Goal: Obtain resource: Download file/media

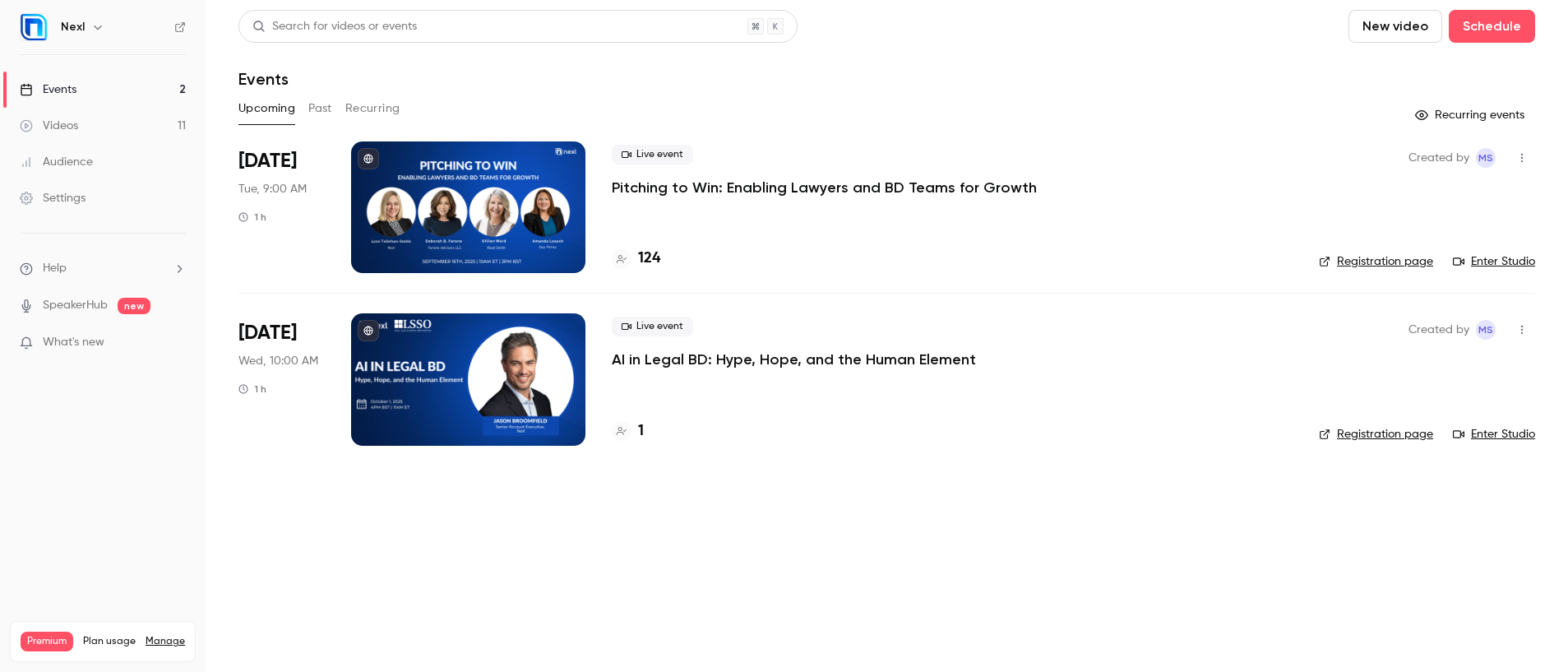
click at [709, 178] on p "Pitching to Win: Enabling Lawyers and BD Teams for Growth" at bounding box center [824, 187] width 425 height 19
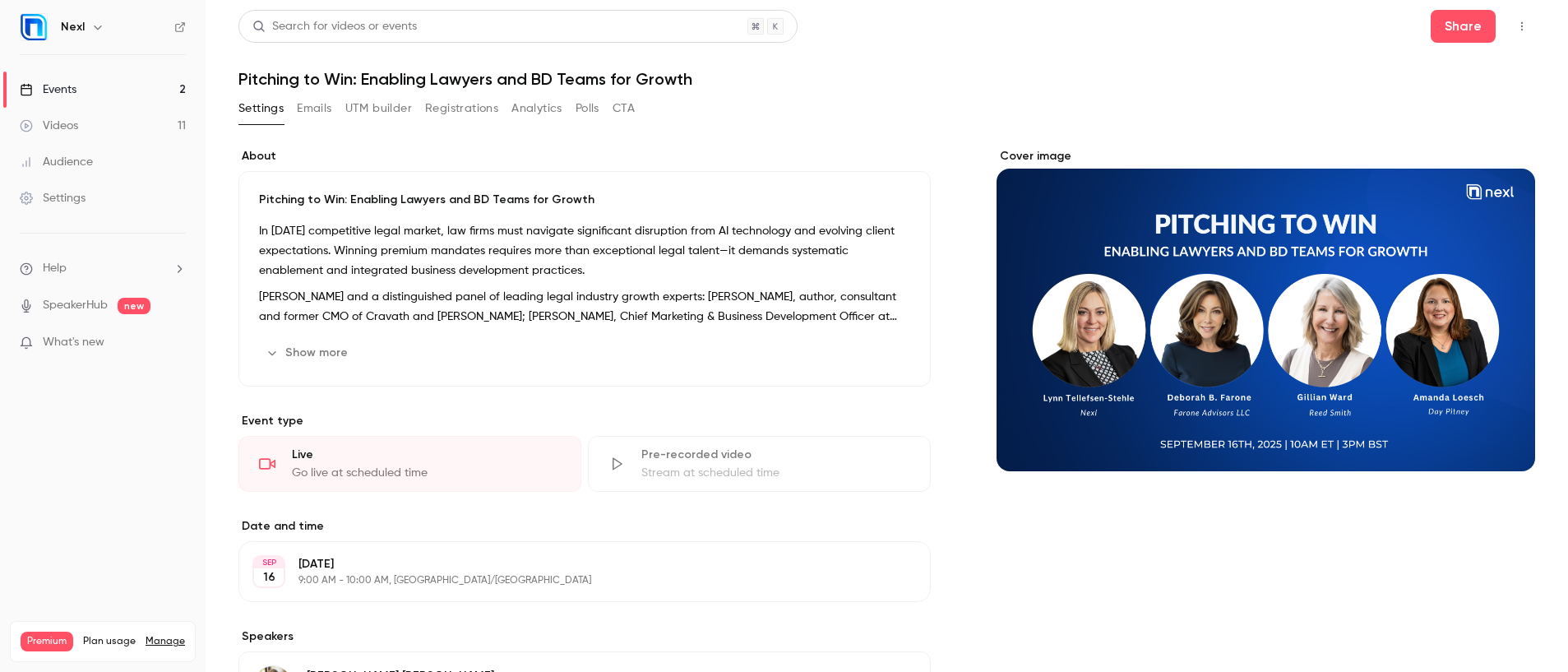
click at [448, 109] on button "Registrations" at bounding box center [462, 108] width 73 height 26
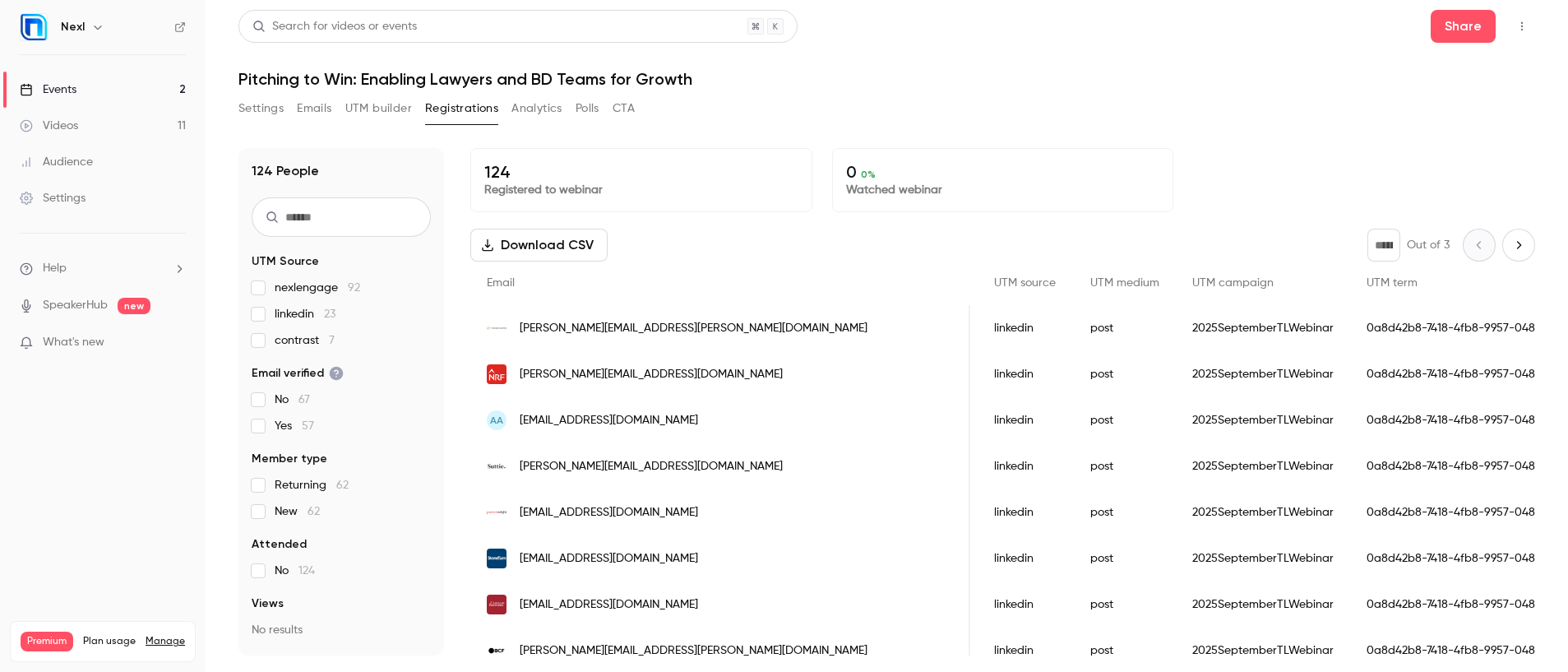
click at [1510, 244] on icon "Next page" at bounding box center [1519, 245] width 19 height 13
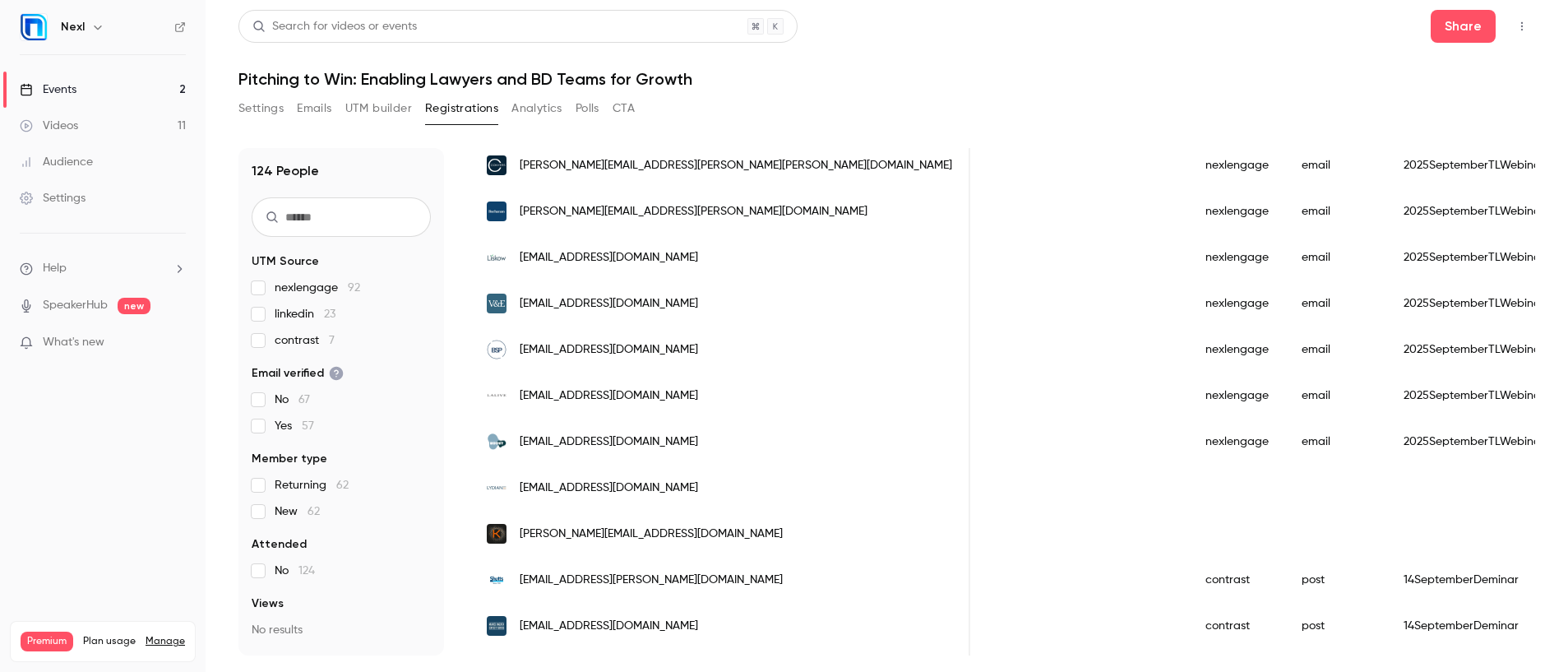
scroll to position [0, 1563]
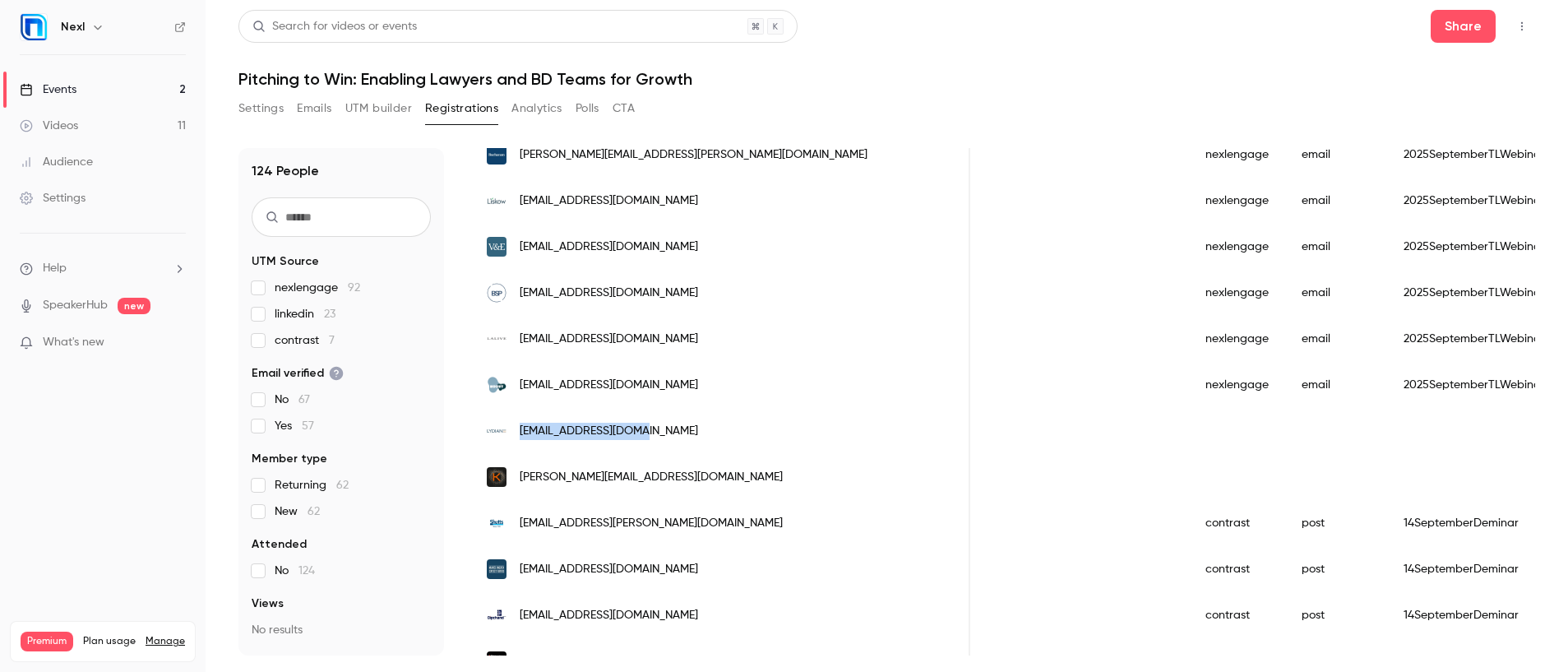
drag, startPoint x: 513, startPoint y: 432, endPoint x: 627, endPoint y: 440, distance: 114.3
click at [627, 440] on div "[EMAIL_ADDRESS][DOMAIN_NAME]" at bounding box center [719, 431] width 499 height 46
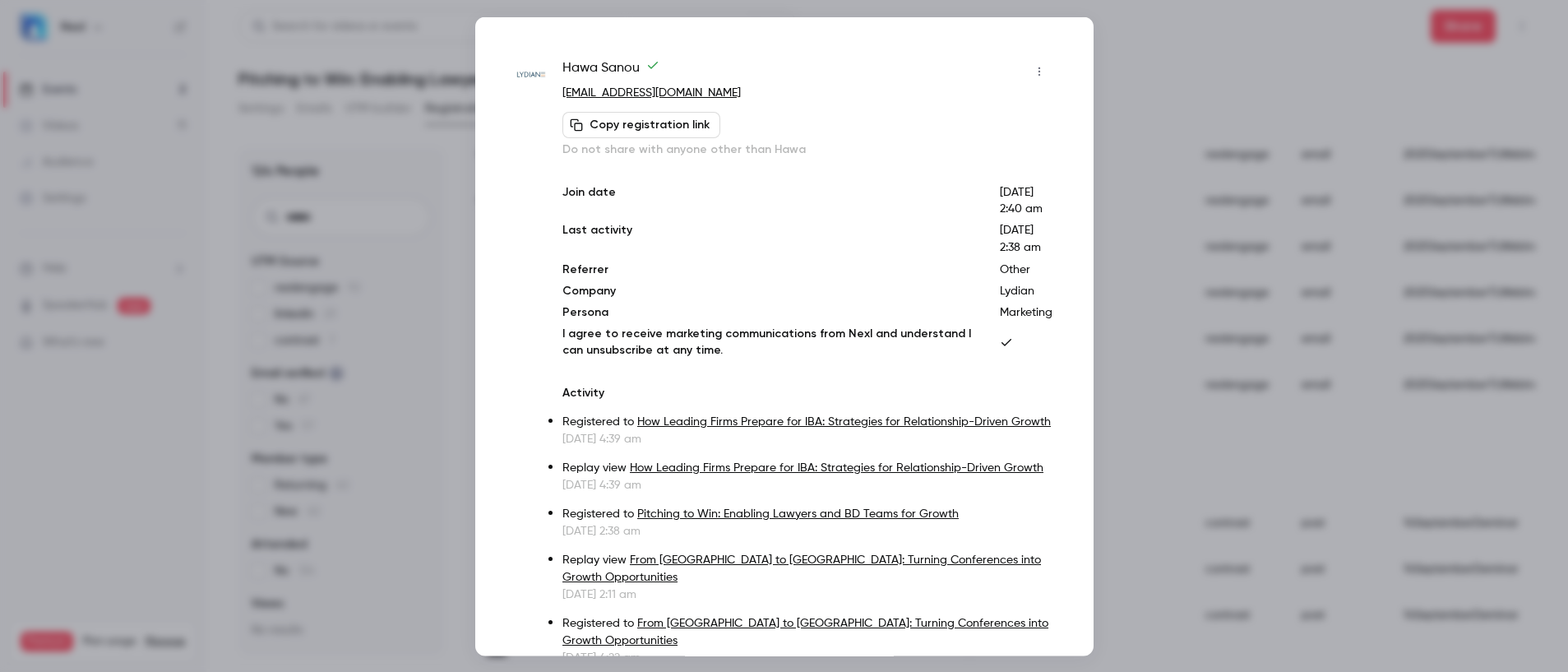
click at [1227, 120] on div at bounding box center [784, 336] width 1568 height 672
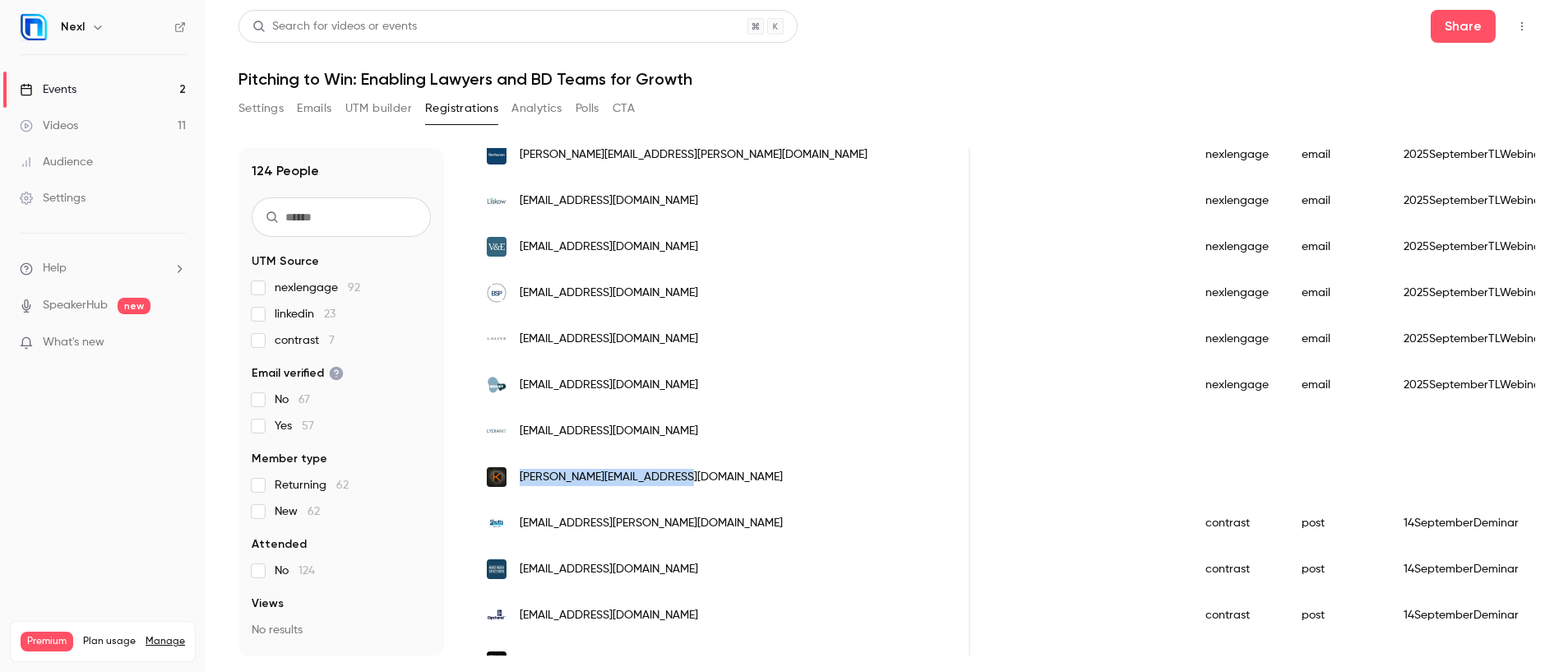
drag, startPoint x: 675, startPoint y: 479, endPoint x: 518, endPoint y: 484, distance: 157.1
click at [518, 484] on div "[PERSON_NAME][EMAIL_ADDRESS][DOMAIN_NAME]" at bounding box center [719, 477] width 499 height 46
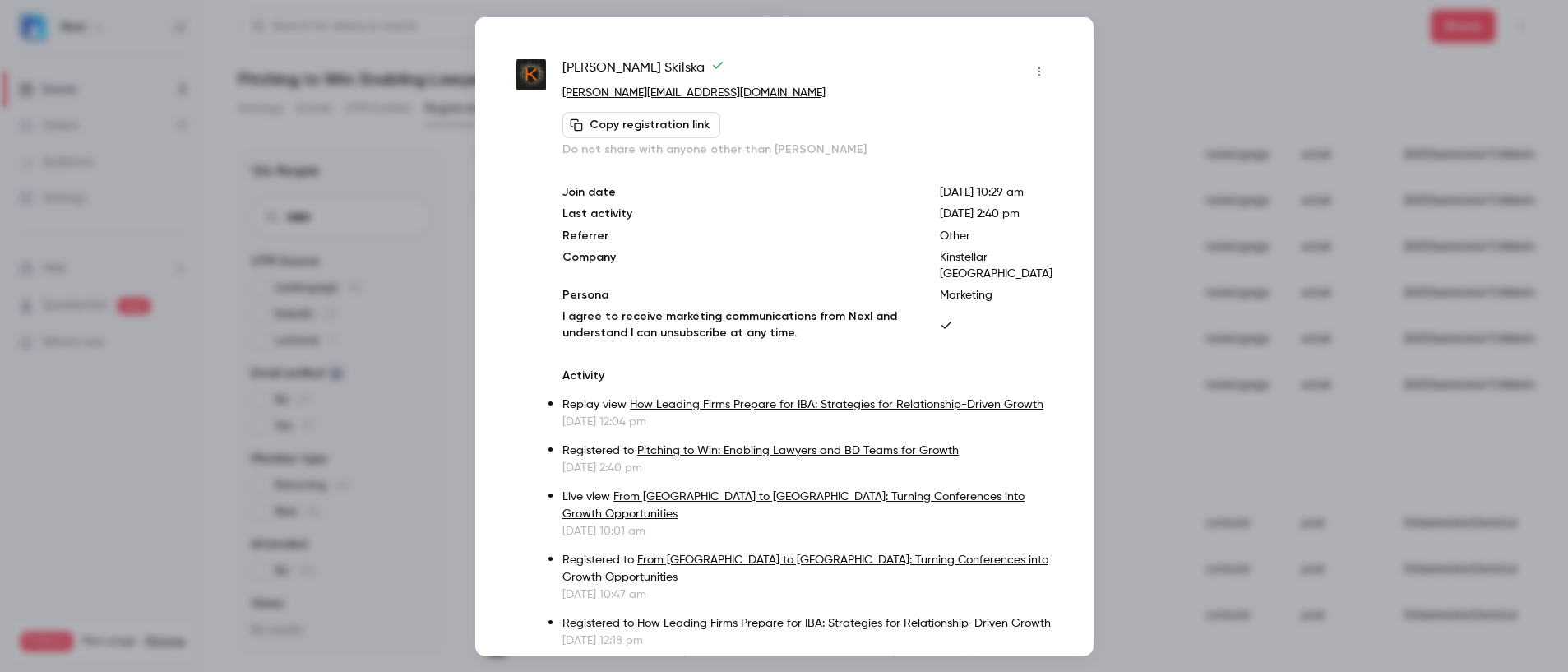
click at [1152, 62] on div at bounding box center [784, 336] width 1568 height 672
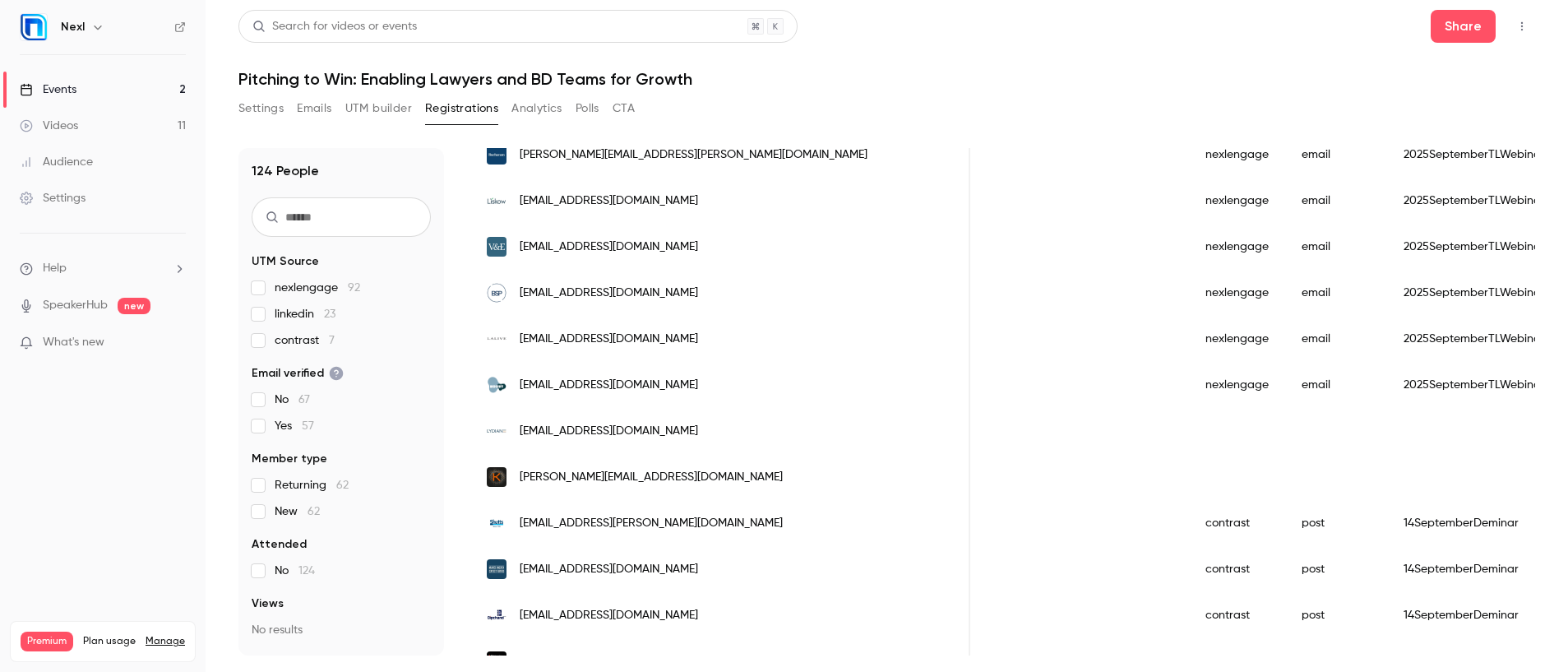
type input "*"
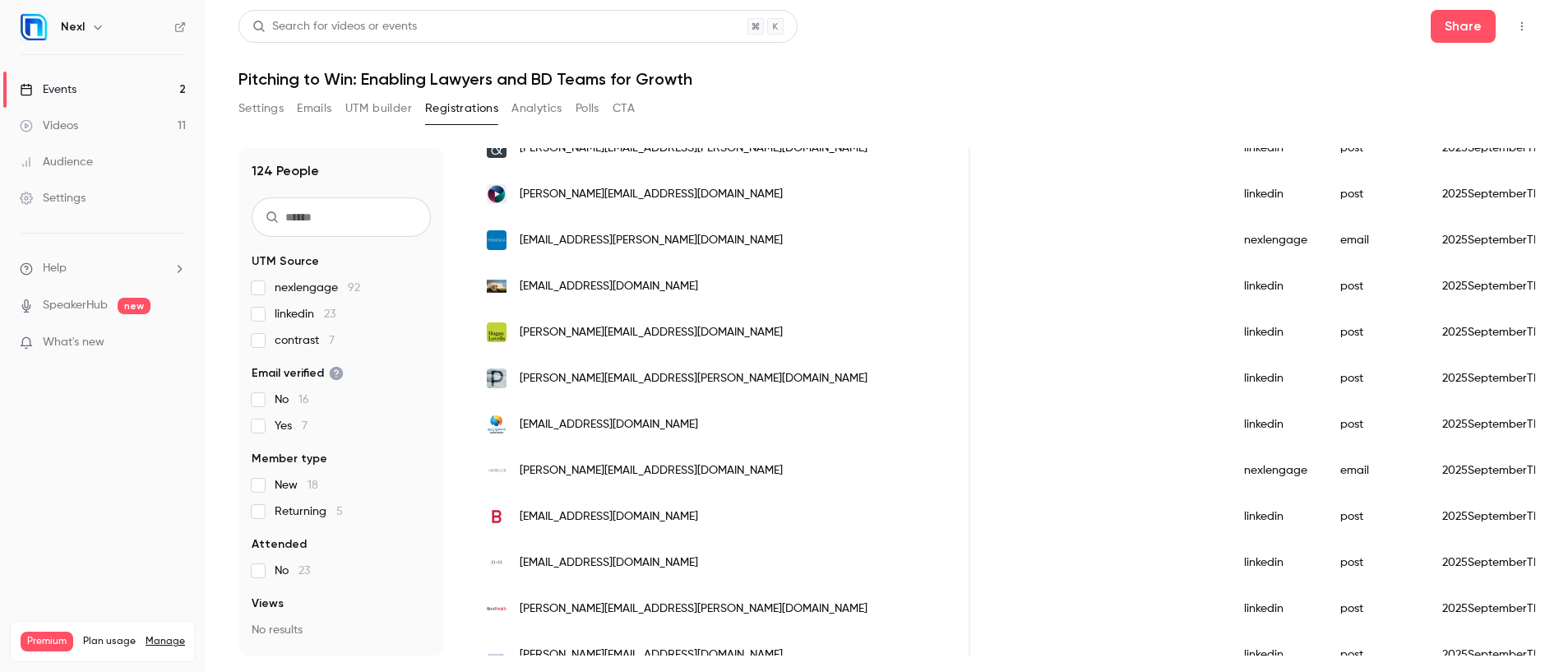
scroll to position [588, 0]
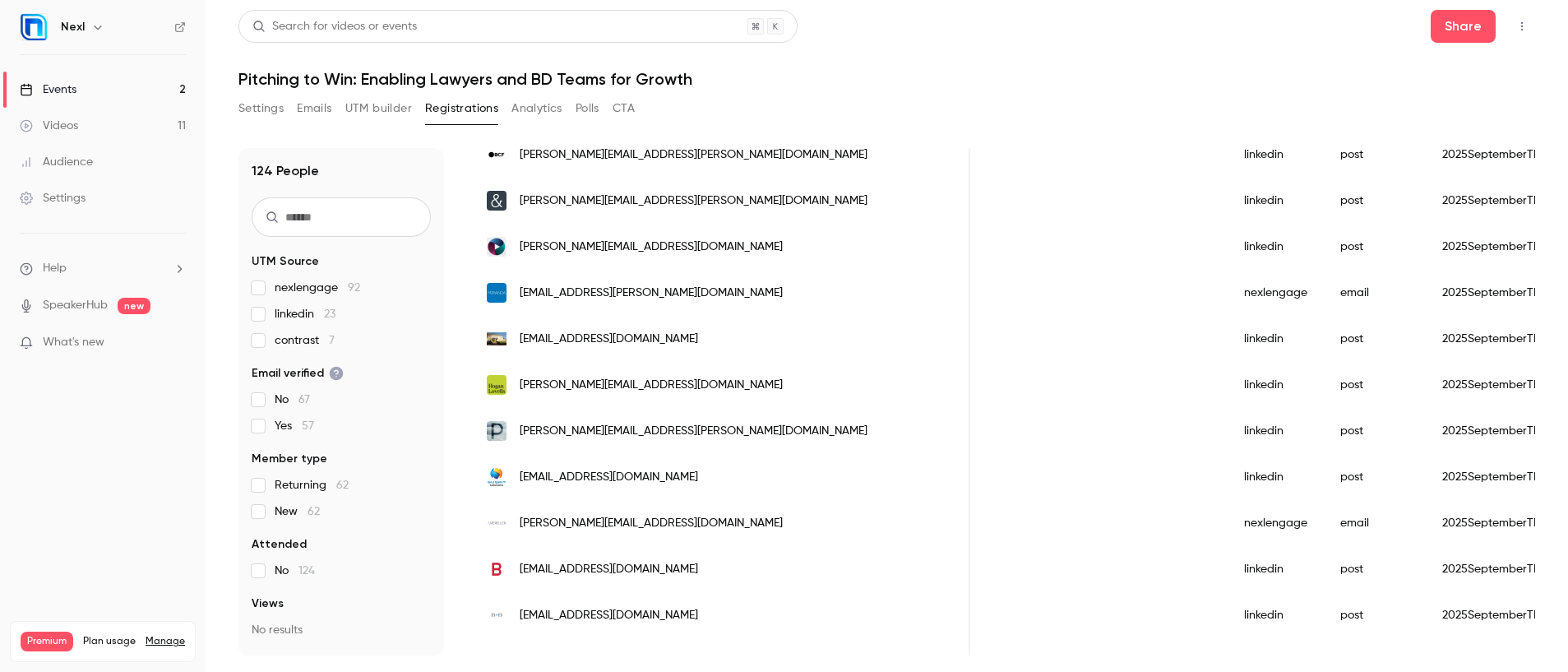
click at [66, 94] on div "Events" at bounding box center [47, 90] width 57 height 17
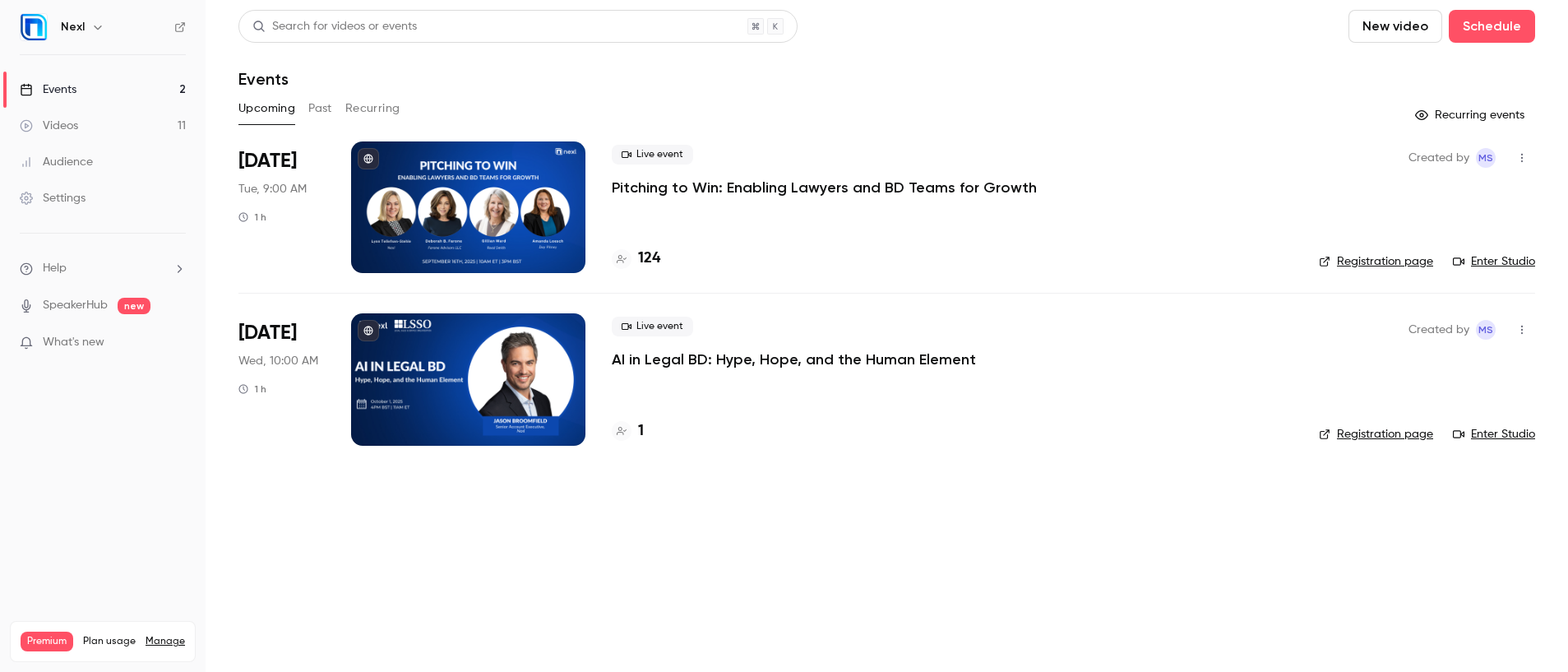
click at [761, 186] on p "Pitching to Win: Enabling Lawyers and BD Teams for Growth" at bounding box center [824, 187] width 425 height 19
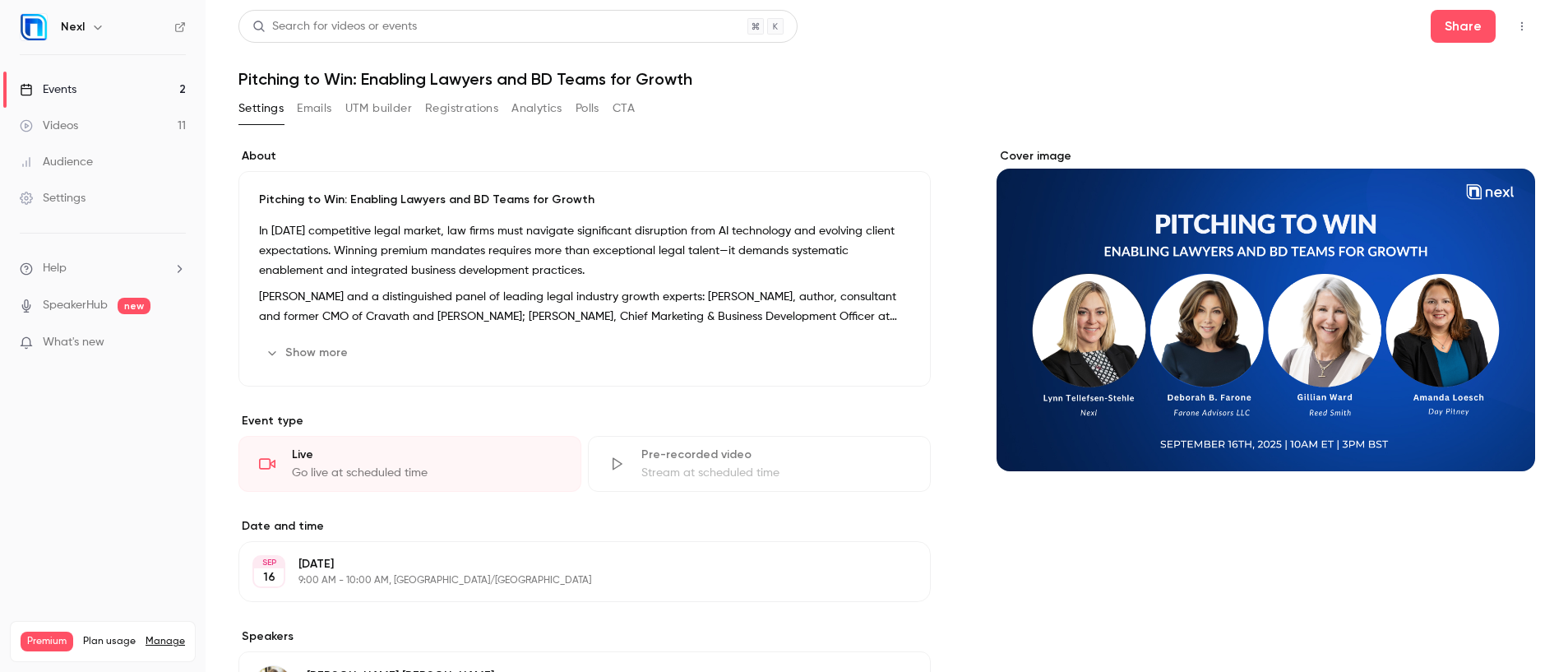
click at [70, 92] on div "Events" at bounding box center [47, 90] width 57 height 17
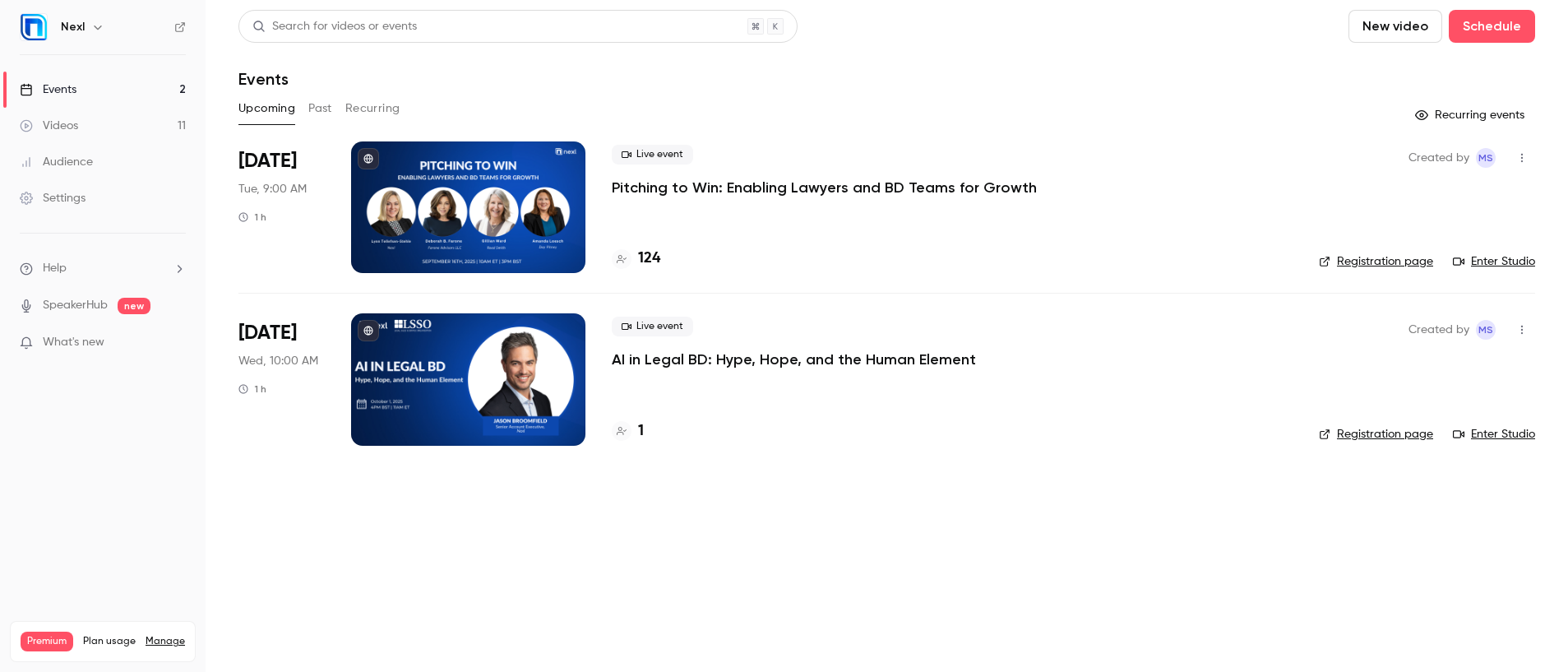
click at [325, 115] on button "Past" at bounding box center [321, 108] width 24 height 26
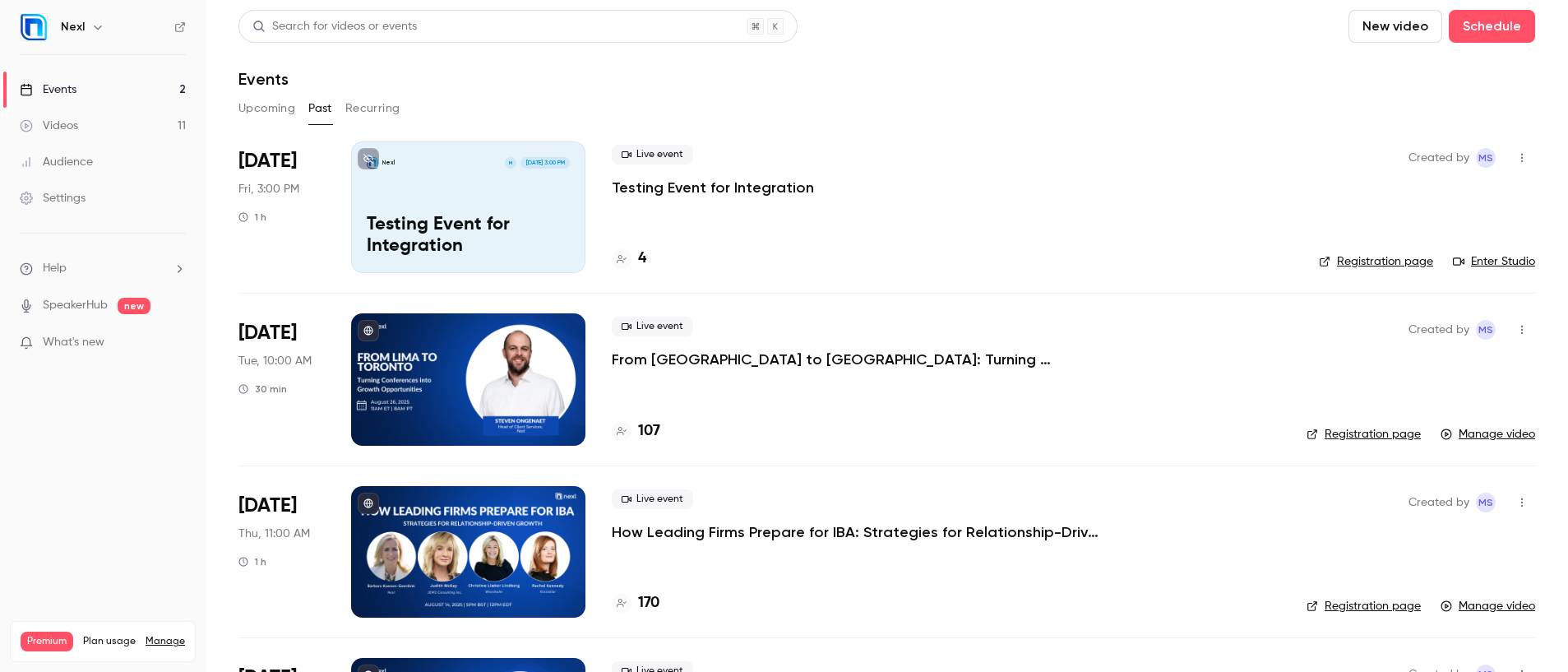
click at [682, 355] on p "From [GEOGRAPHIC_DATA] to [GEOGRAPHIC_DATA]: Turning Conferences into Growth Op…" at bounding box center [858, 359] width 493 height 19
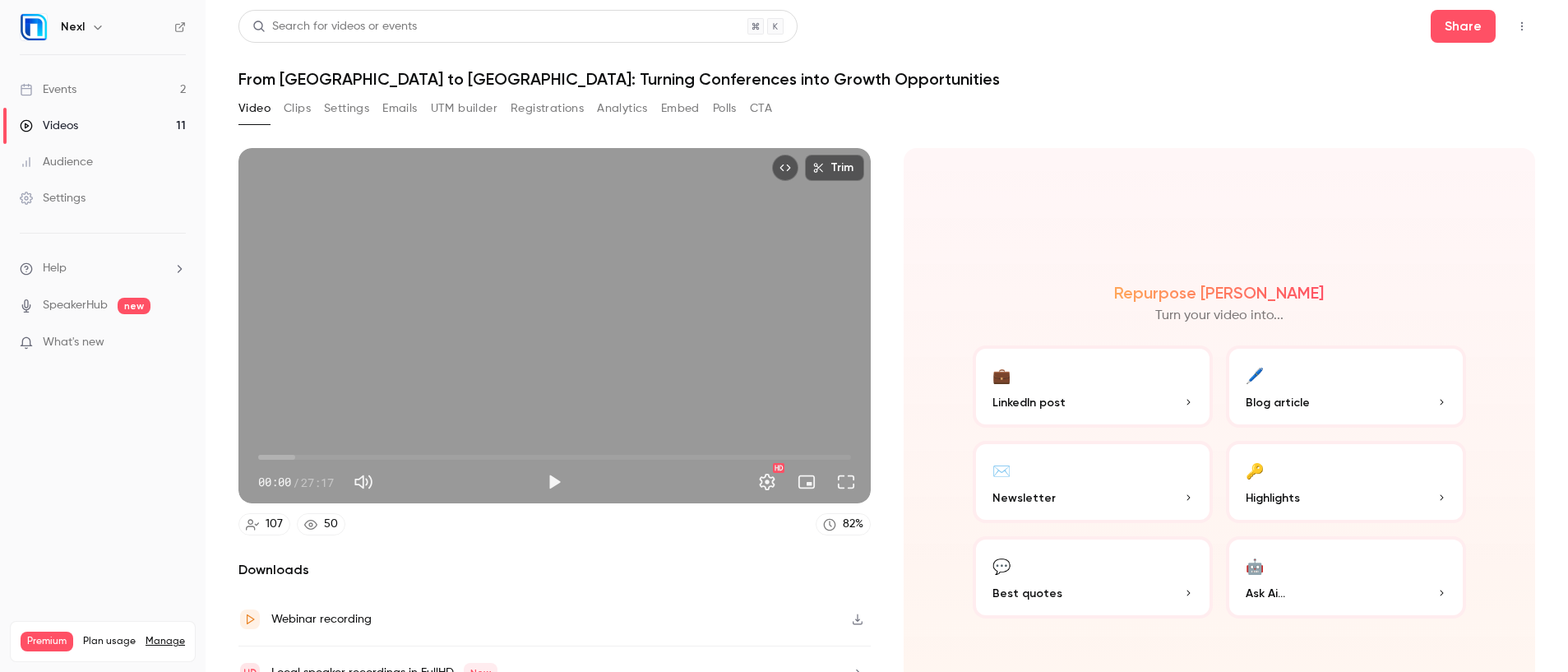
click at [363, 98] on button "Settings" at bounding box center [347, 108] width 45 height 26
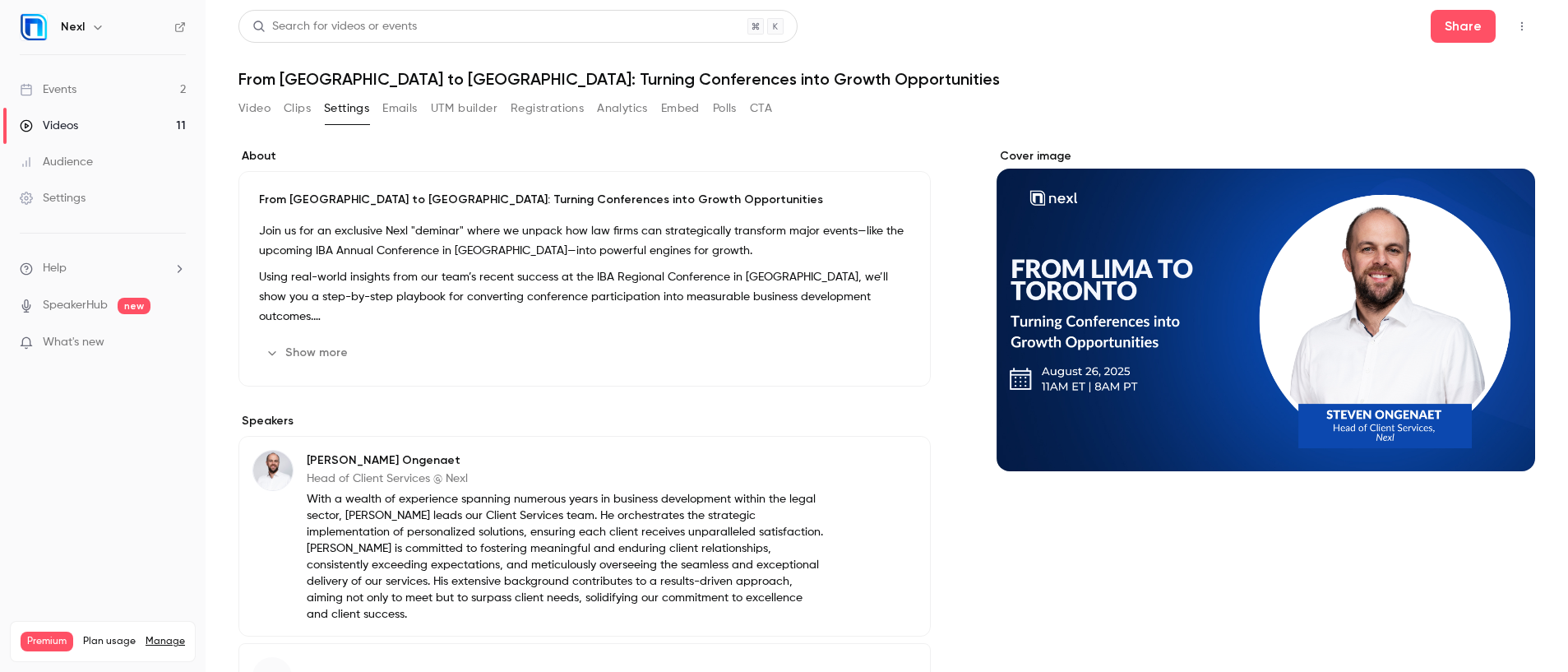
click at [294, 364] on button "Show more" at bounding box center [308, 352] width 98 height 26
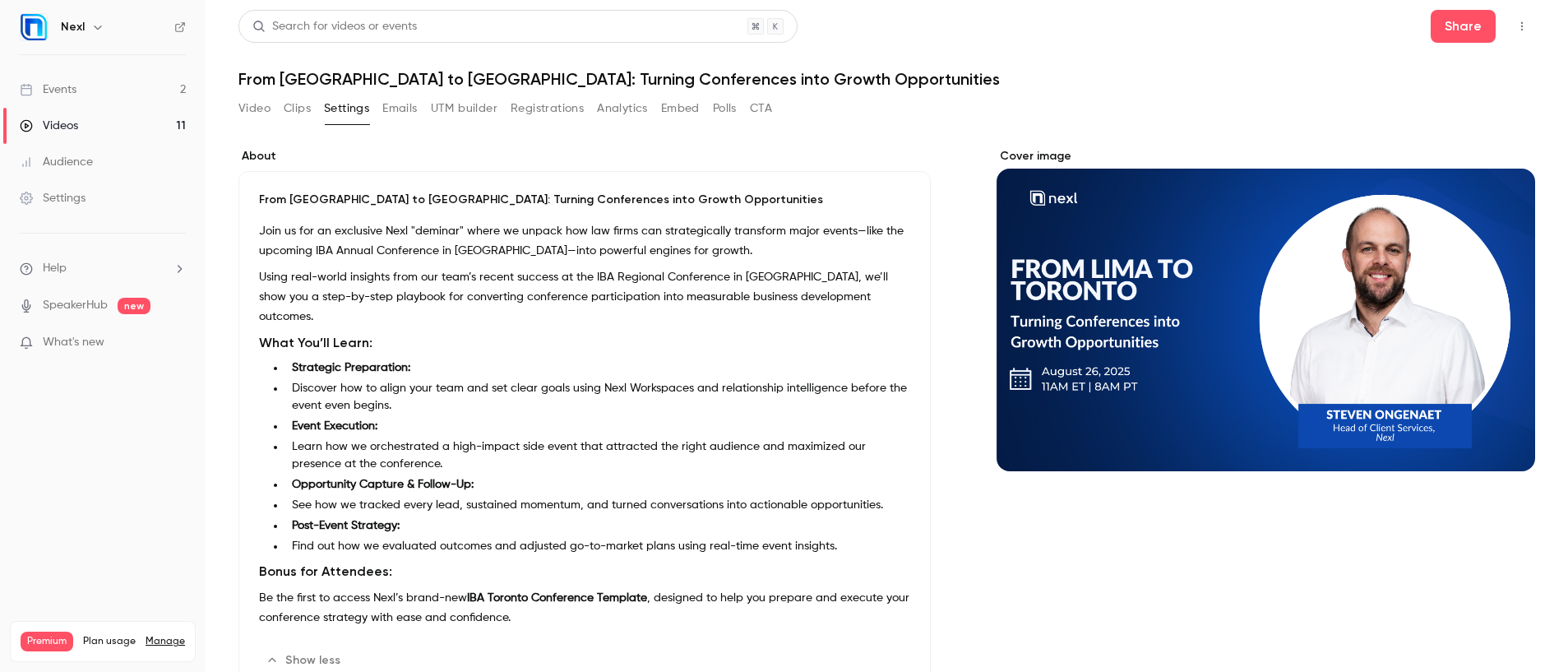
click at [272, 233] on p "Join us for an exclusive Nexl "deminar" where we unpack how law firms can strat…" at bounding box center [584, 241] width 651 height 40
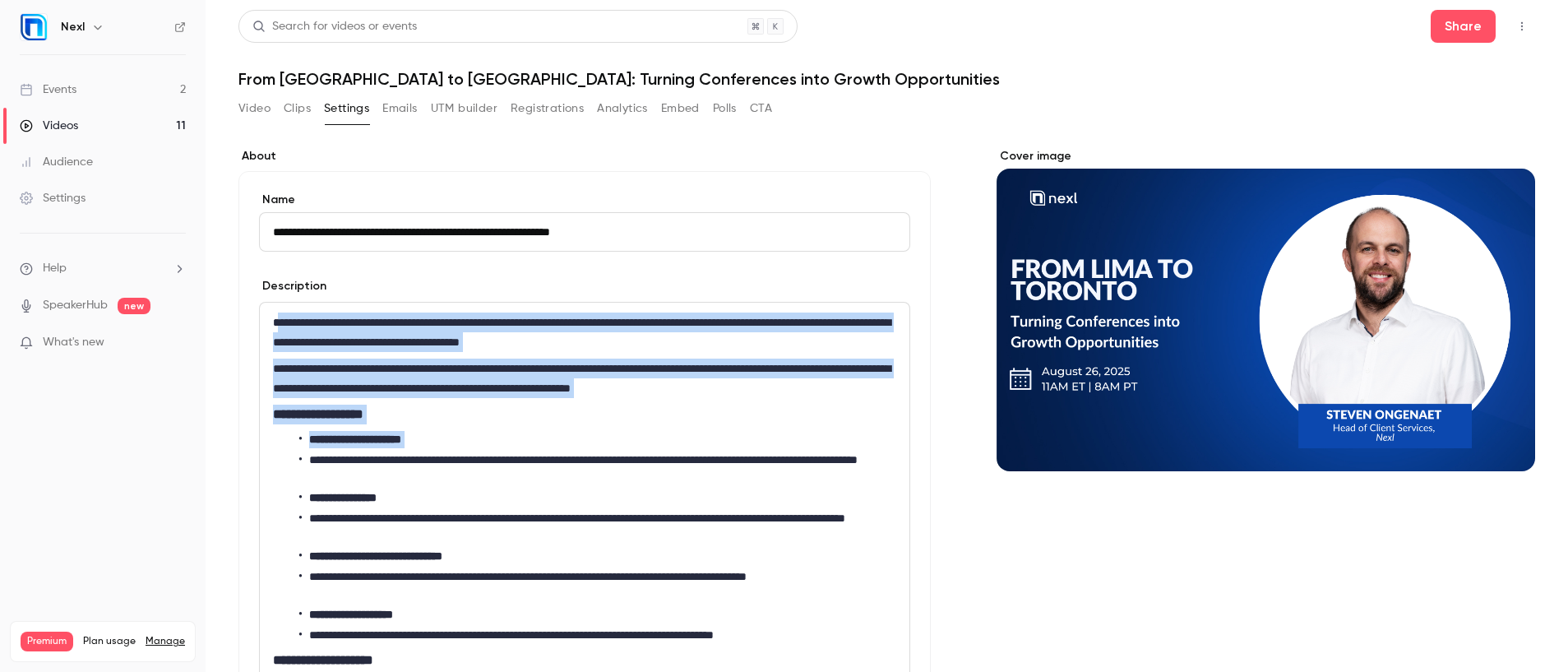
drag, startPoint x: 276, startPoint y: 323, endPoint x: 282, endPoint y: 349, distance: 26.7
click at [376, 449] on div "**********" at bounding box center [584, 517] width 650 height 430
click at [277, 324] on p "**********" at bounding box center [581, 332] width 616 height 40
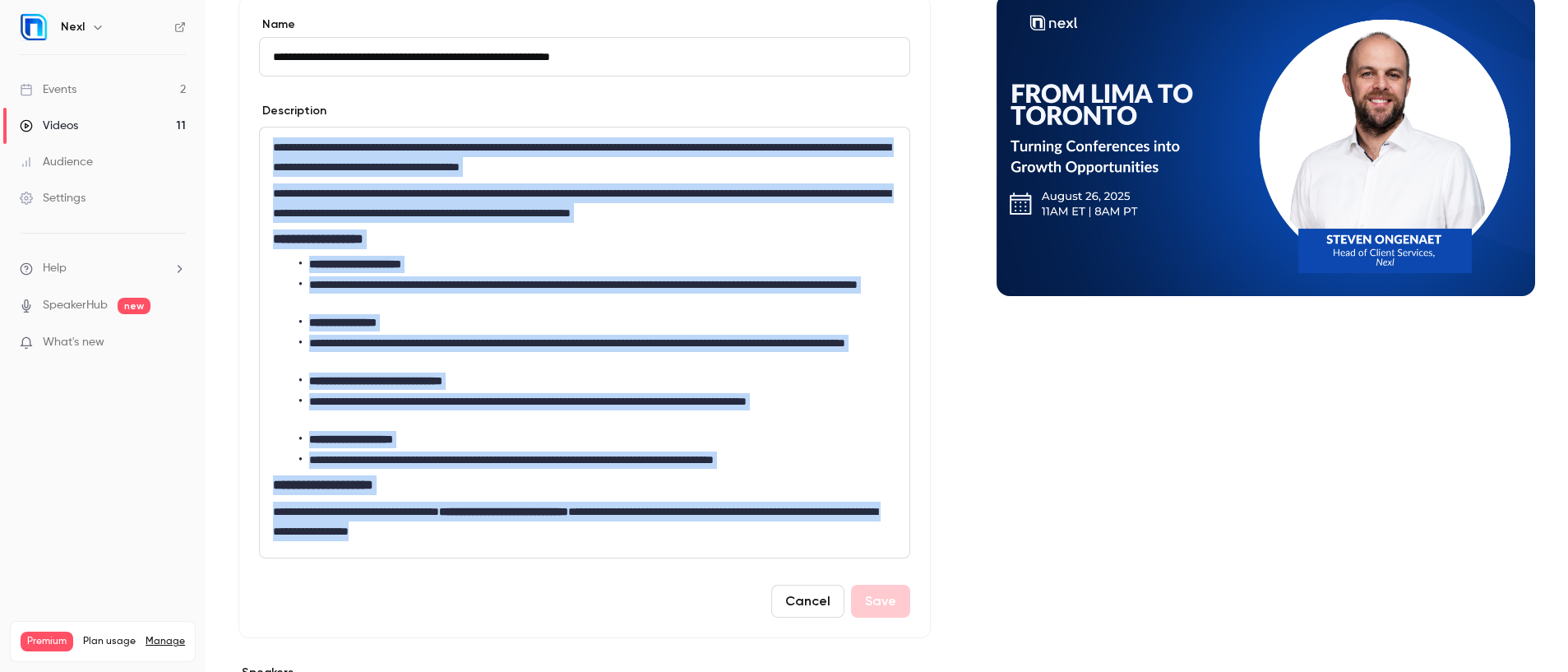
scroll to position [176, 0]
drag, startPoint x: 273, startPoint y: 322, endPoint x: 552, endPoint y: 536, distance: 351.6
click at [552, 536] on div "**********" at bounding box center [584, 342] width 650 height 430
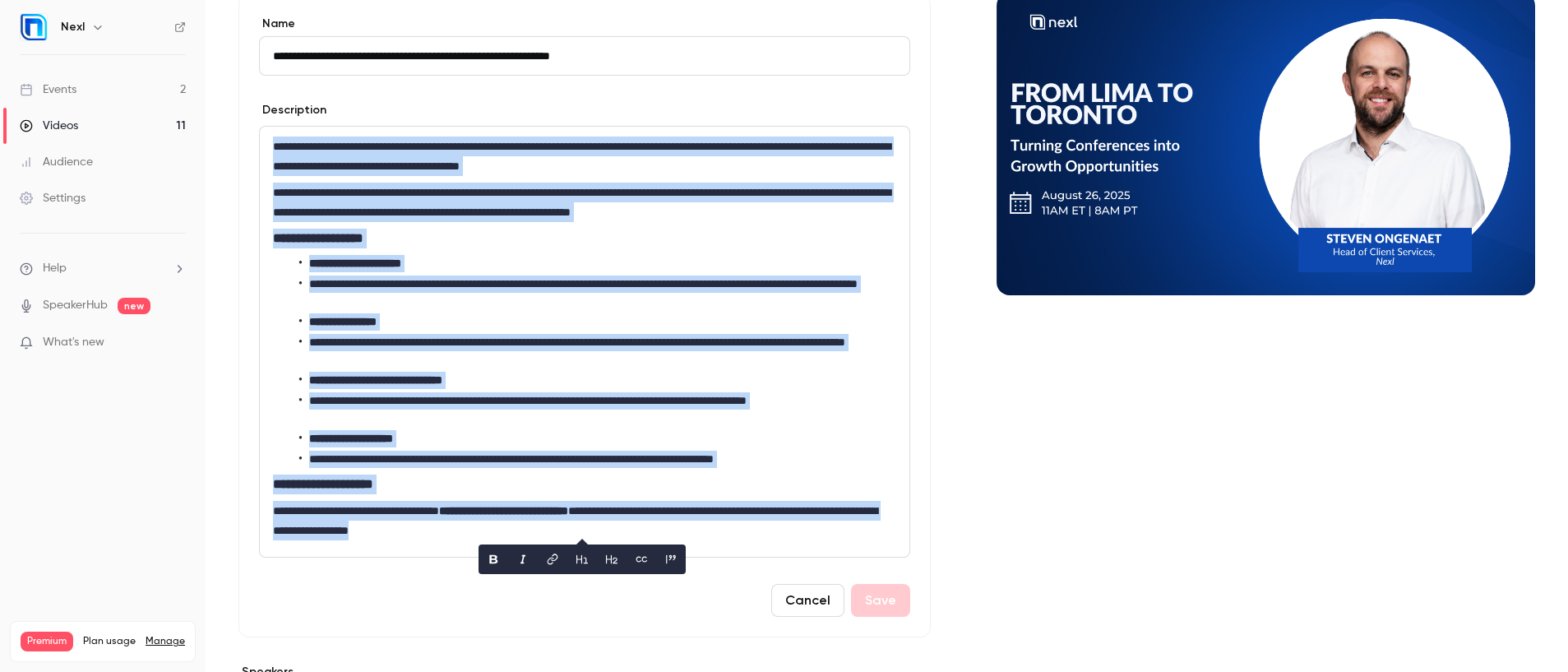
copy div "**********"
click at [77, 128] on div "Videos" at bounding box center [48, 126] width 58 height 17
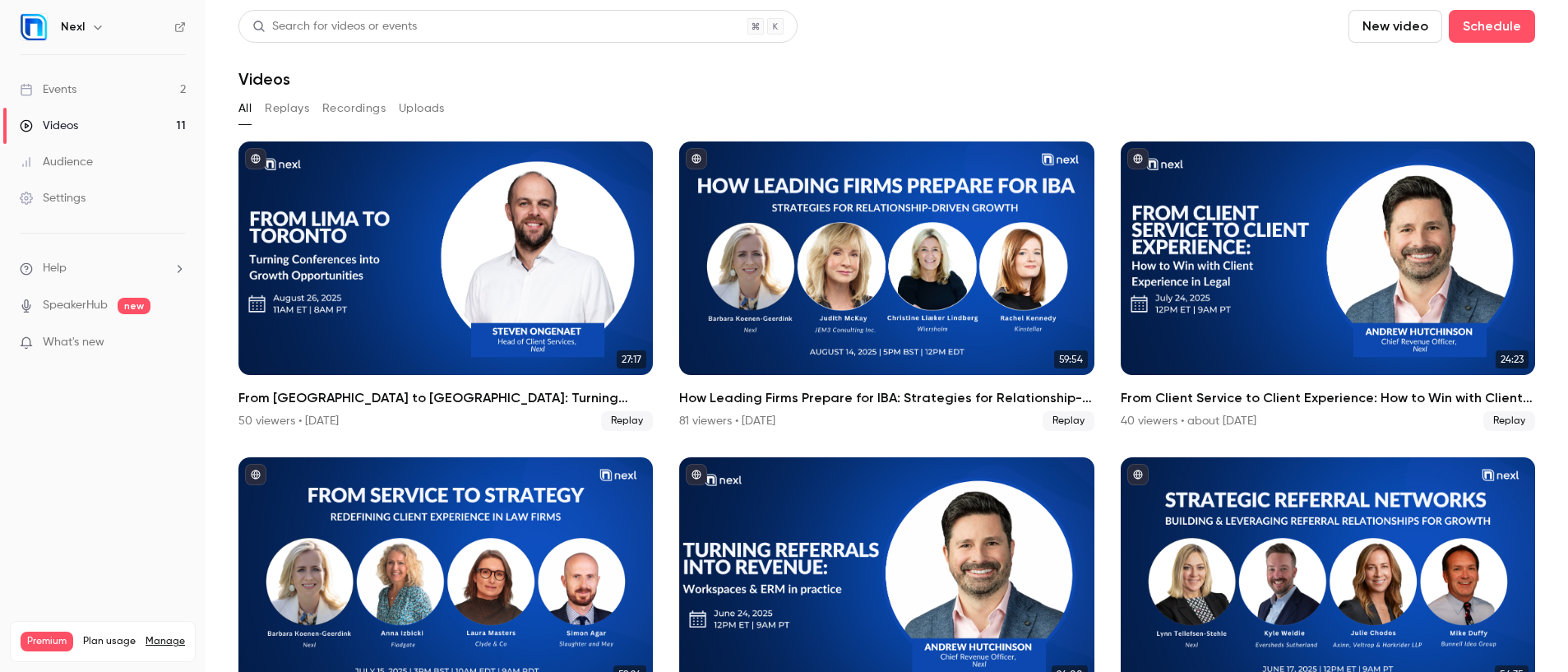
click at [73, 88] on div "Events" at bounding box center [47, 90] width 57 height 17
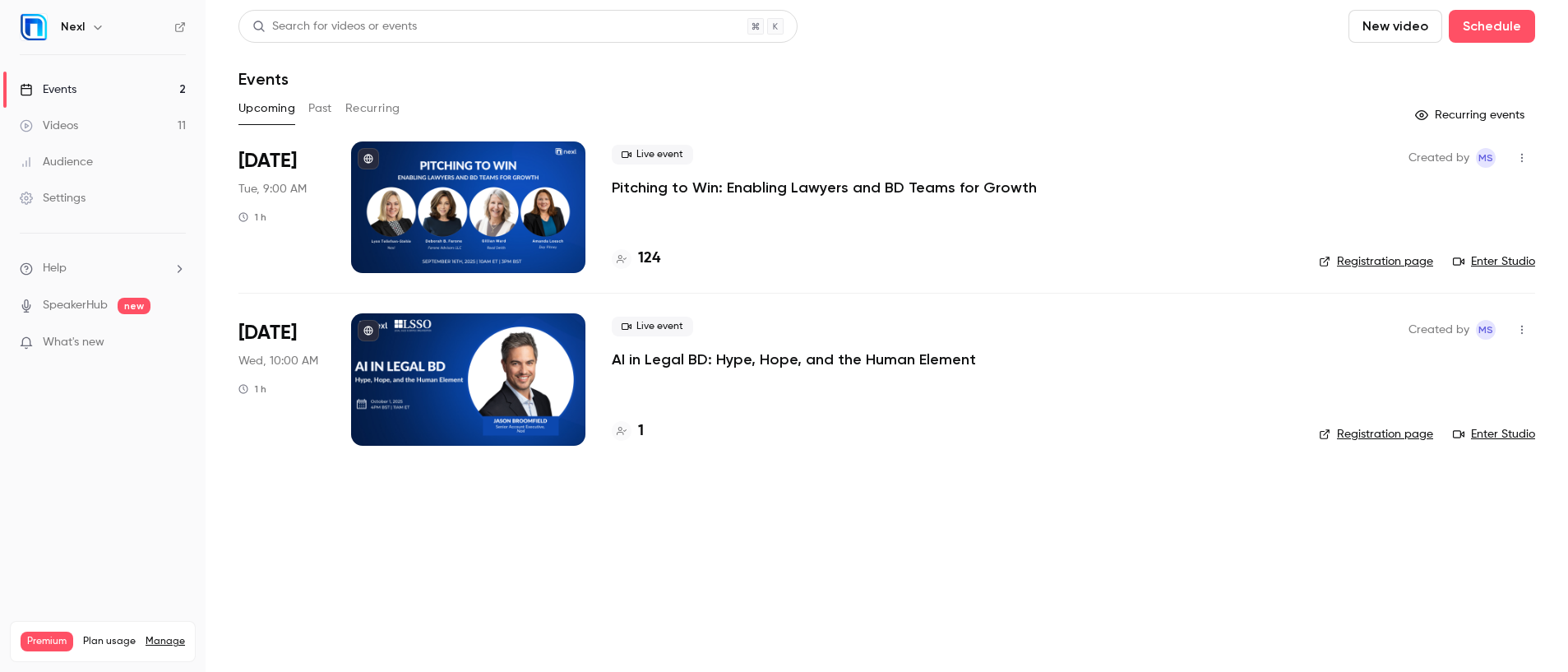
click at [318, 109] on button "Past" at bounding box center [321, 108] width 24 height 26
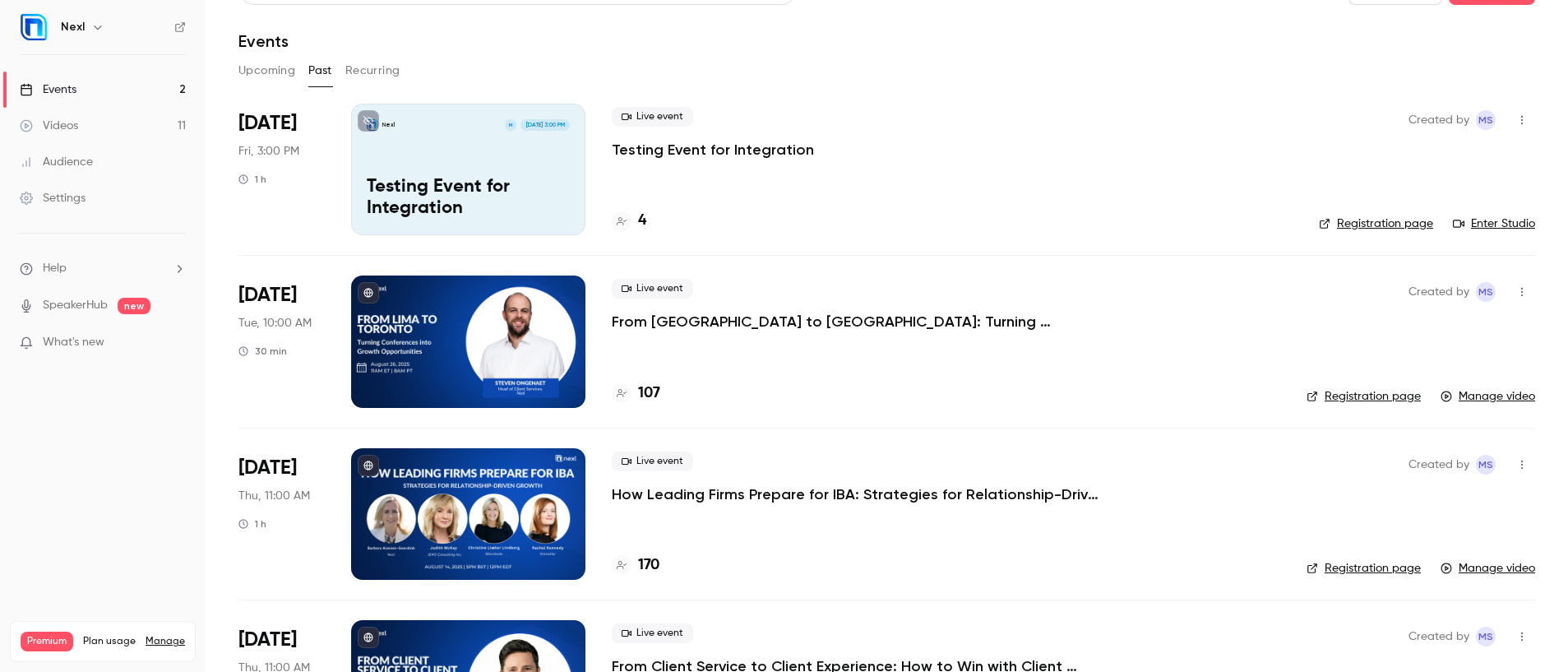
scroll to position [80, 0]
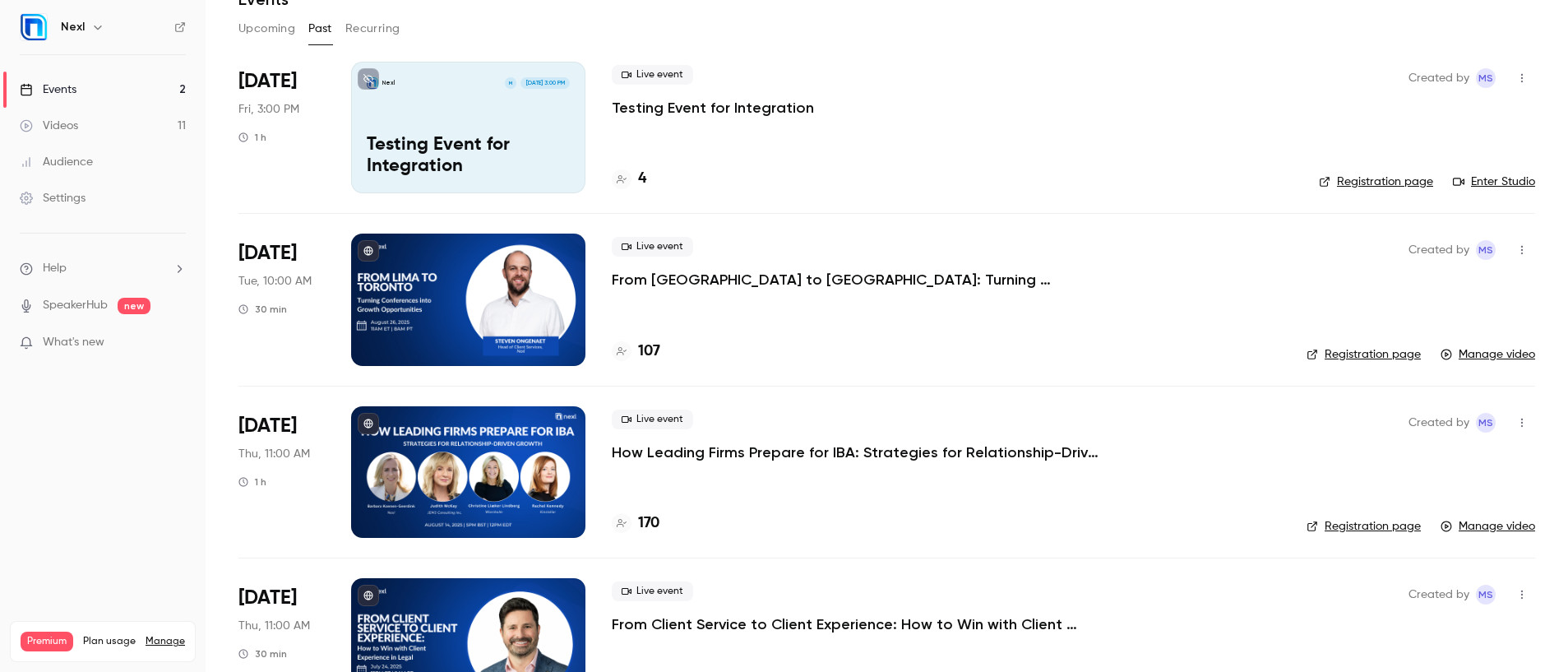
click at [699, 450] on p "How Leading Firms Prepare for IBA: Strategies for Relationship-Driven Growth" at bounding box center [858, 451] width 493 height 19
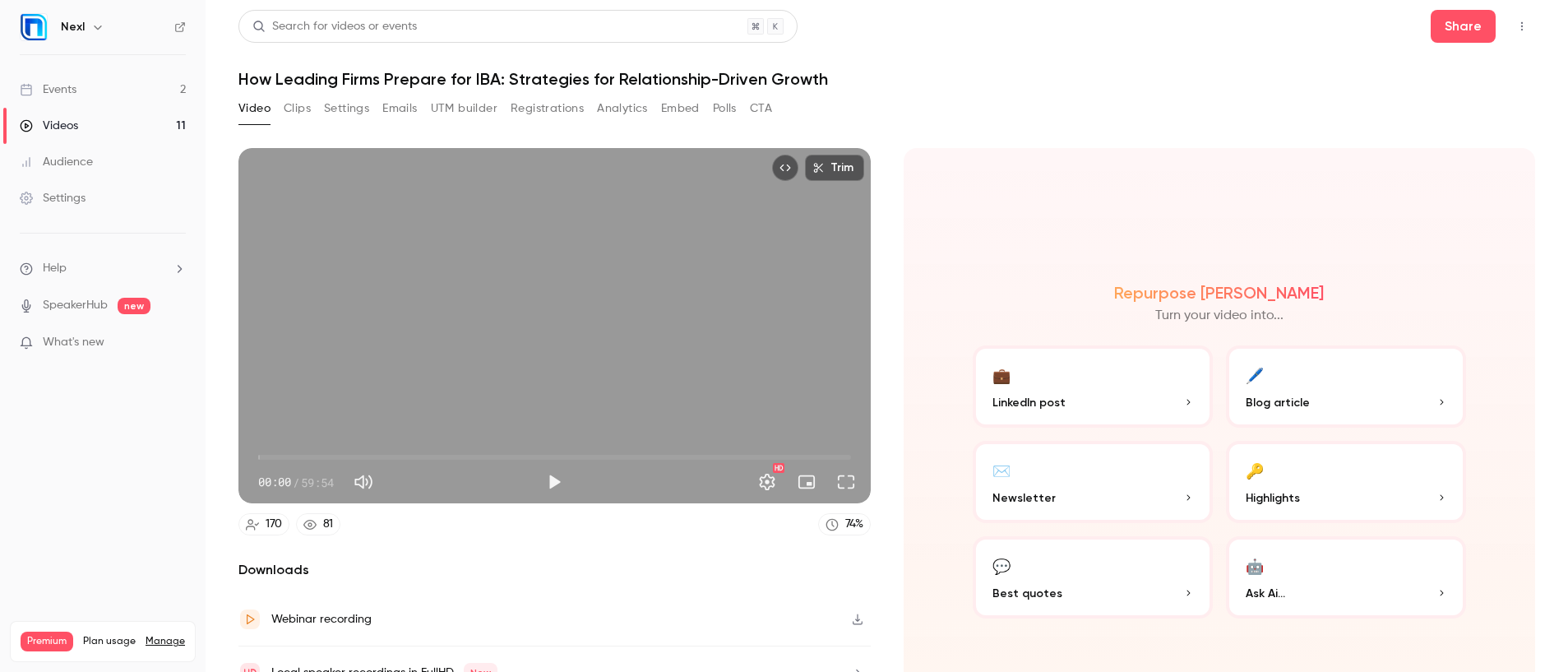
click at [347, 106] on button "Settings" at bounding box center [347, 108] width 45 height 26
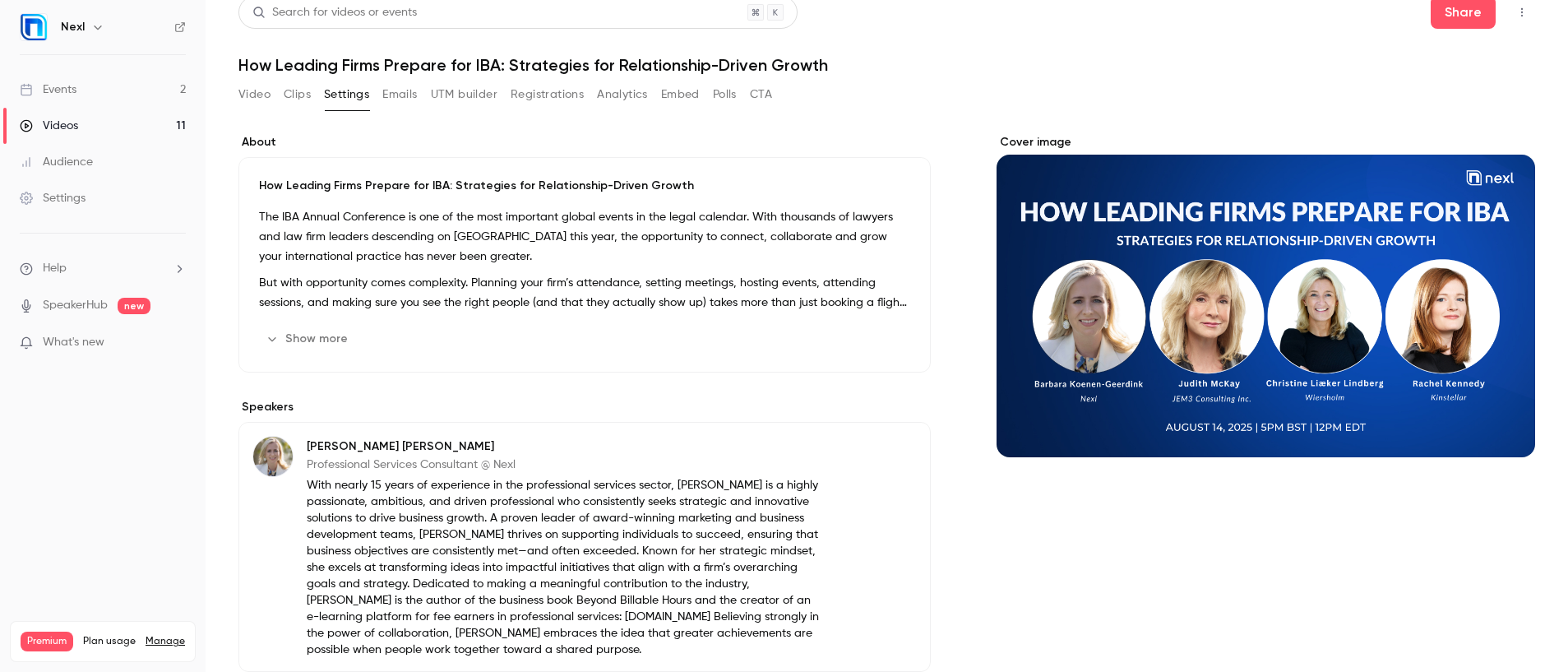
scroll to position [32, 0]
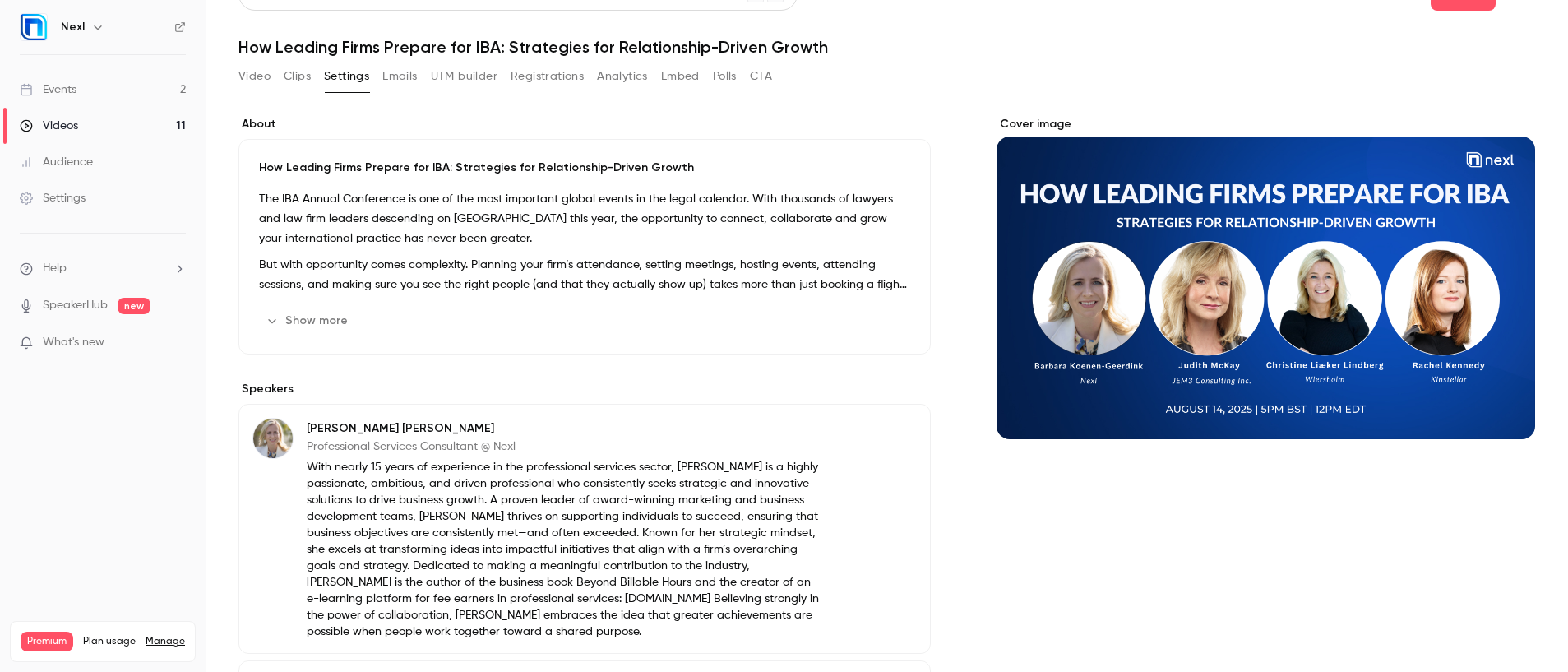
click at [373, 230] on p "The IBA Annual Conference is one of the most important global events in the leg…" at bounding box center [584, 219] width 651 height 59
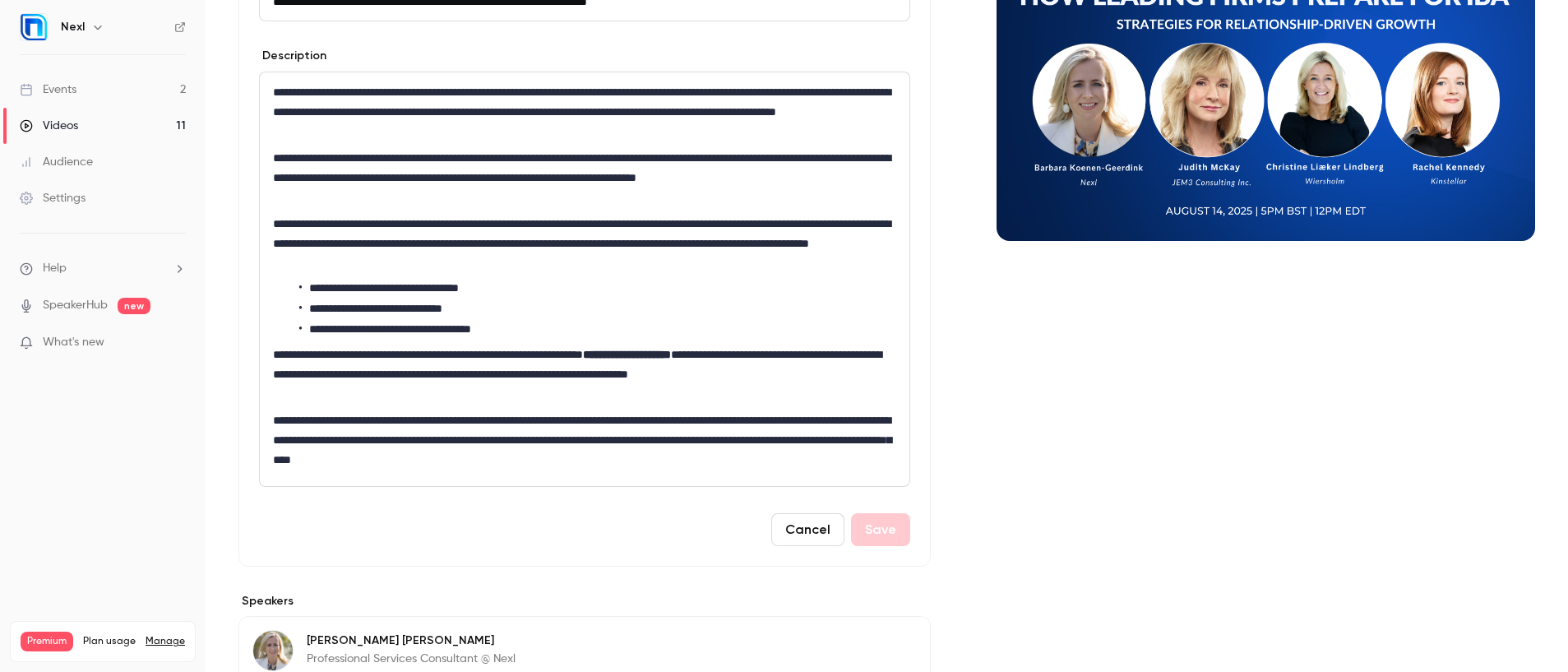
scroll to position [215, 0]
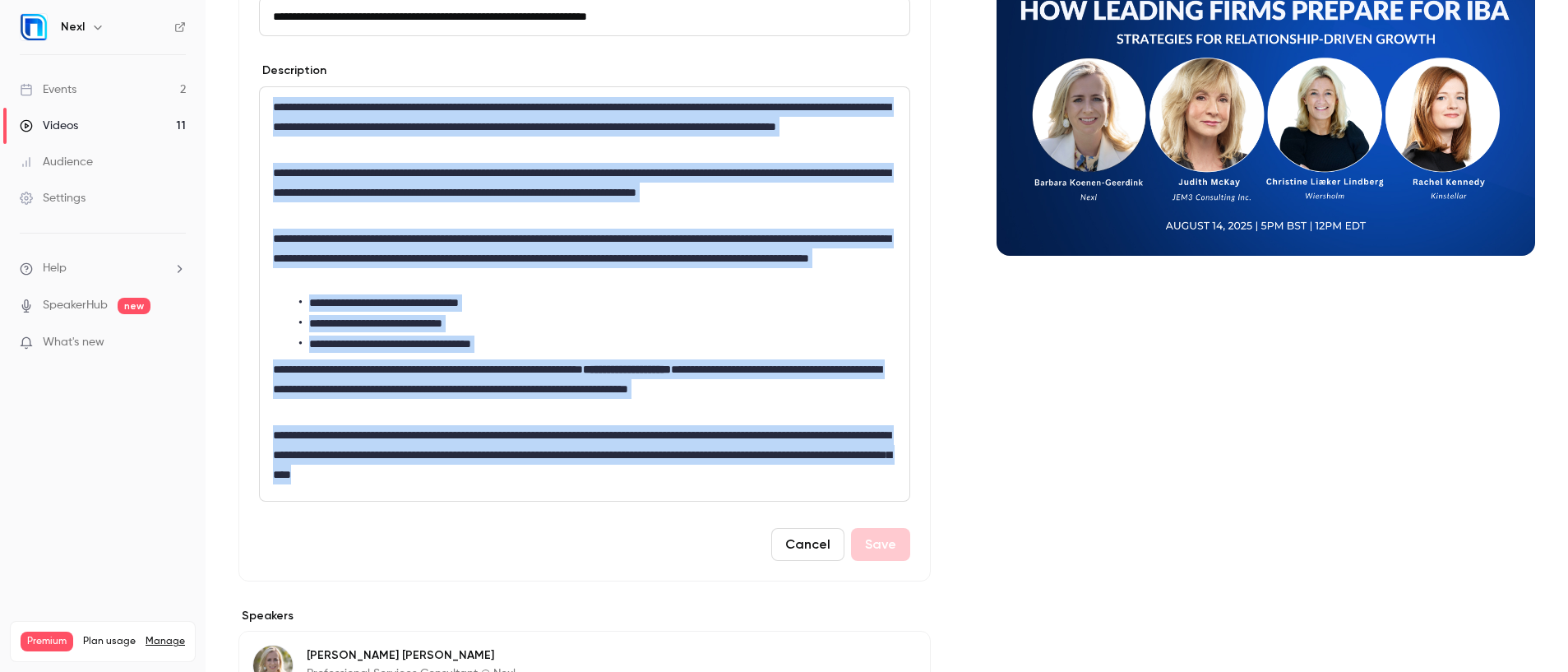
drag, startPoint x: 273, startPoint y: 103, endPoint x: 697, endPoint y: 470, distance: 560.8
click at [697, 470] on div "**********" at bounding box center [584, 294] width 650 height 413
copy div "**********"
click at [783, 545] on button "Cancel" at bounding box center [807, 544] width 73 height 32
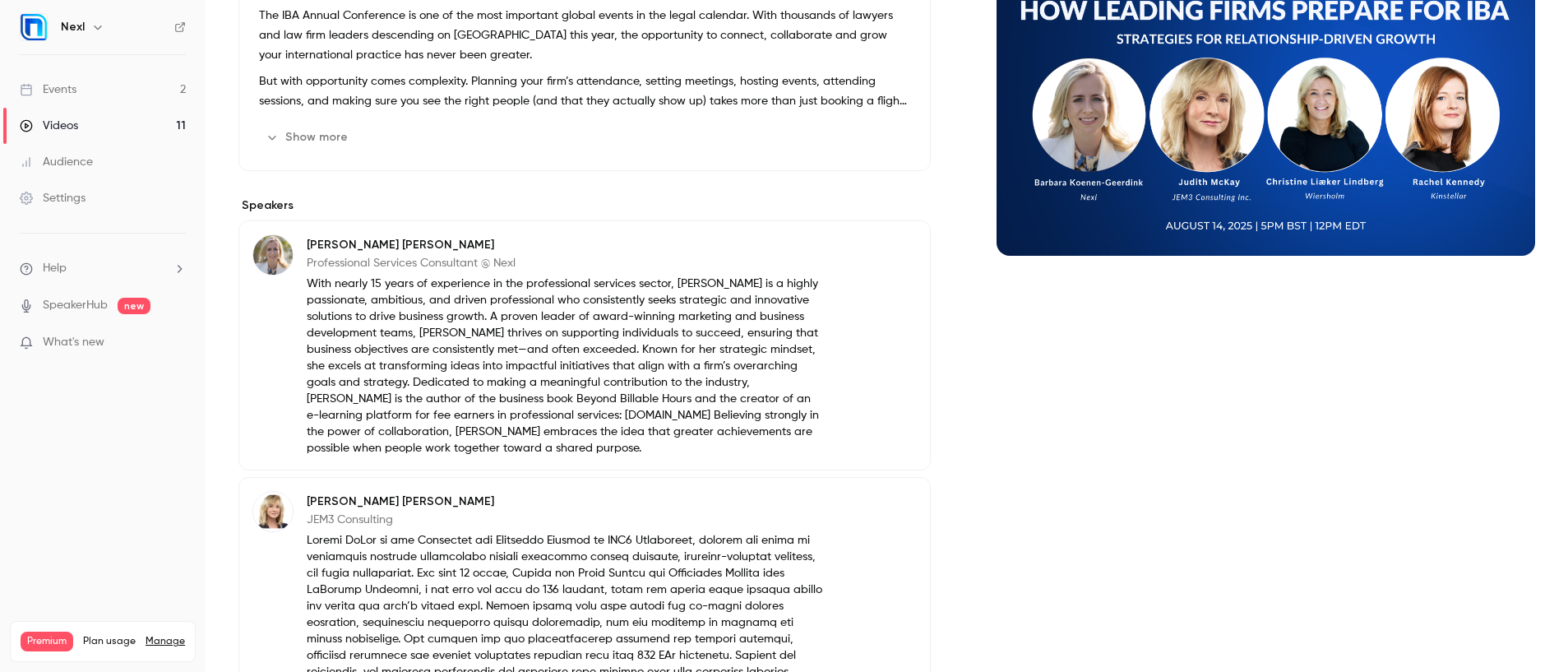
click at [57, 95] on div "Events" at bounding box center [47, 90] width 57 height 17
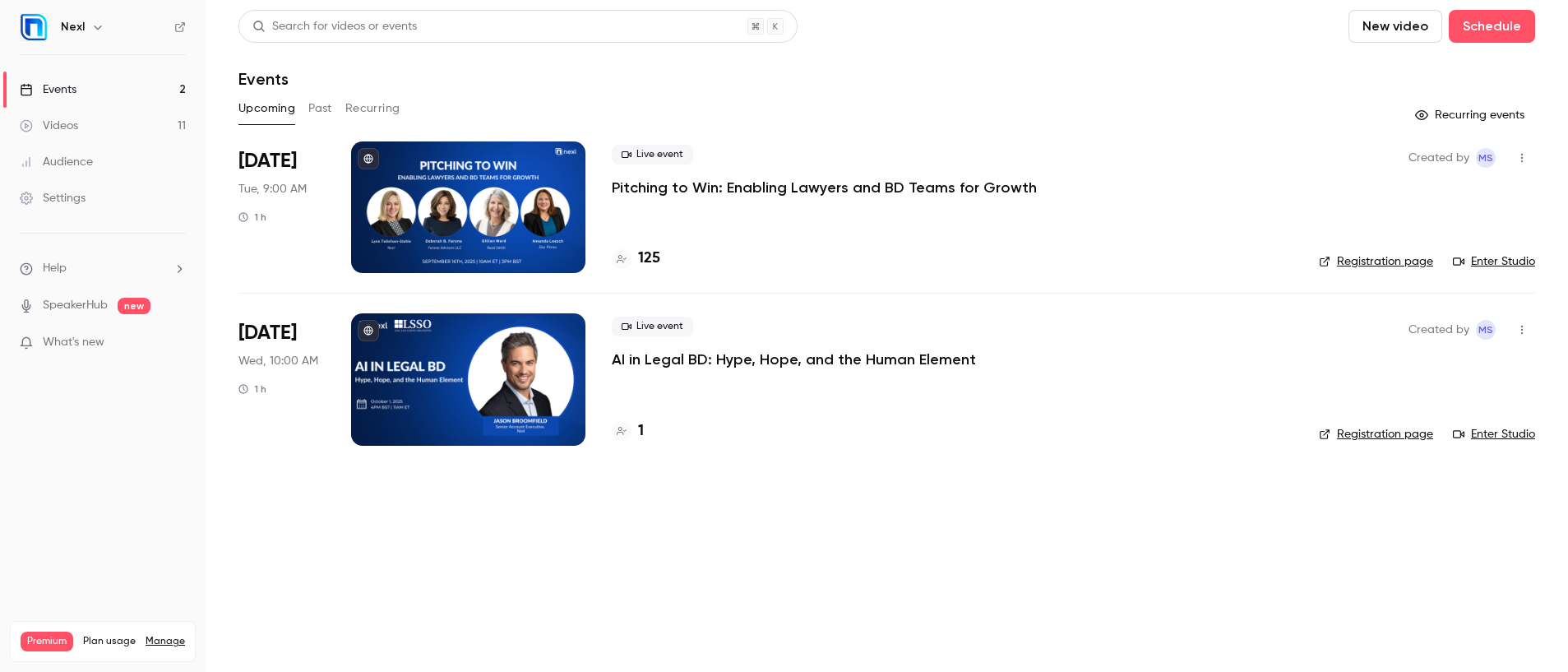
click at [727, 349] on p "AI in Legal BD: Hype, Hope, and the Human Element" at bounding box center [793, 359] width 364 height 19
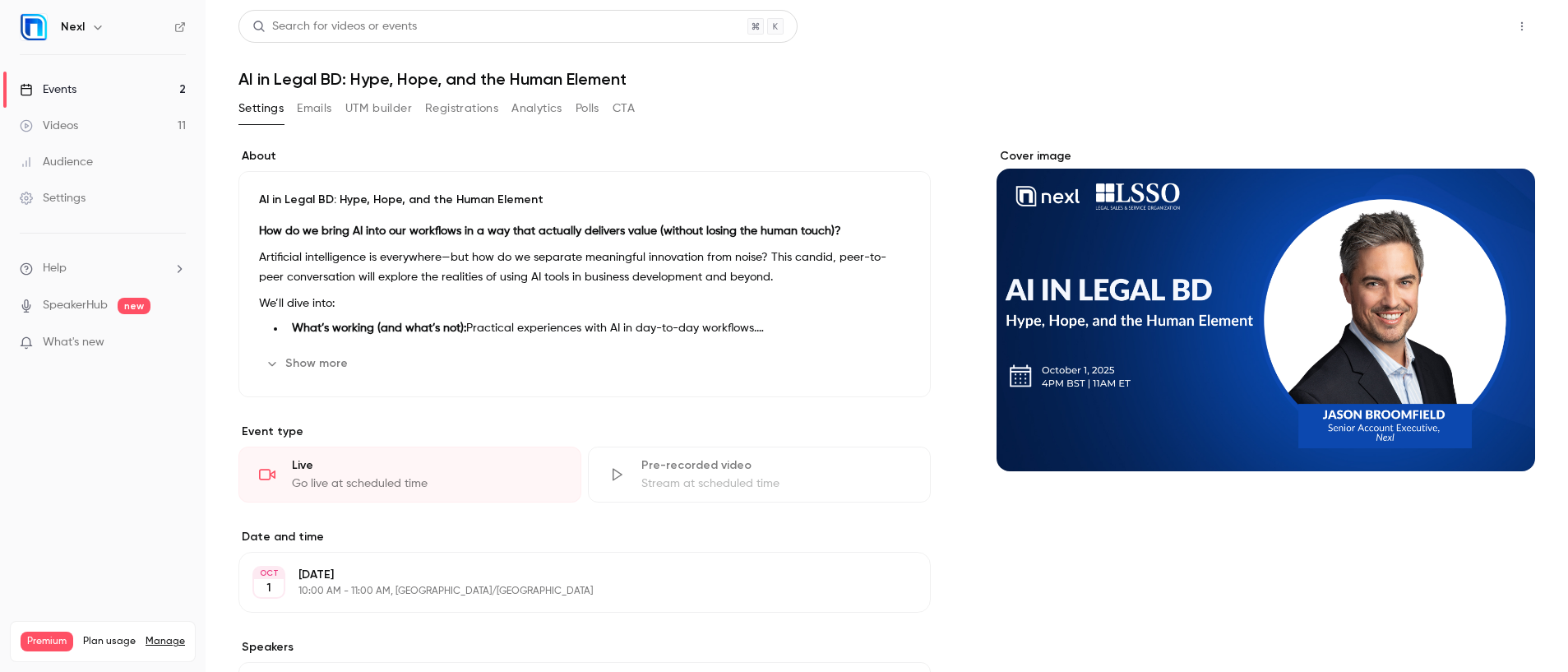
click at [1457, 30] on button "Share" at bounding box center [1463, 26] width 65 height 32
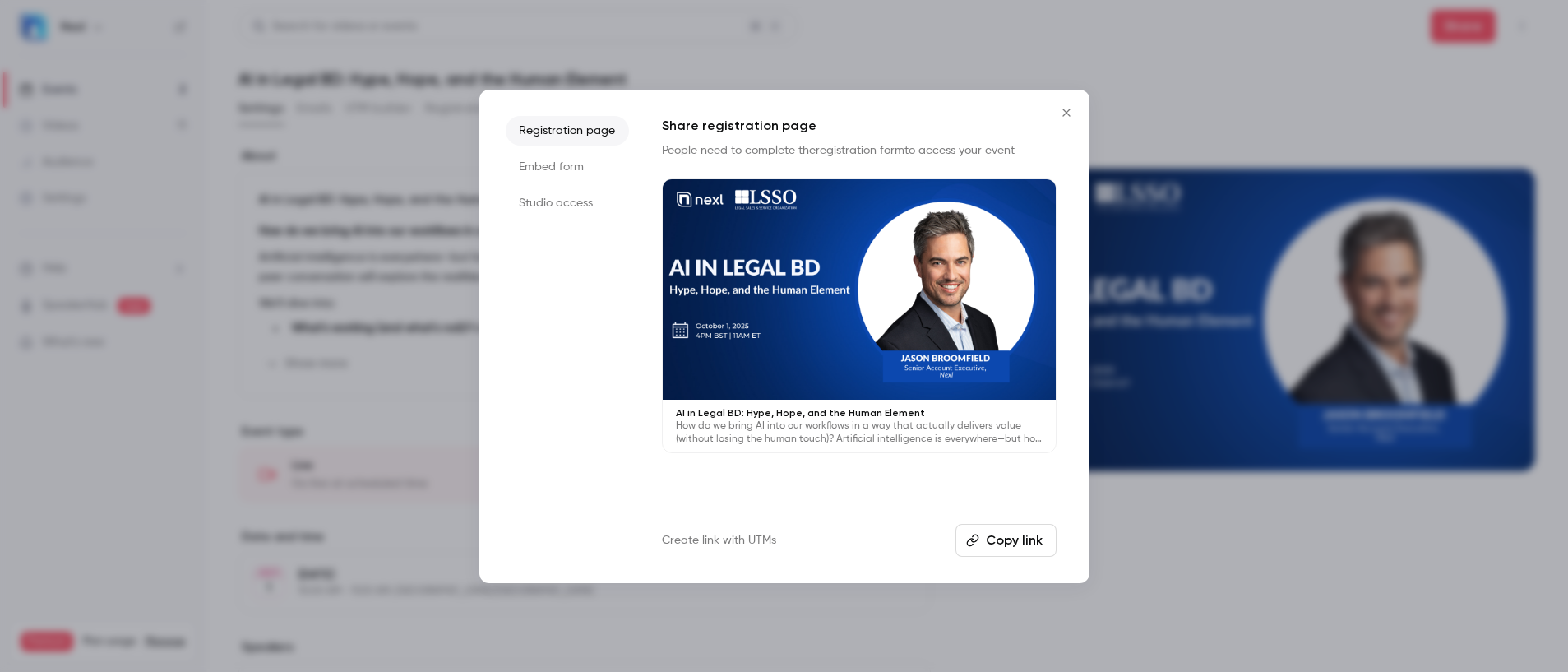
click at [995, 541] on button "Copy link" at bounding box center [1005, 539] width 101 height 32
click at [1071, 114] on icon "Close" at bounding box center [1066, 112] width 19 height 13
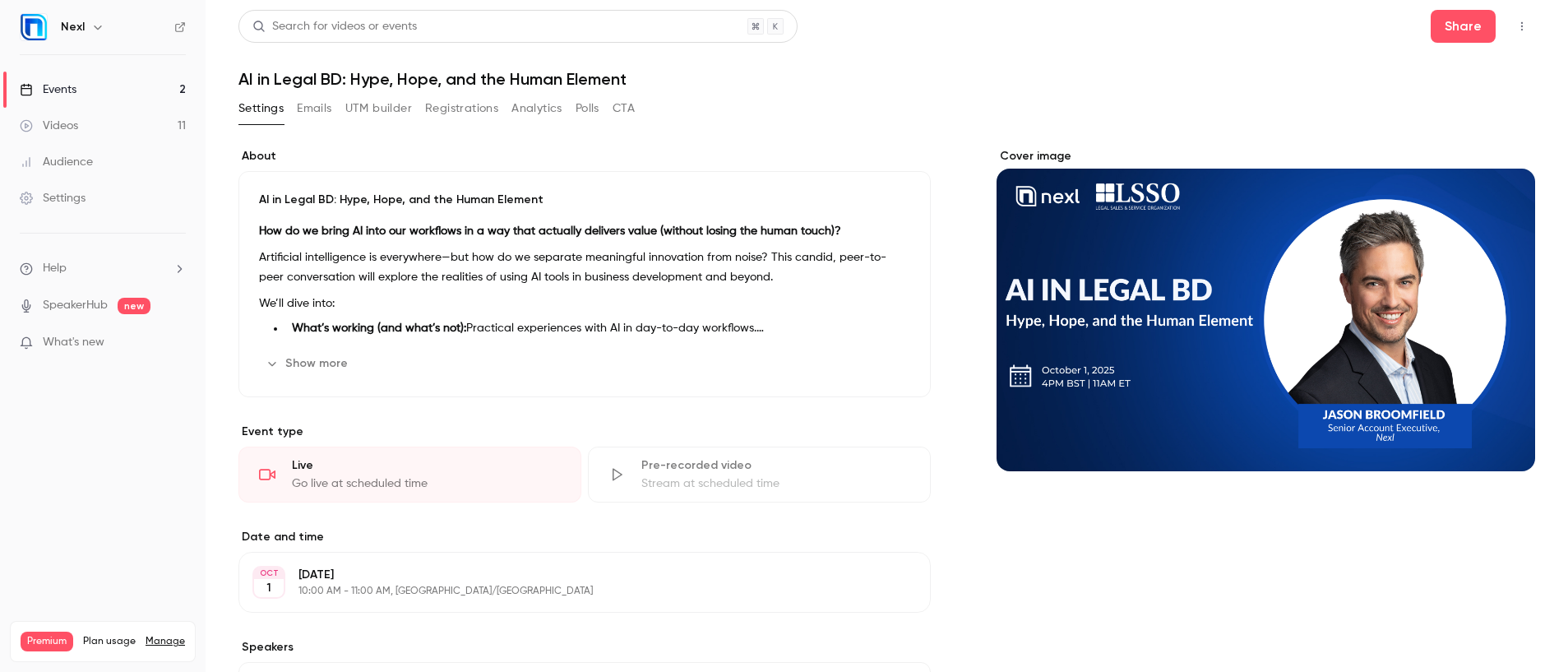
click at [77, 89] on link "Events 2" at bounding box center [103, 89] width 206 height 36
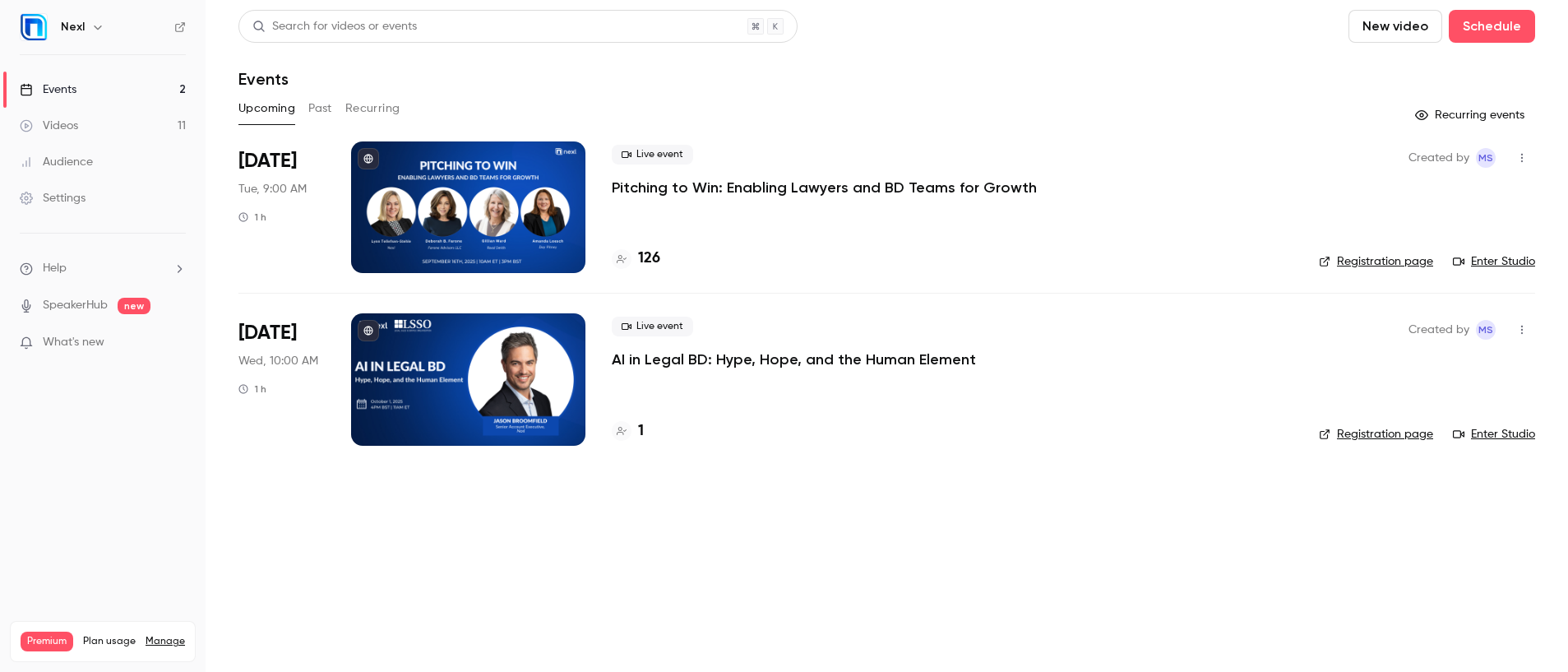
click at [333, 109] on div "Upcoming Past Recurring" at bounding box center [886, 108] width 1296 height 26
click at [317, 107] on button "Past" at bounding box center [321, 108] width 24 height 26
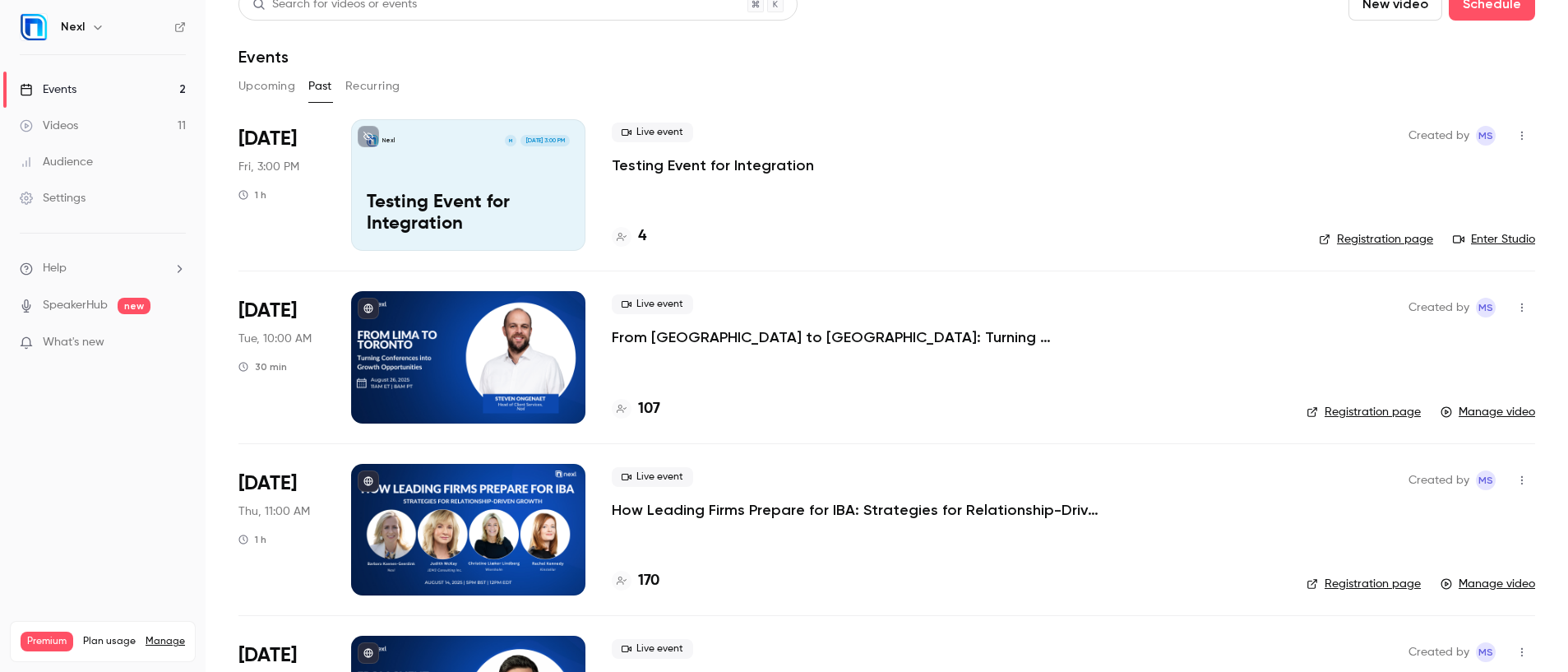
scroll to position [40, 0]
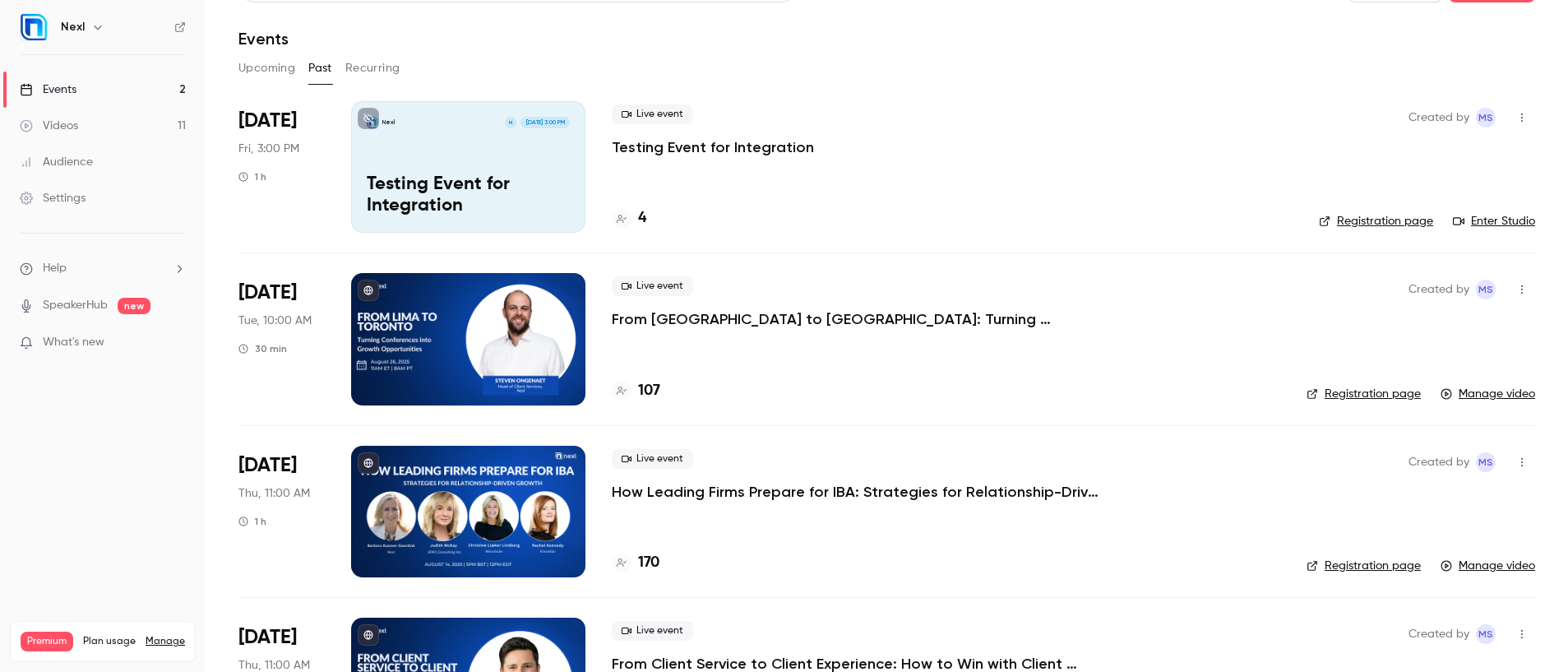
click at [678, 488] on p "How Leading Firms Prepare for IBA: Strategies for Relationship-Driven Growth" at bounding box center [858, 491] width 493 height 19
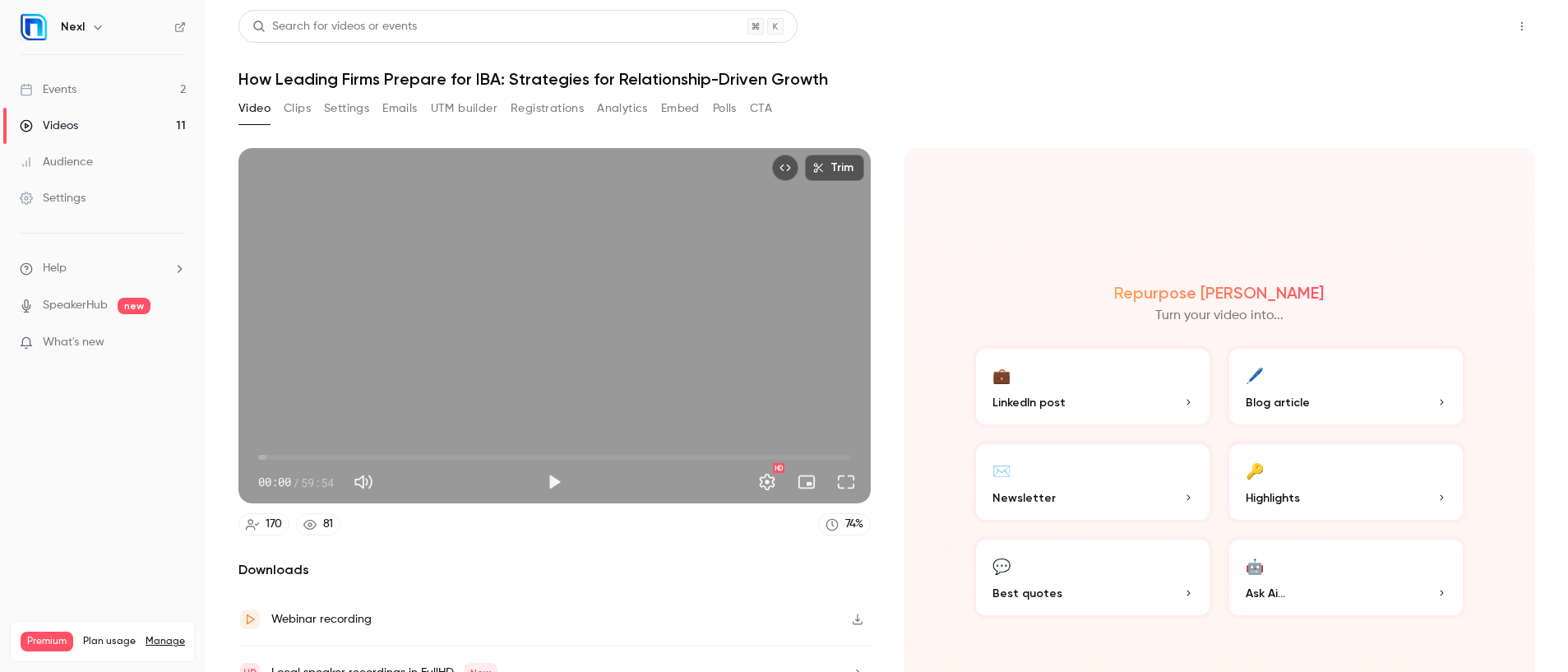
click at [1460, 32] on button "Share" at bounding box center [1463, 26] width 65 height 32
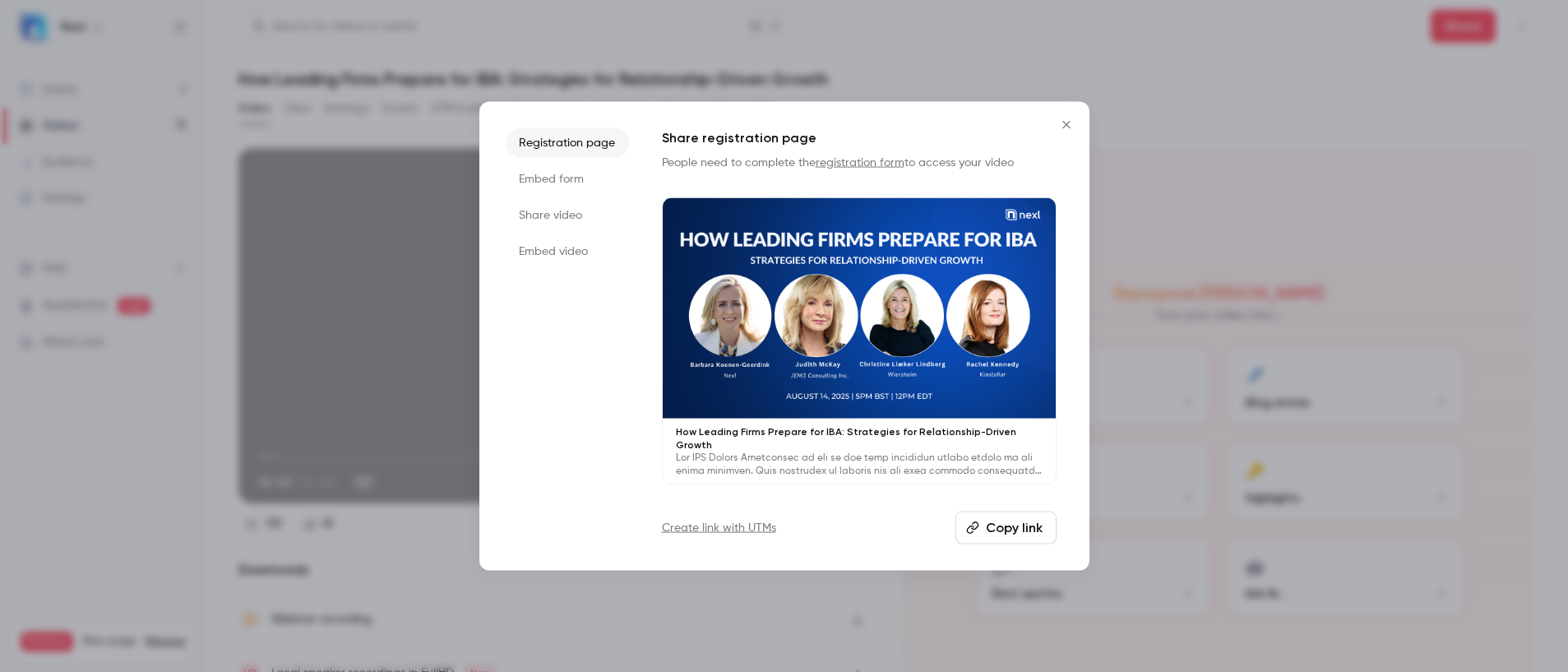
click at [1034, 521] on button "Copy link" at bounding box center [1005, 527] width 101 height 32
click at [1065, 126] on icon "Close" at bounding box center [1066, 124] width 19 height 13
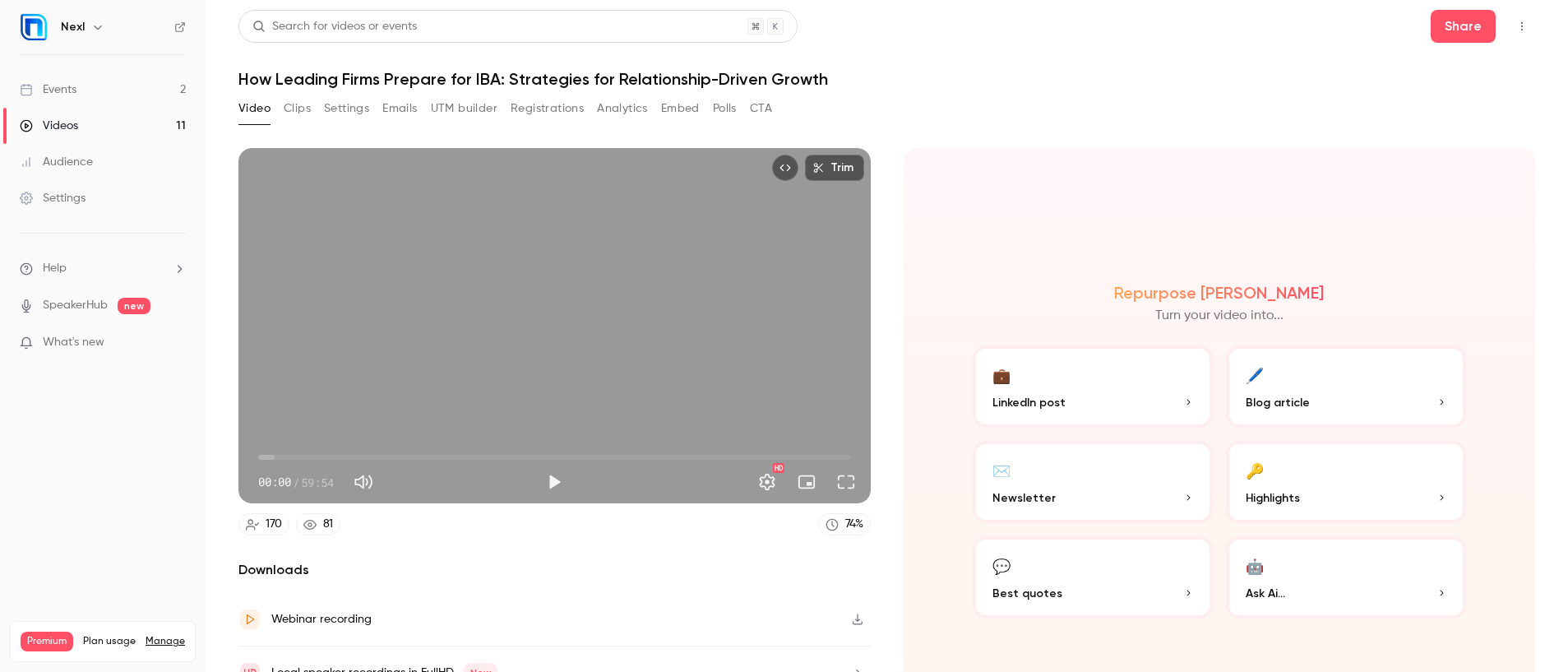
click at [59, 94] on div "Events" at bounding box center [47, 90] width 57 height 17
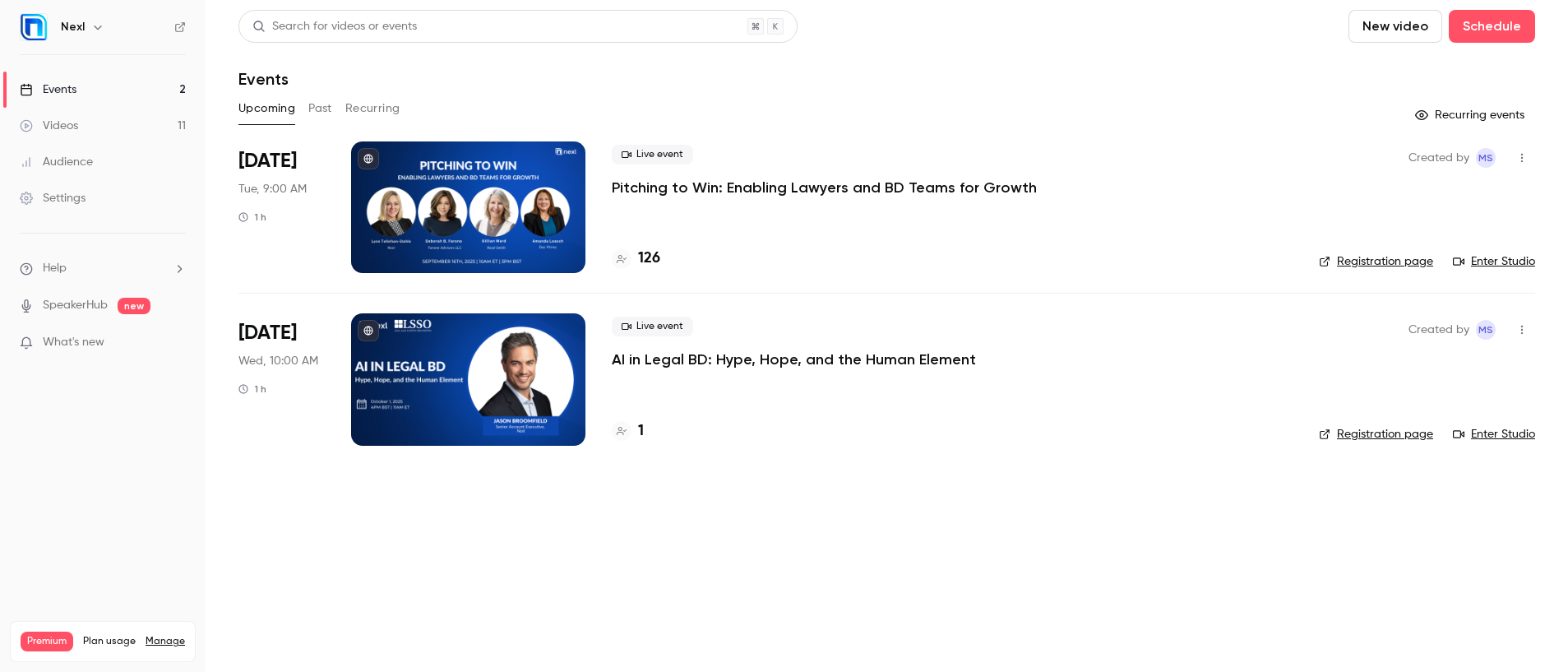
click at [333, 107] on div "Upcoming Past Recurring" at bounding box center [886, 108] width 1296 height 26
click at [329, 108] on button "Past" at bounding box center [321, 108] width 24 height 26
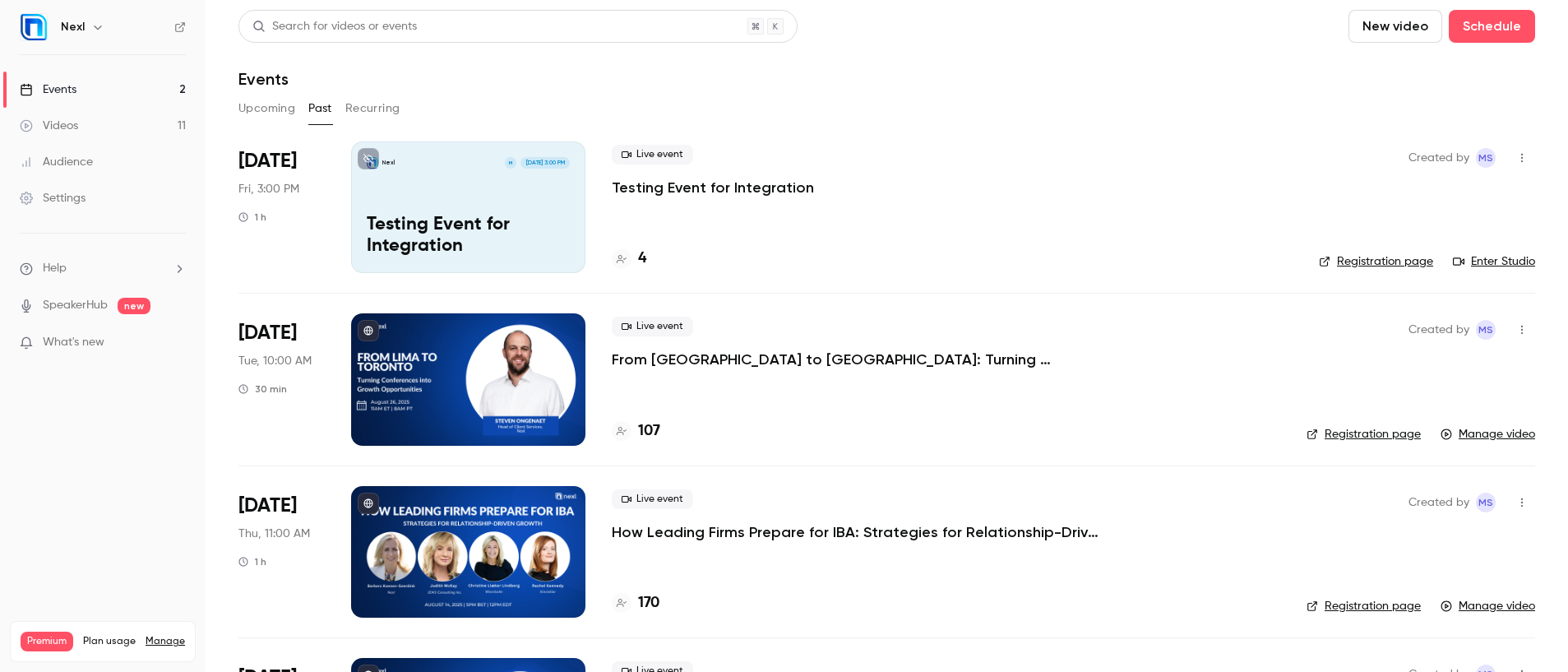
click at [751, 361] on p "From [GEOGRAPHIC_DATA] to [GEOGRAPHIC_DATA]: Turning Conferences into Growth Op…" at bounding box center [858, 359] width 493 height 19
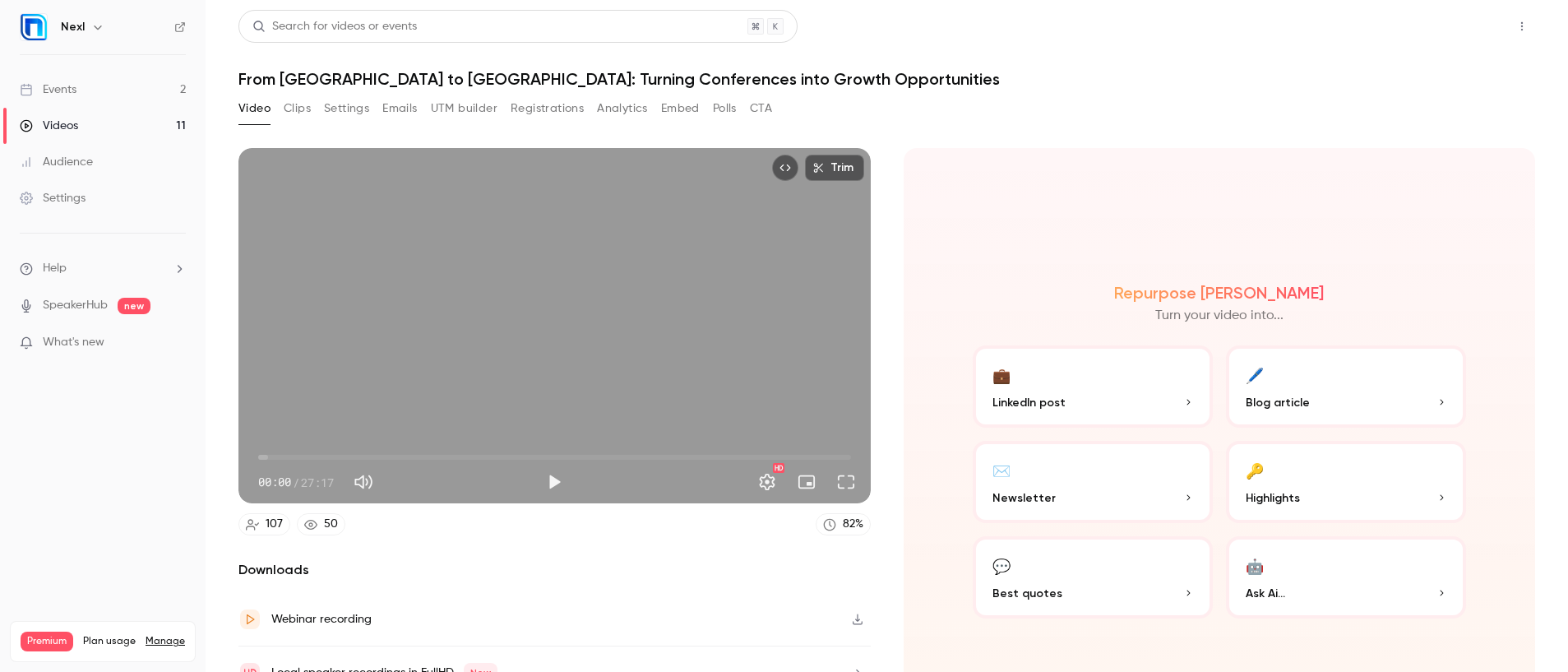
click at [1456, 32] on button "Share" at bounding box center [1463, 26] width 65 height 32
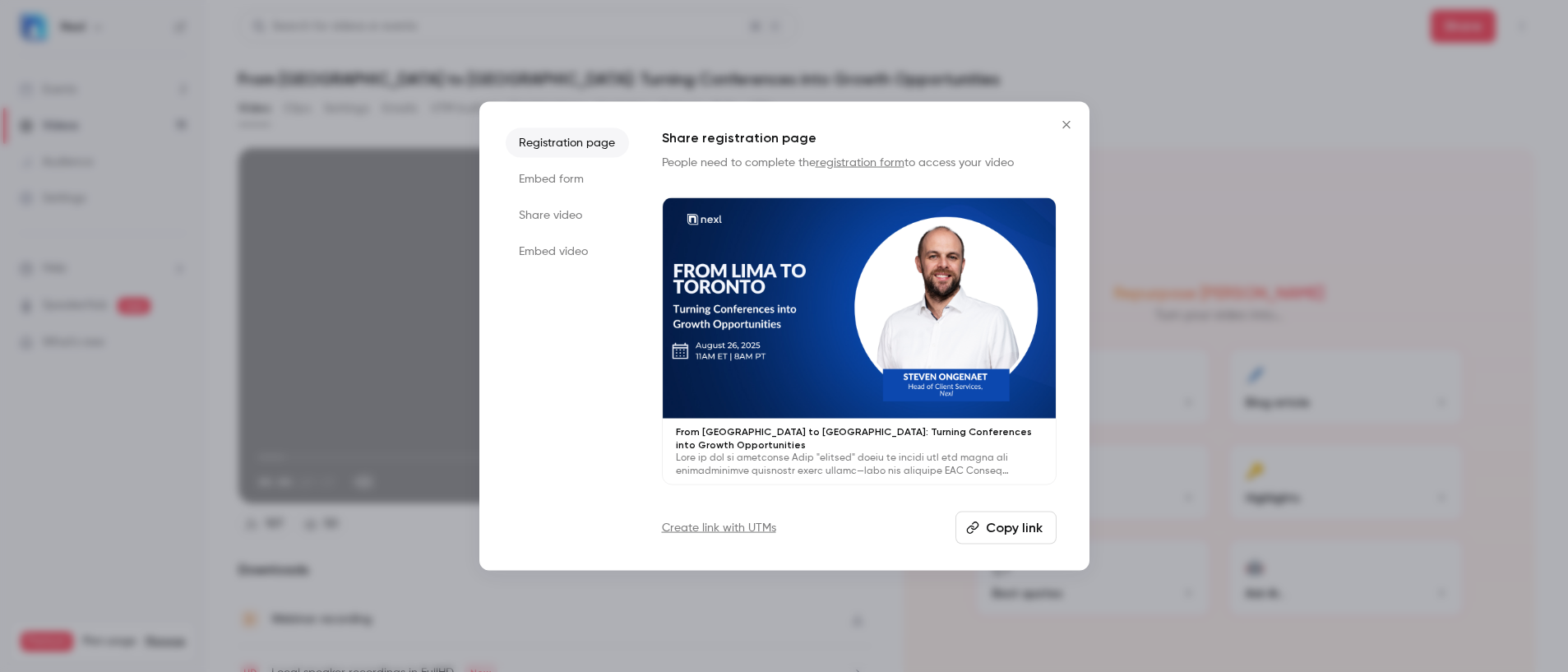
click at [1038, 521] on button "Copy link" at bounding box center [1005, 527] width 101 height 32
click at [1068, 131] on icon "Close" at bounding box center [1066, 124] width 19 height 13
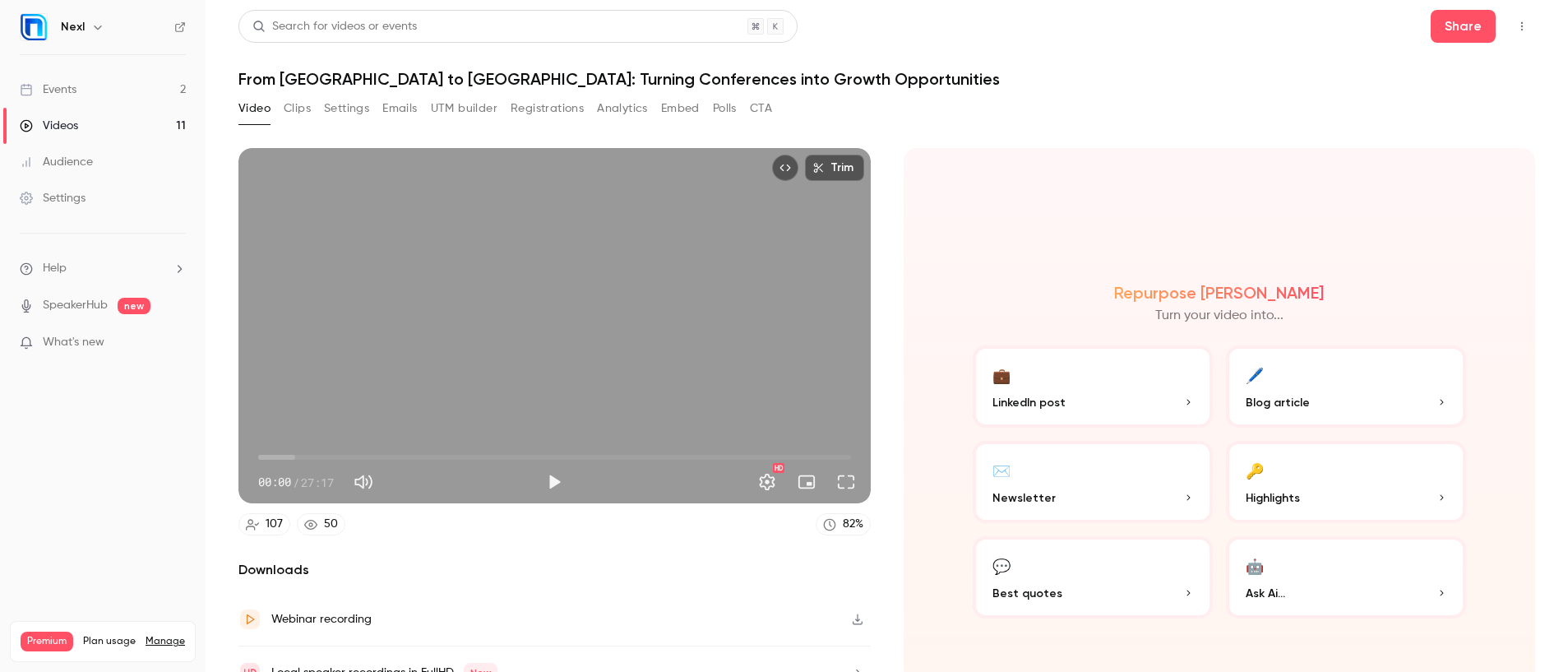
click at [93, 98] on link "Events 2" at bounding box center [103, 89] width 206 height 36
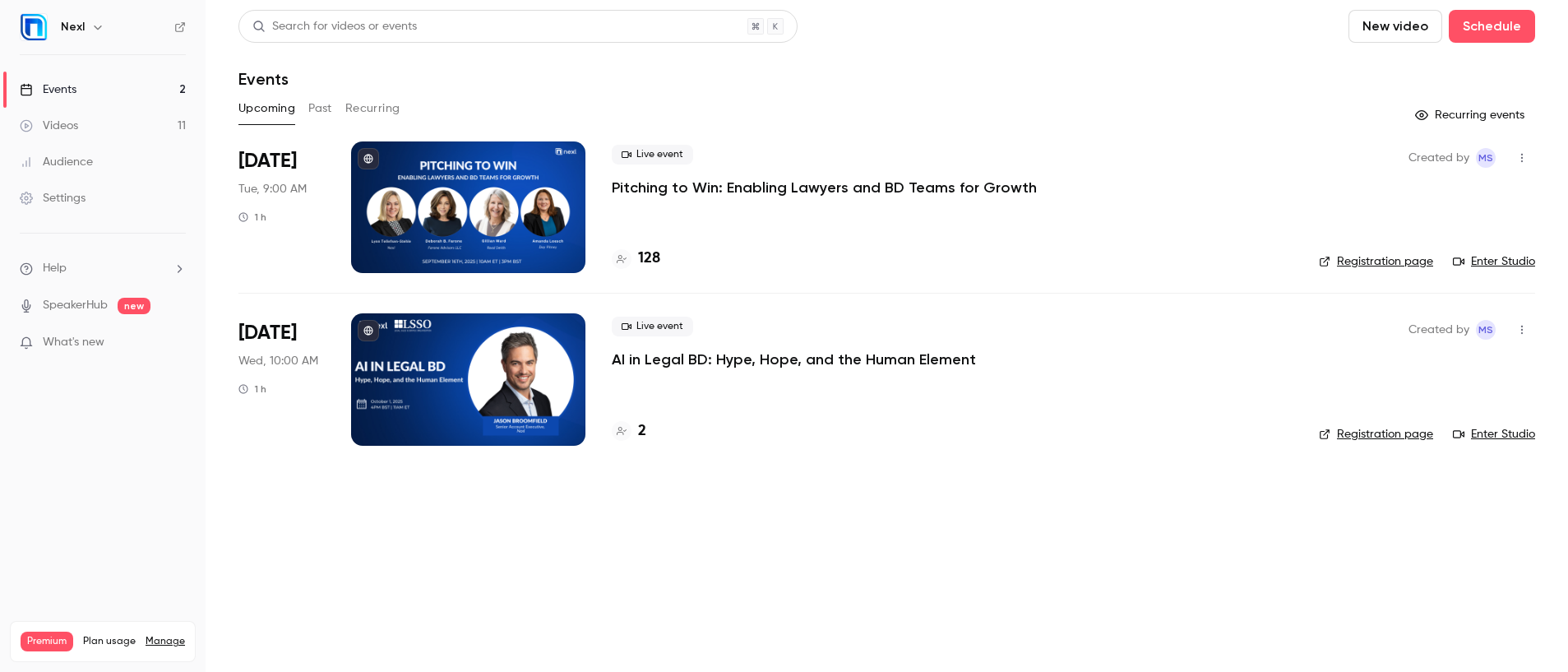
click at [319, 108] on button "Past" at bounding box center [321, 108] width 24 height 26
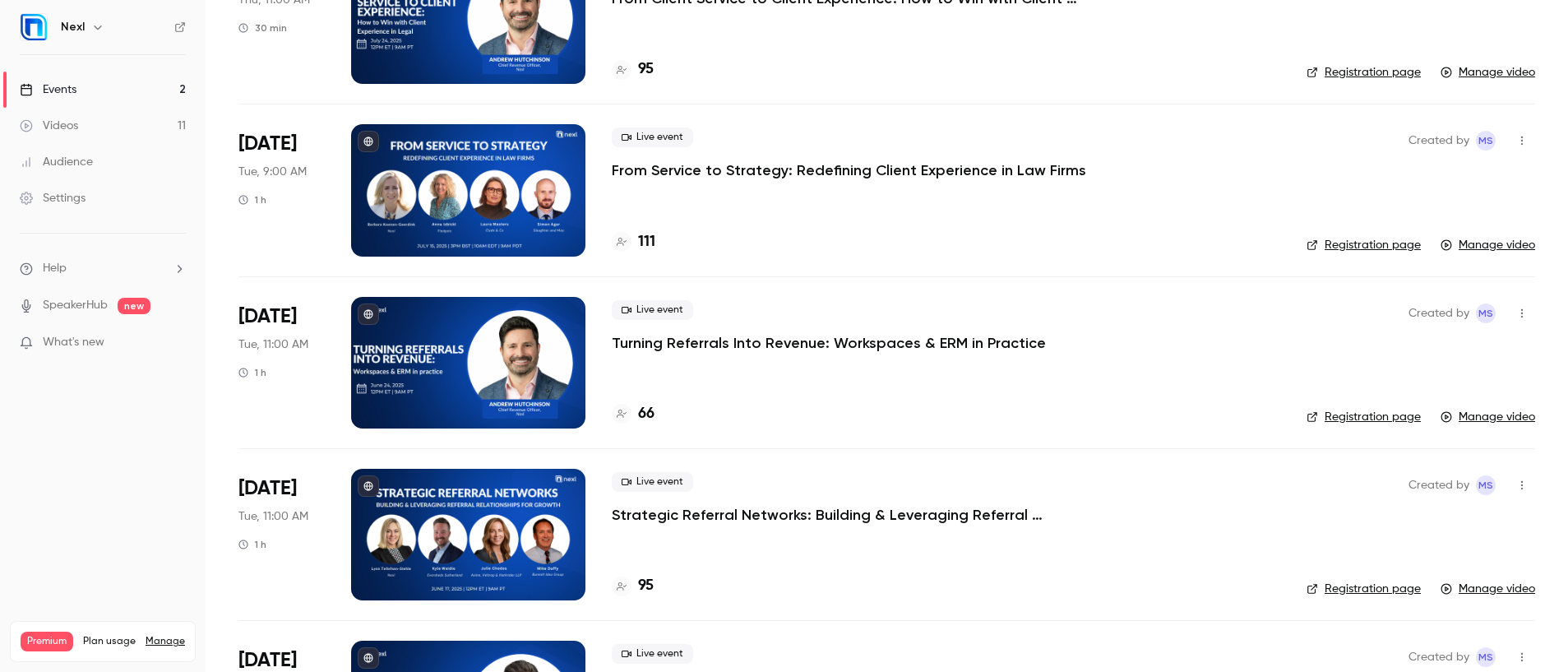
scroll to position [716, 0]
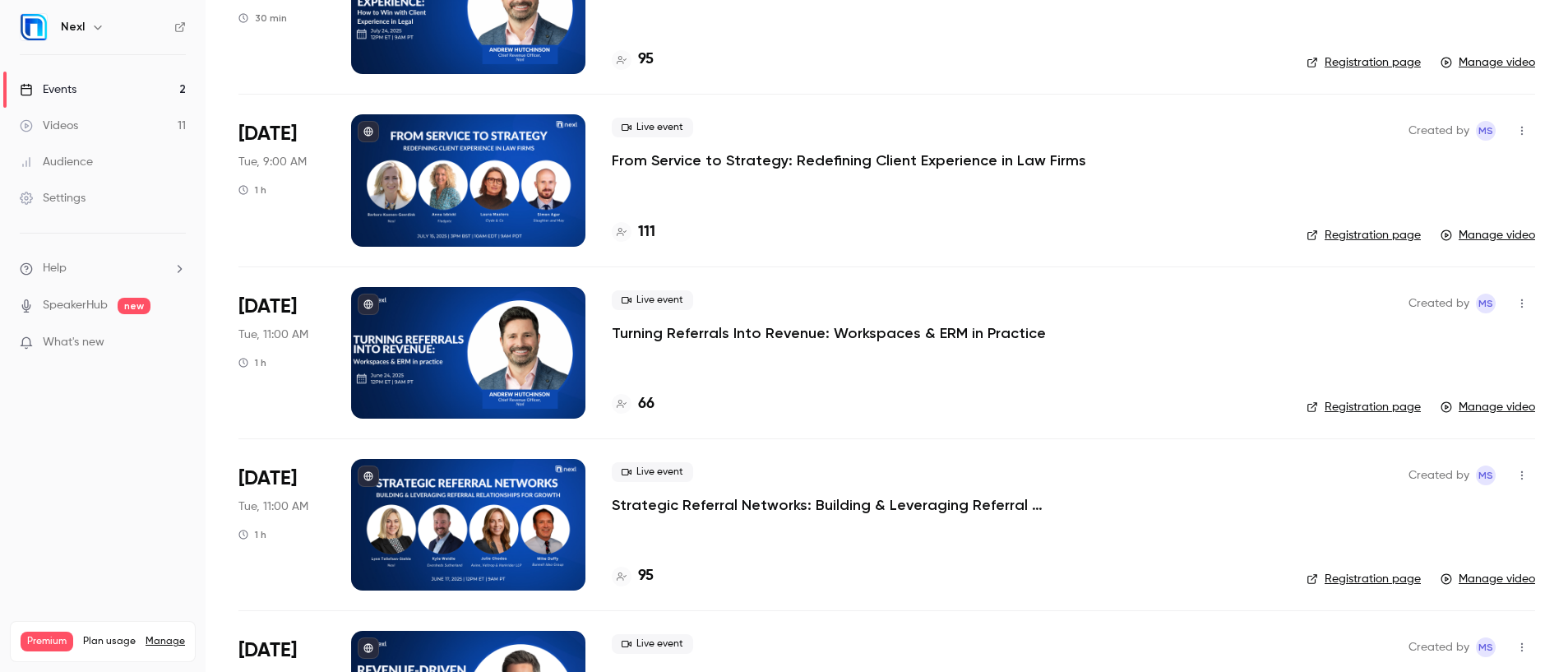
click at [786, 507] on p "Strategic Referral Networks: Building & Leveraging Referral Relationships for G…" at bounding box center [858, 504] width 493 height 19
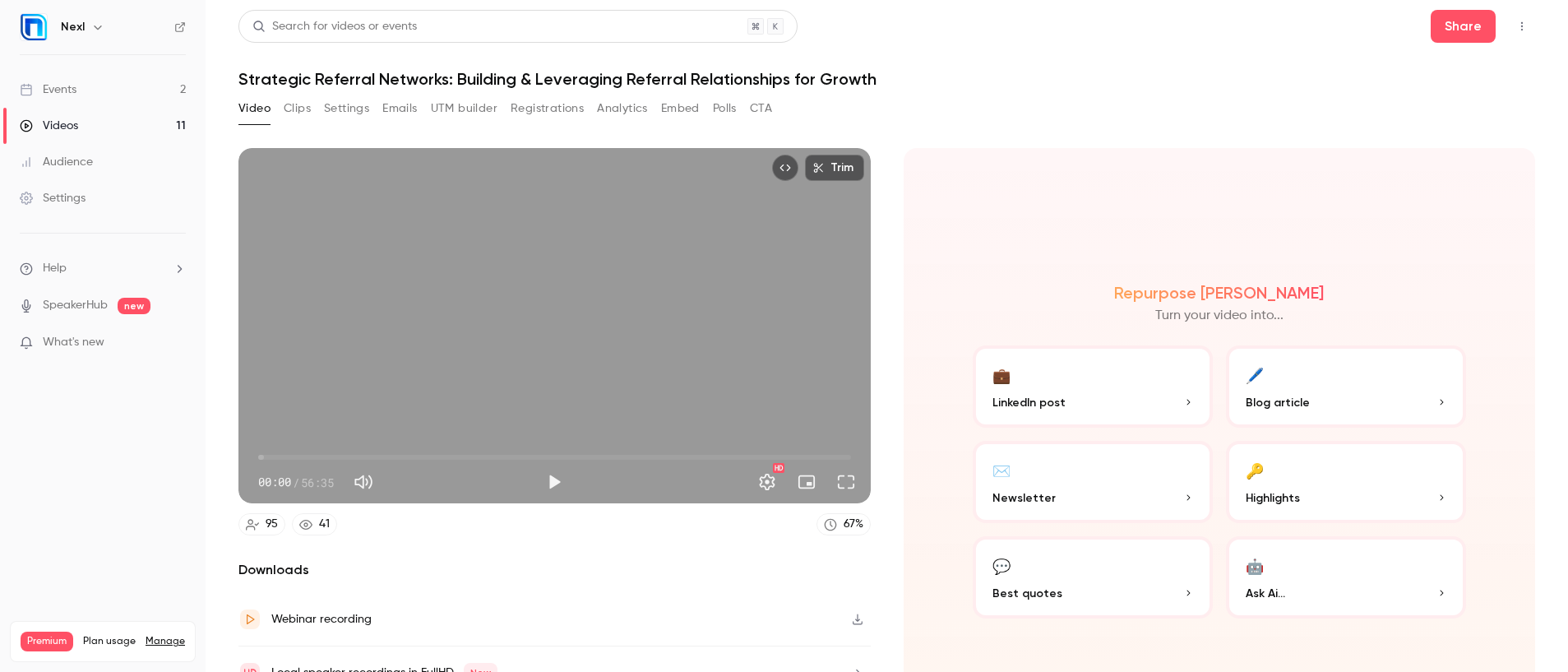
click at [554, 111] on button "Registrations" at bounding box center [547, 108] width 73 height 26
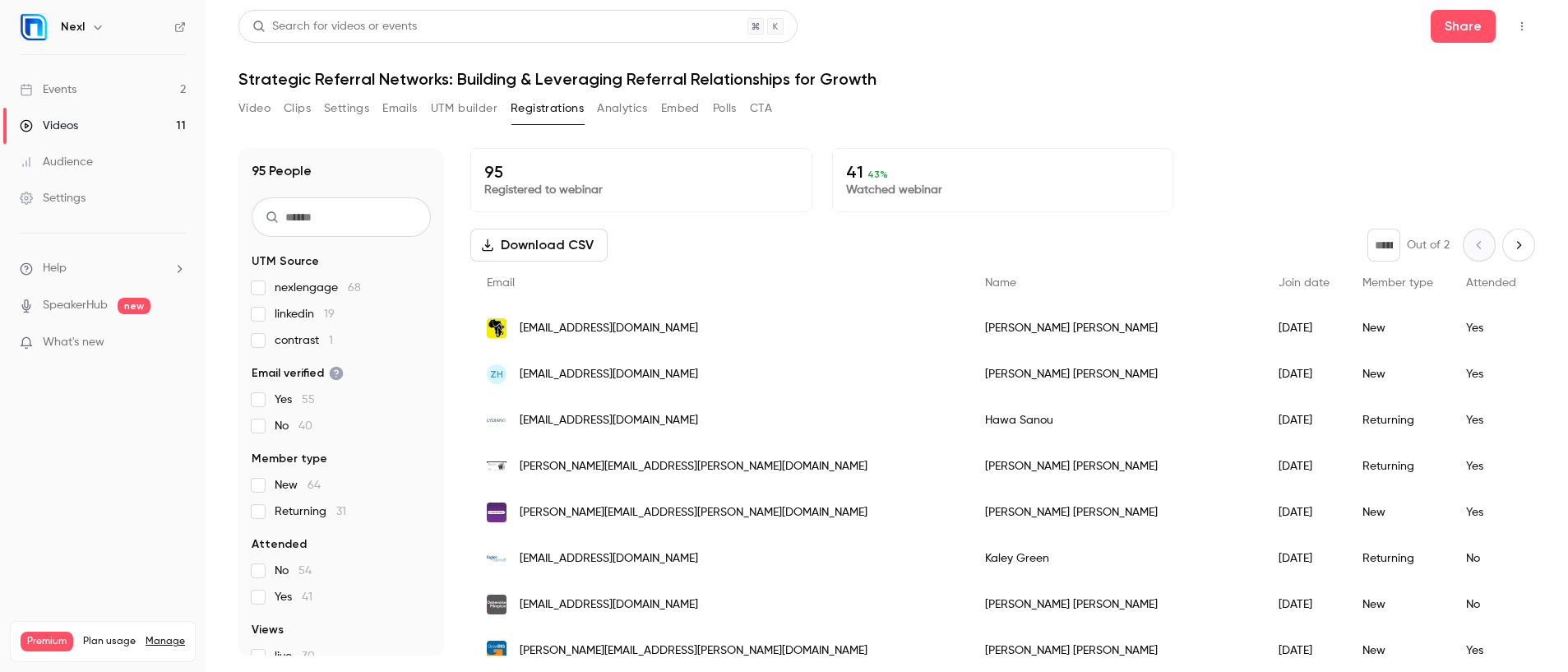
click at [588, 241] on button "Download CSV" at bounding box center [538, 245] width 137 height 32
click at [113, 124] on link "Videos 11" at bounding box center [103, 125] width 206 height 36
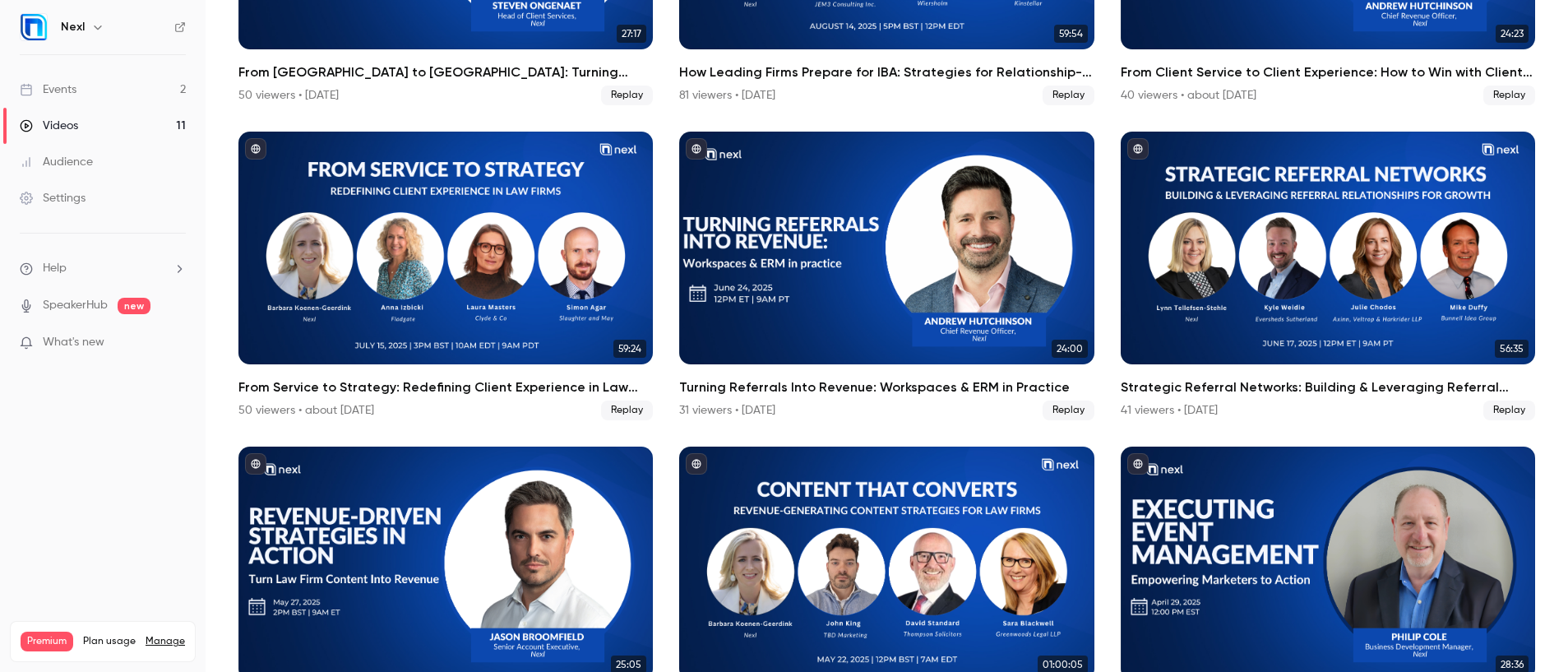
scroll to position [425, 0]
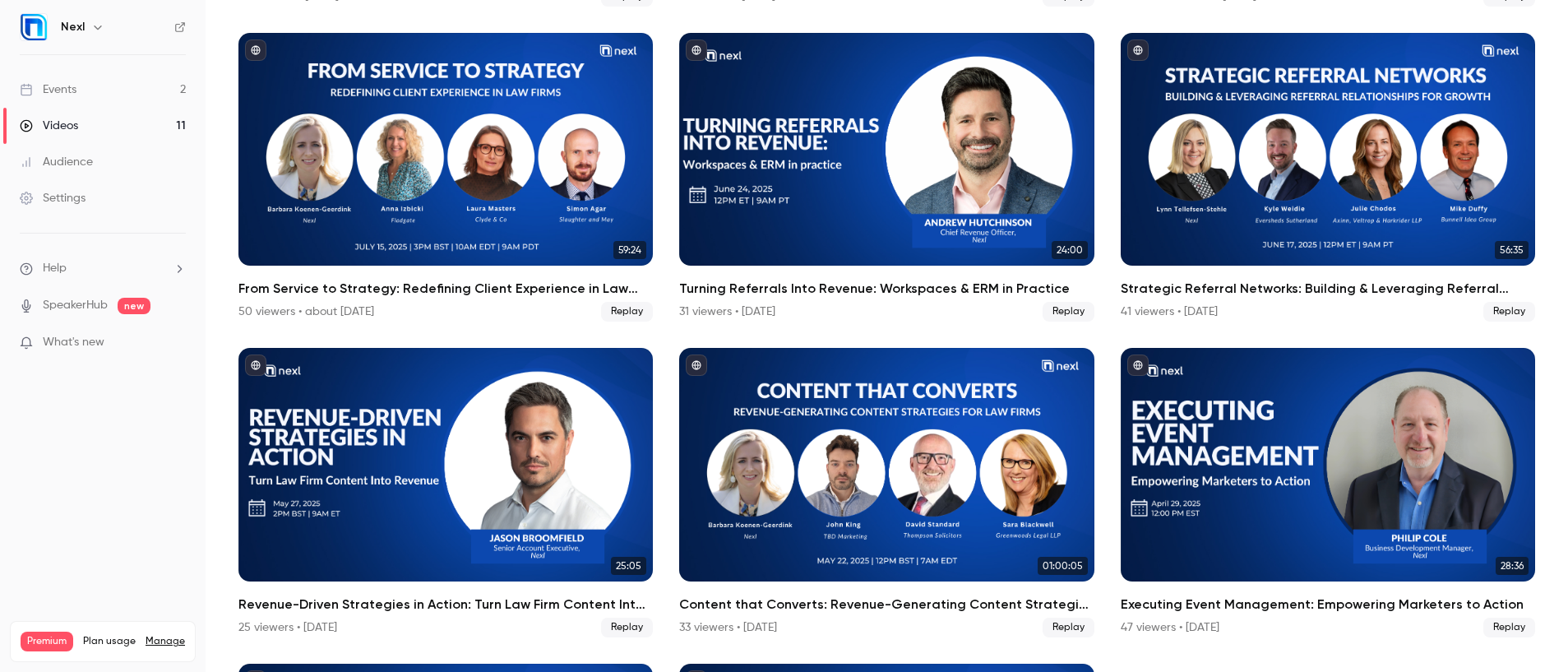
click at [88, 98] on link "Events 2" at bounding box center [103, 89] width 206 height 36
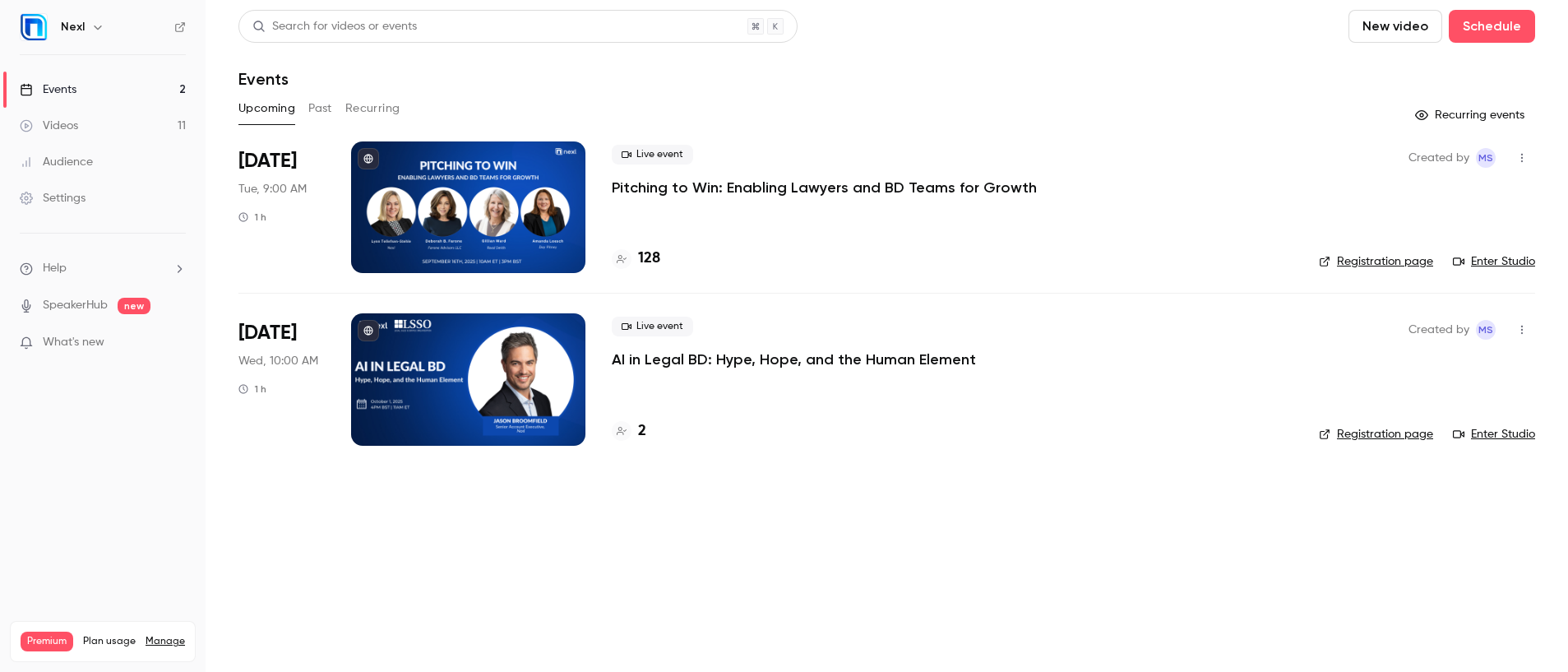
click at [324, 109] on button "Past" at bounding box center [321, 108] width 24 height 26
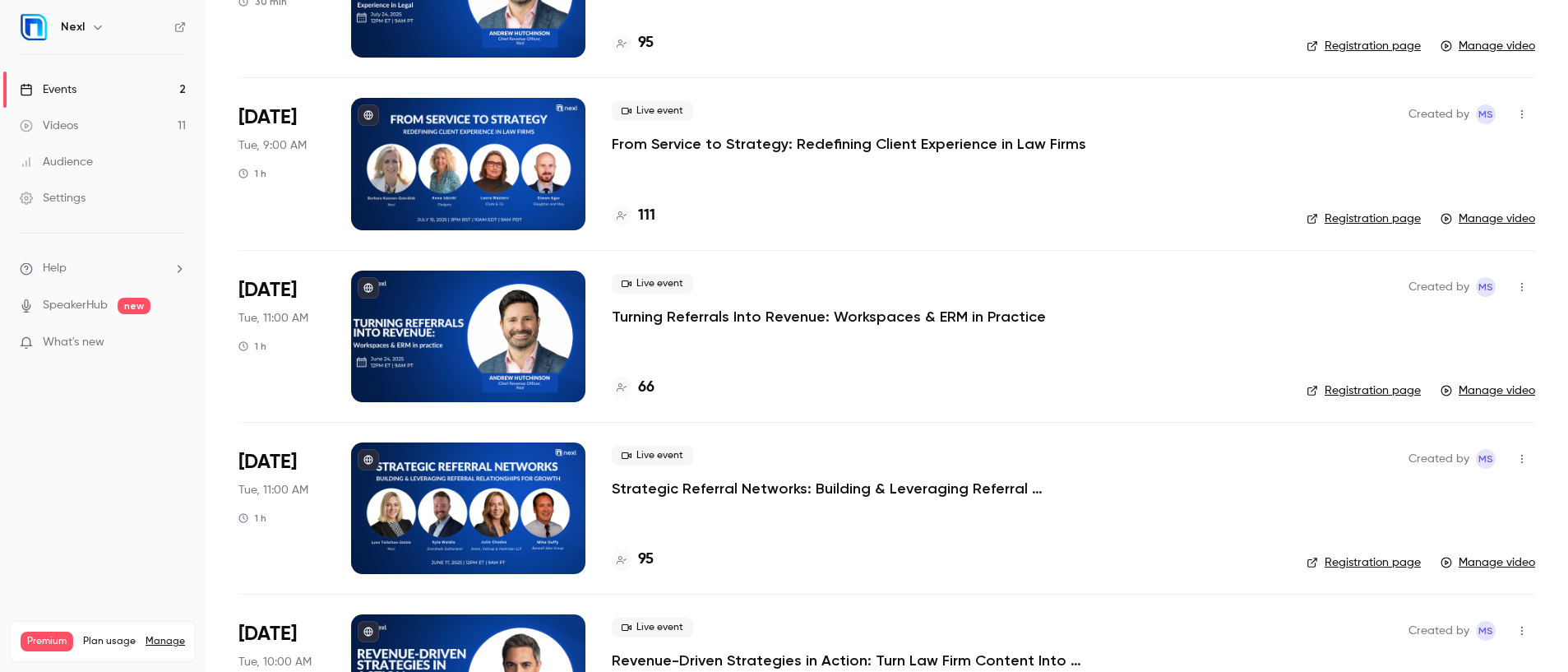
scroll to position [795, 0]
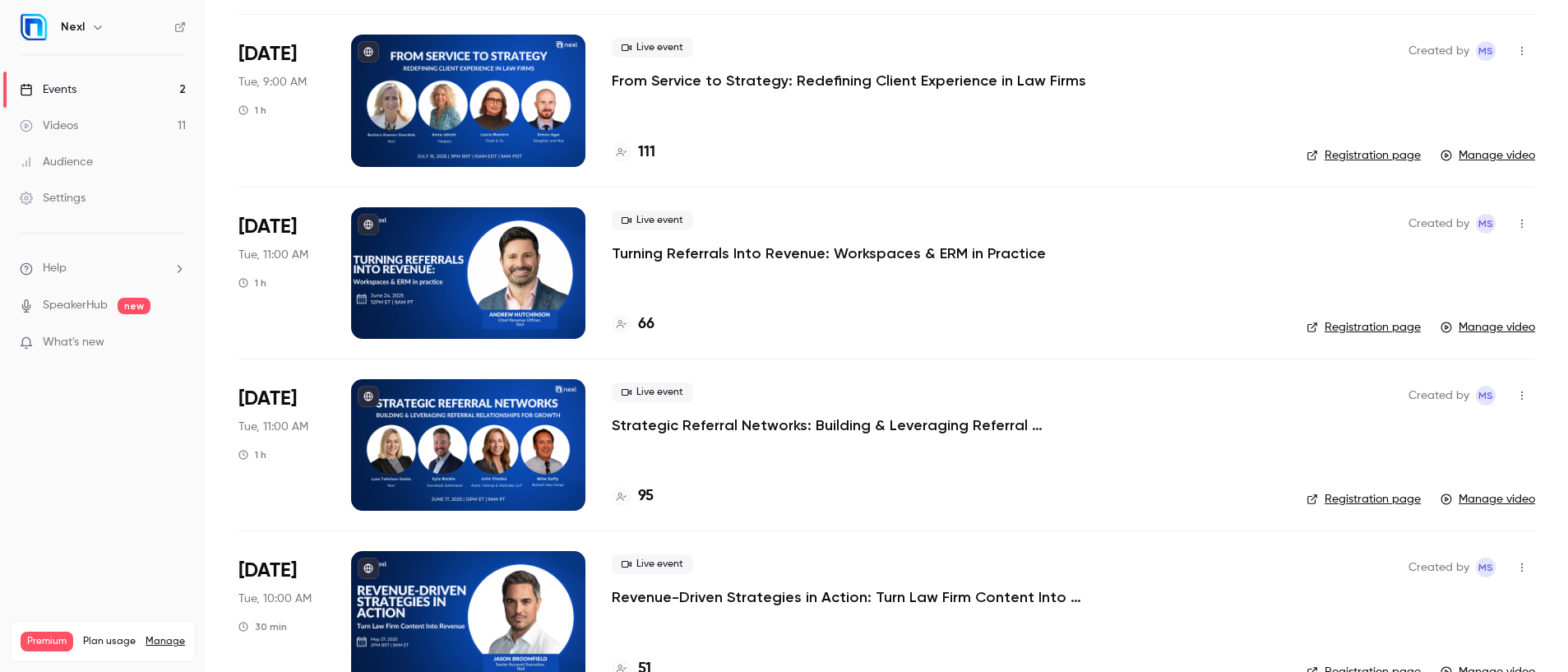
click at [755, 259] on p "Turning Referrals Into Revenue: Workspaces & ERM in Practice" at bounding box center [828, 253] width 434 height 19
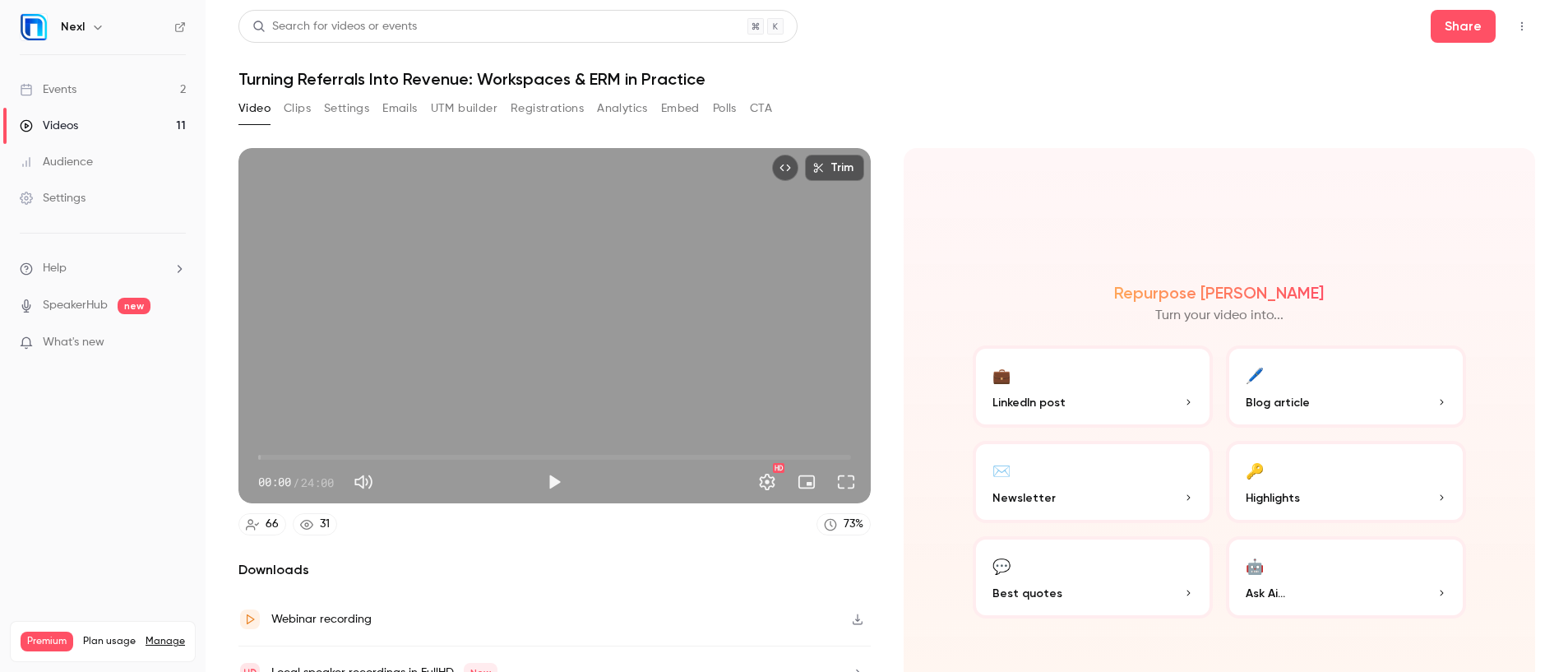
click at [563, 101] on button "Registrations" at bounding box center [547, 108] width 73 height 26
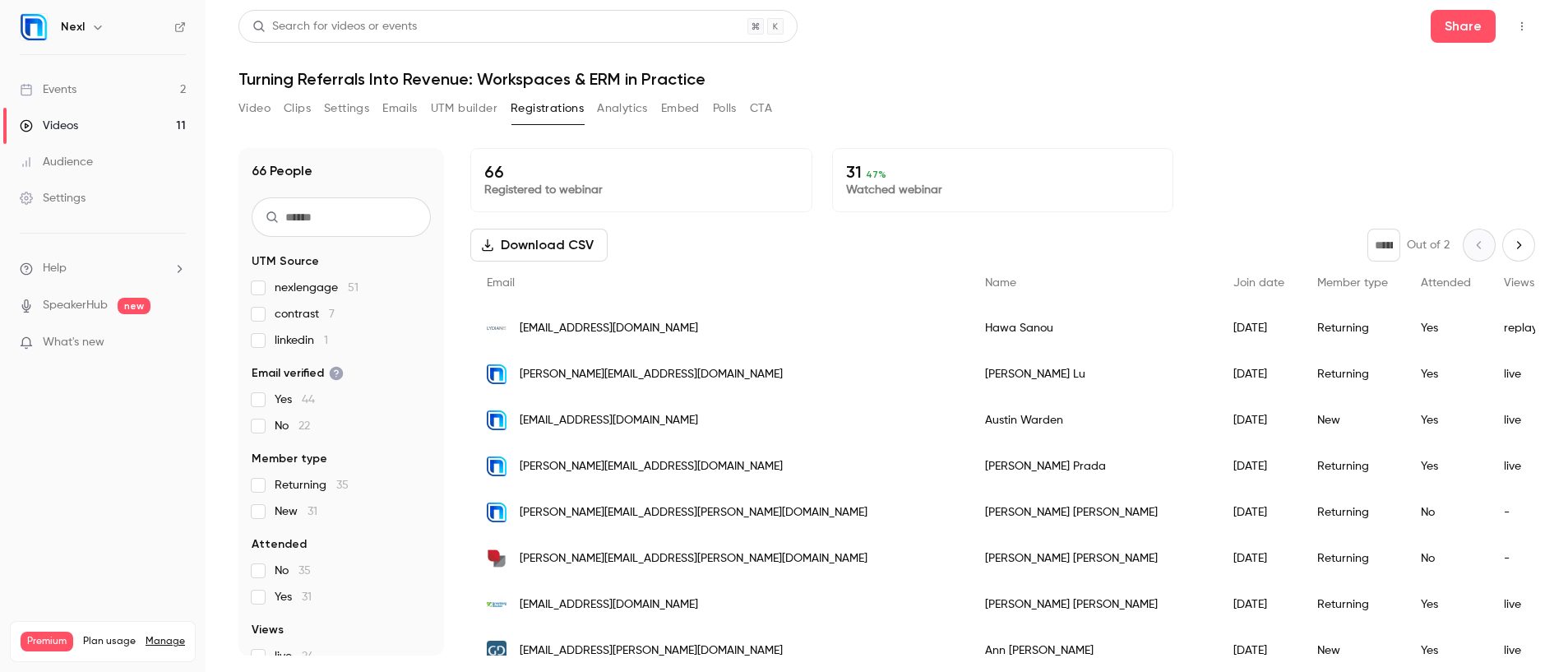
click at [575, 253] on button "Download CSV" at bounding box center [538, 245] width 137 height 32
click at [77, 91] on link "Events 2" at bounding box center [103, 89] width 206 height 36
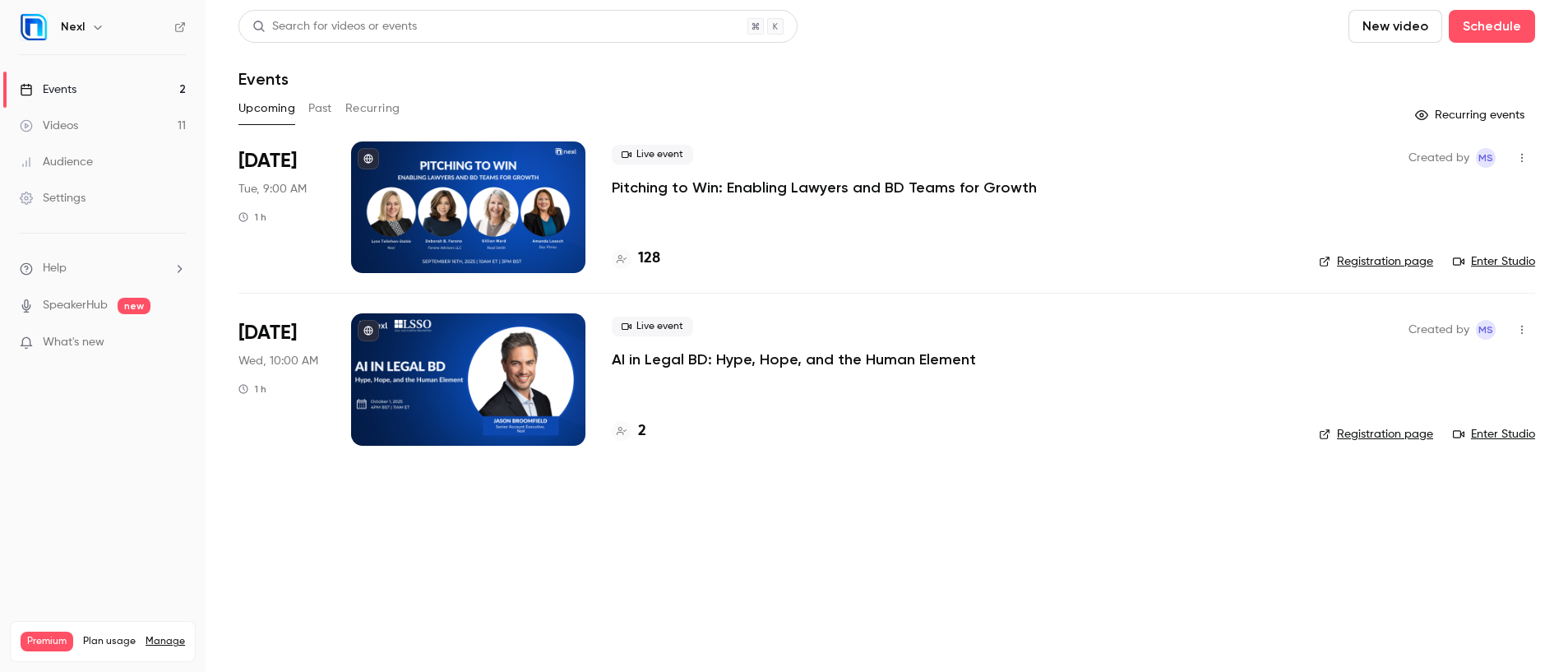
click at [317, 109] on button "Past" at bounding box center [321, 108] width 24 height 26
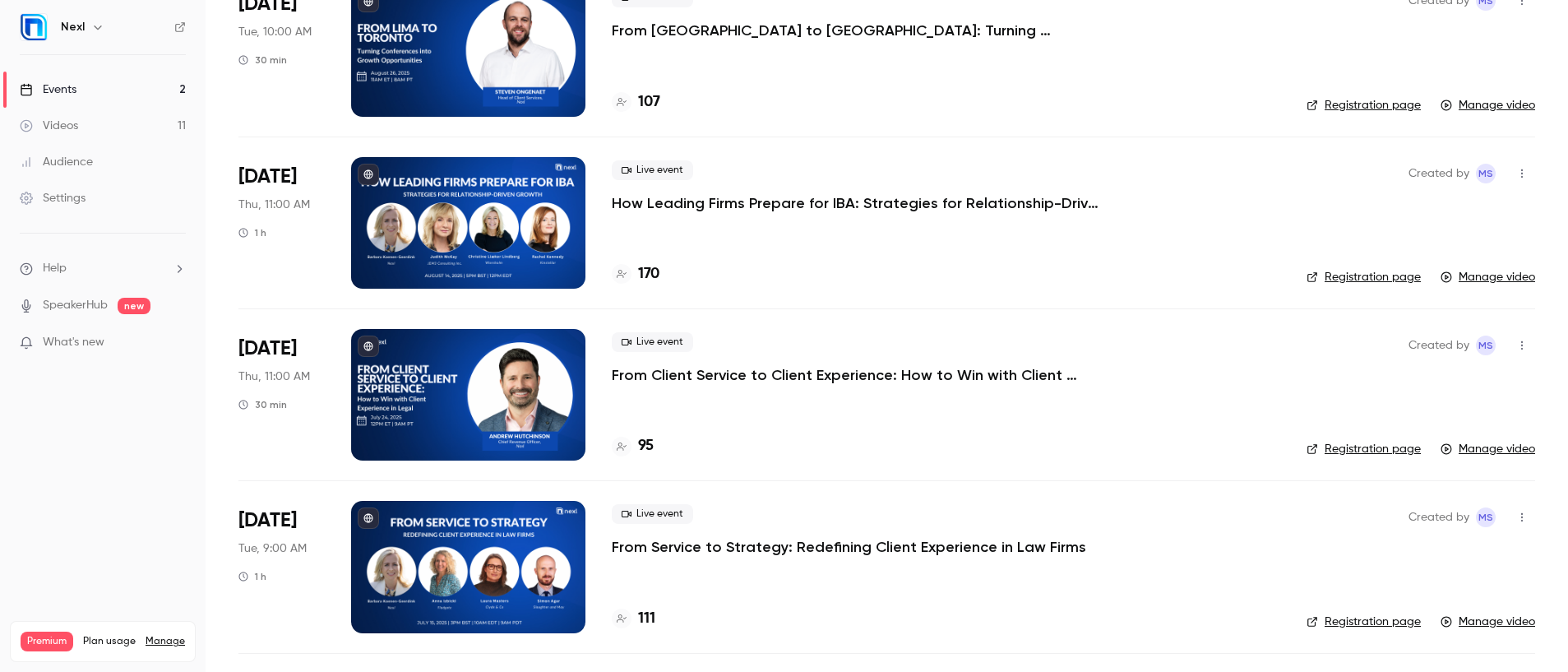
scroll to position [332, 0]
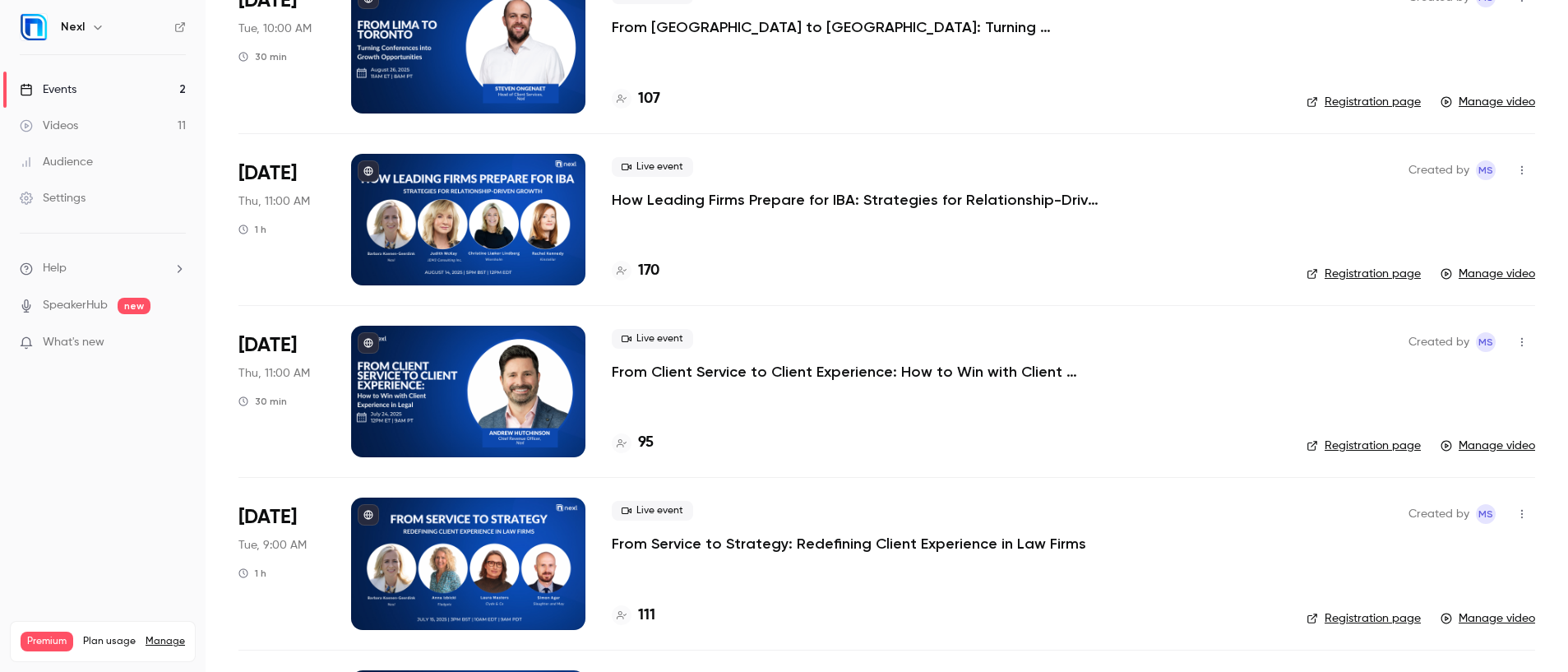
click at [702, 541] on p "From Service to Strategy: Redefining Client Experience in Law Firms" at bounding box center [849, 543] width 474 height 19
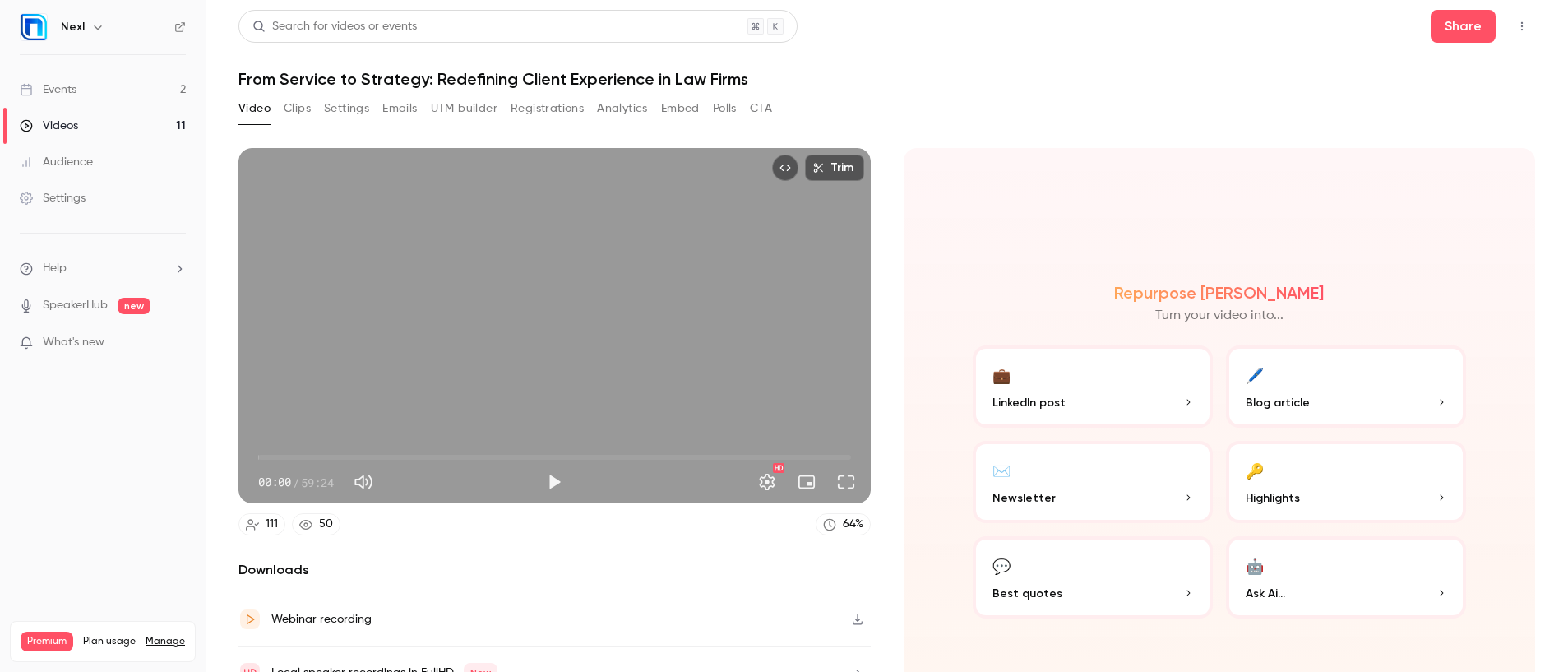
click at [535, 120] on button "Registrations" at bounding box center [547, 108] width 73 height 26
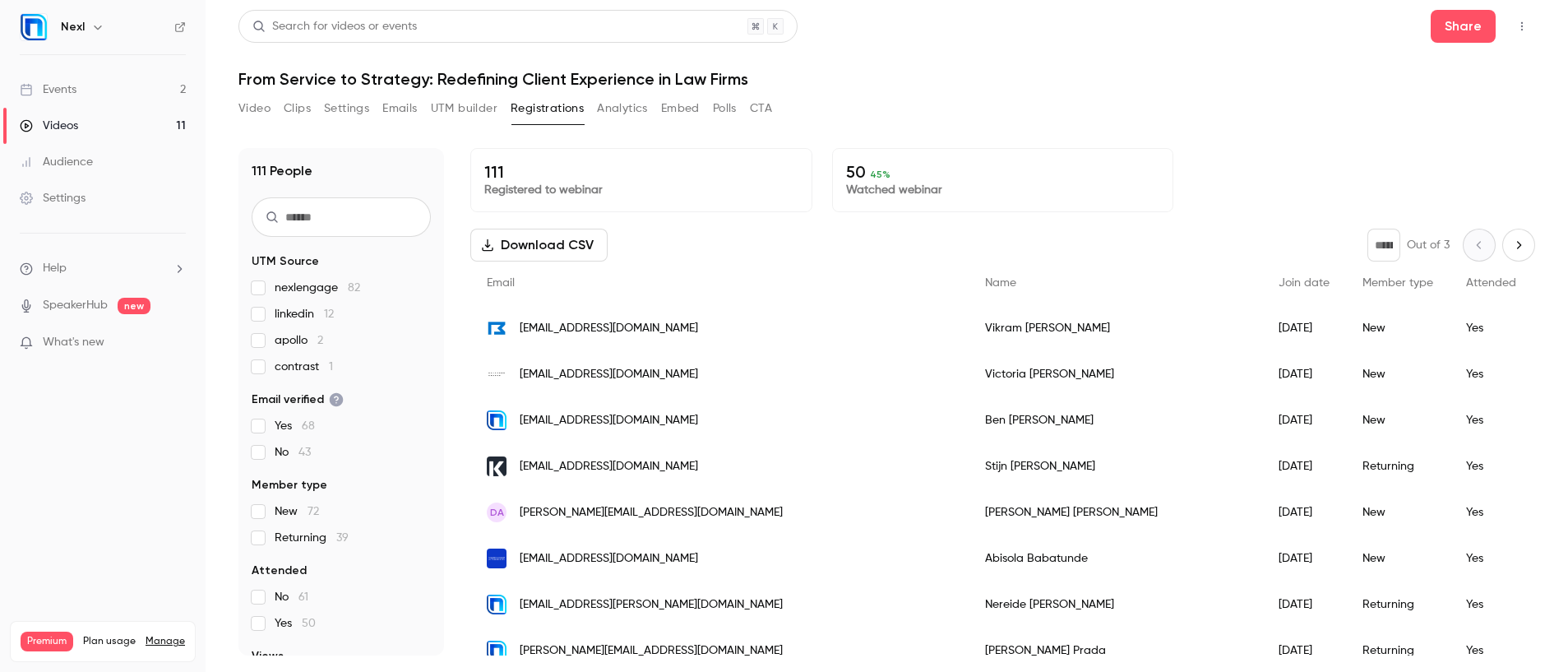
click at [531, 251] on button "Download CSV" at bounding box center [538, 245] width 137 height 32
click at [65, 96] on div "Events" at bounding box center [47, 90] width 57 height 17
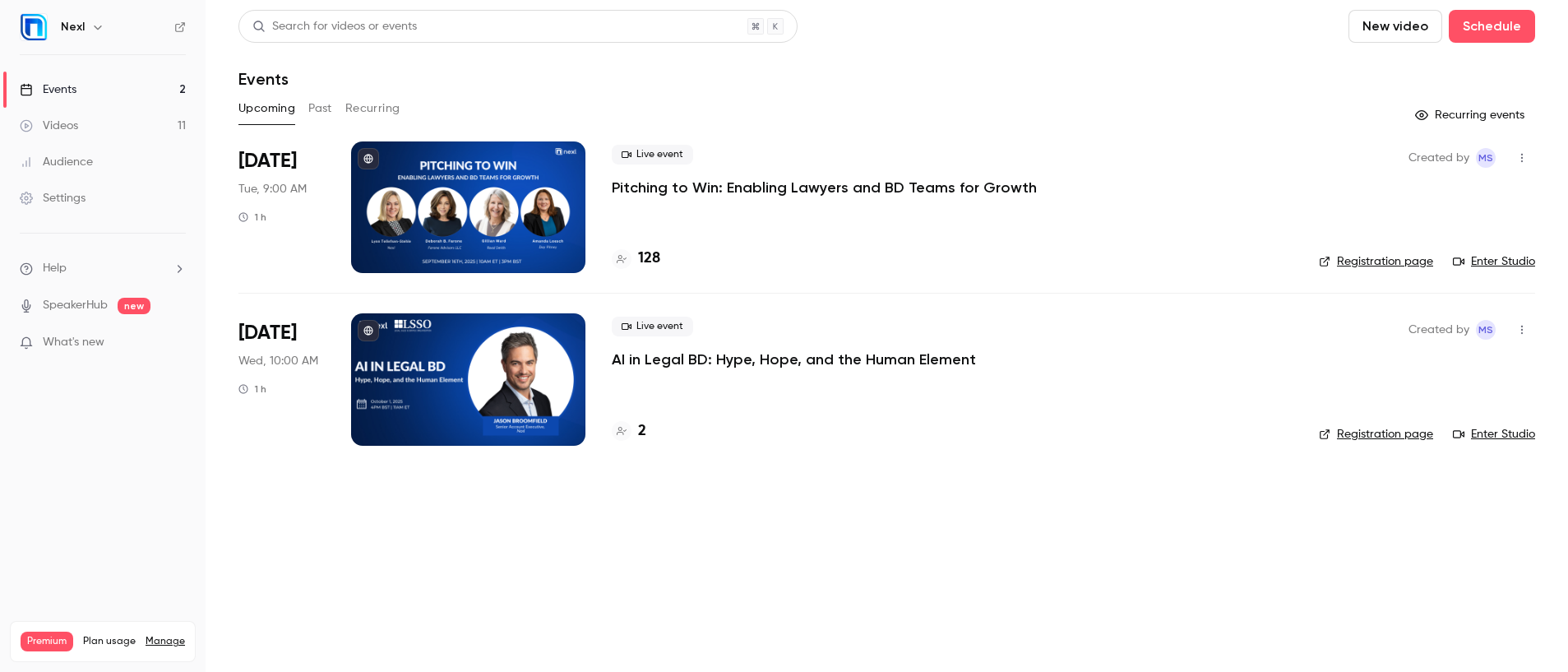
click at [311, 110] on button "Past" at bounding box center [321, 108] width 24 height 26
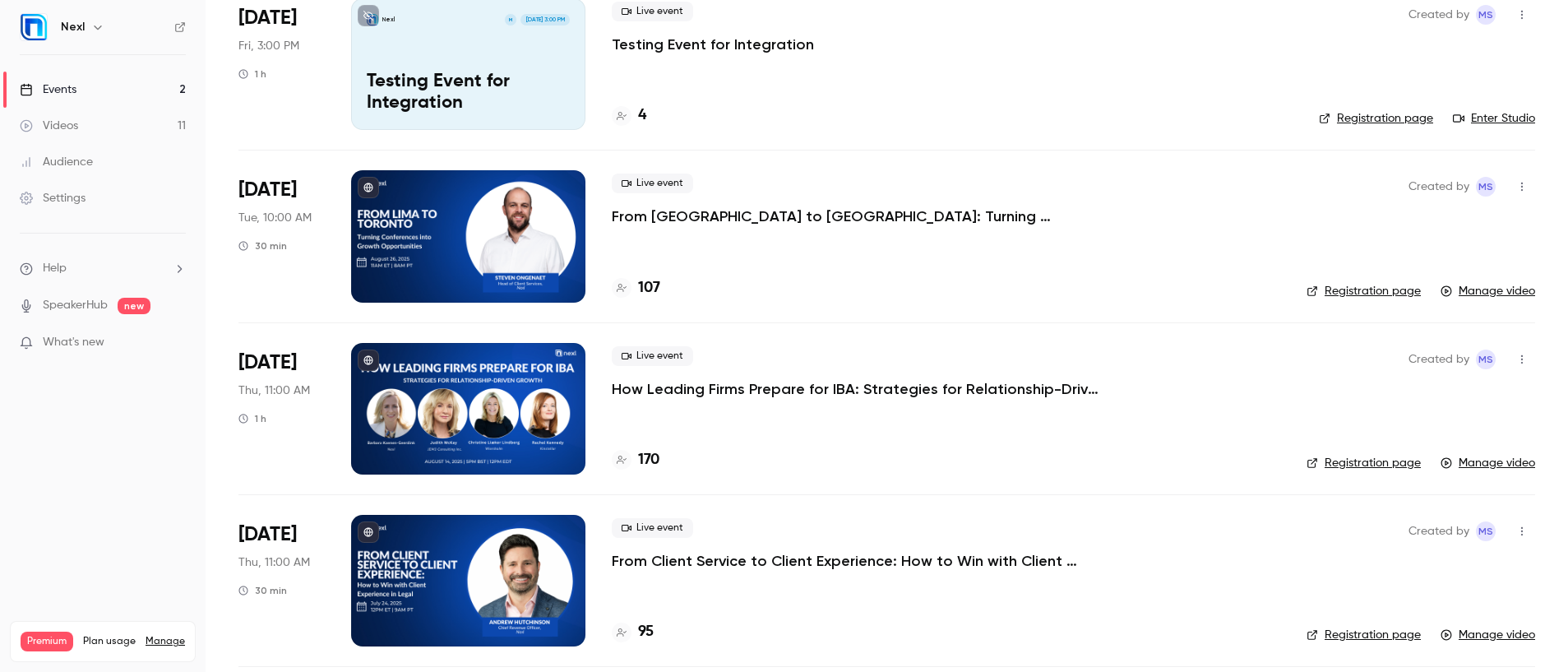
scroll to position [165, 0]
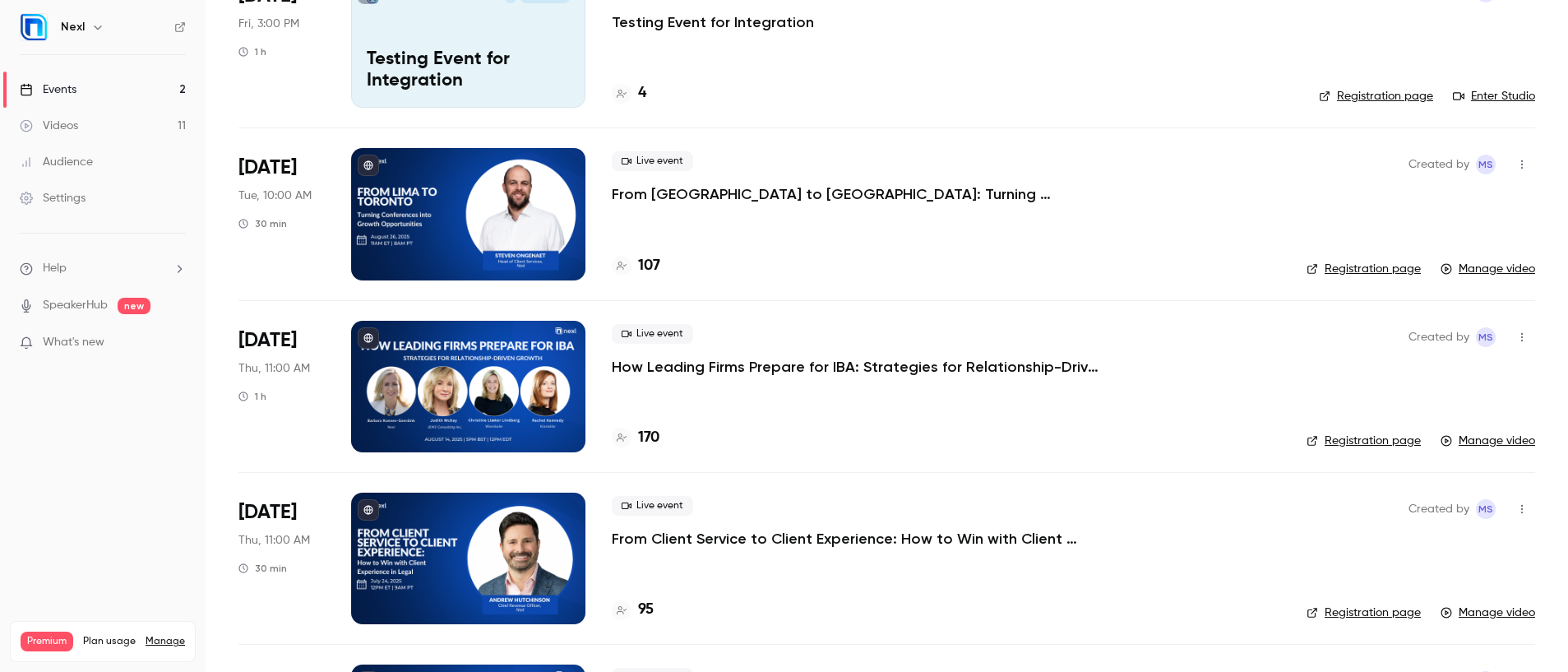
click at [722, 536] on p "From Client Service to Client Experience: How to Win with Client Experience in …" at bounding box center [858, 538] width 493 height 19
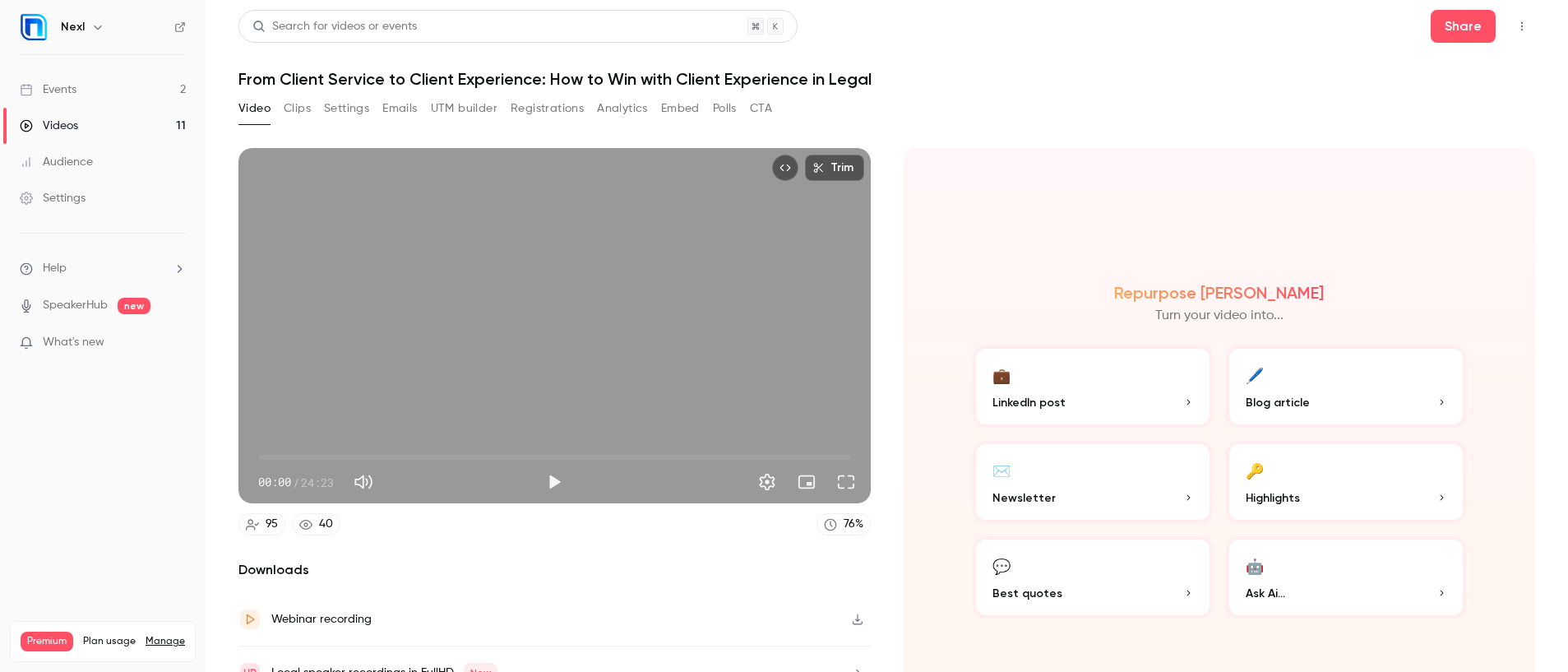
click at [542, 120] on button "Registrations" at bounding box center [547, 108] width 73 height 26
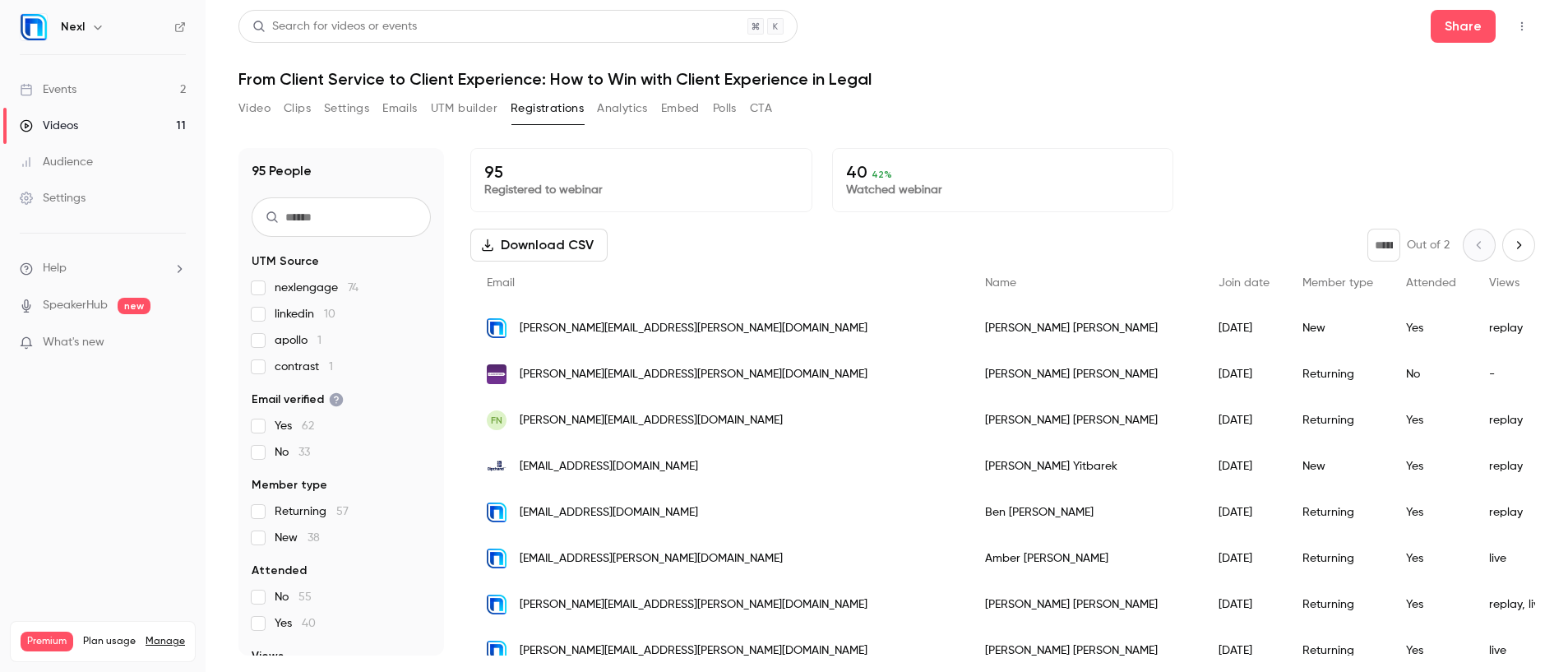
click at [553, 239] on button "Download CSV" at bounding box center [538, 245] width 137 height 32
click at [82, 94] on link "Events 2" at bounding box center [103, 89] width 206 height 36
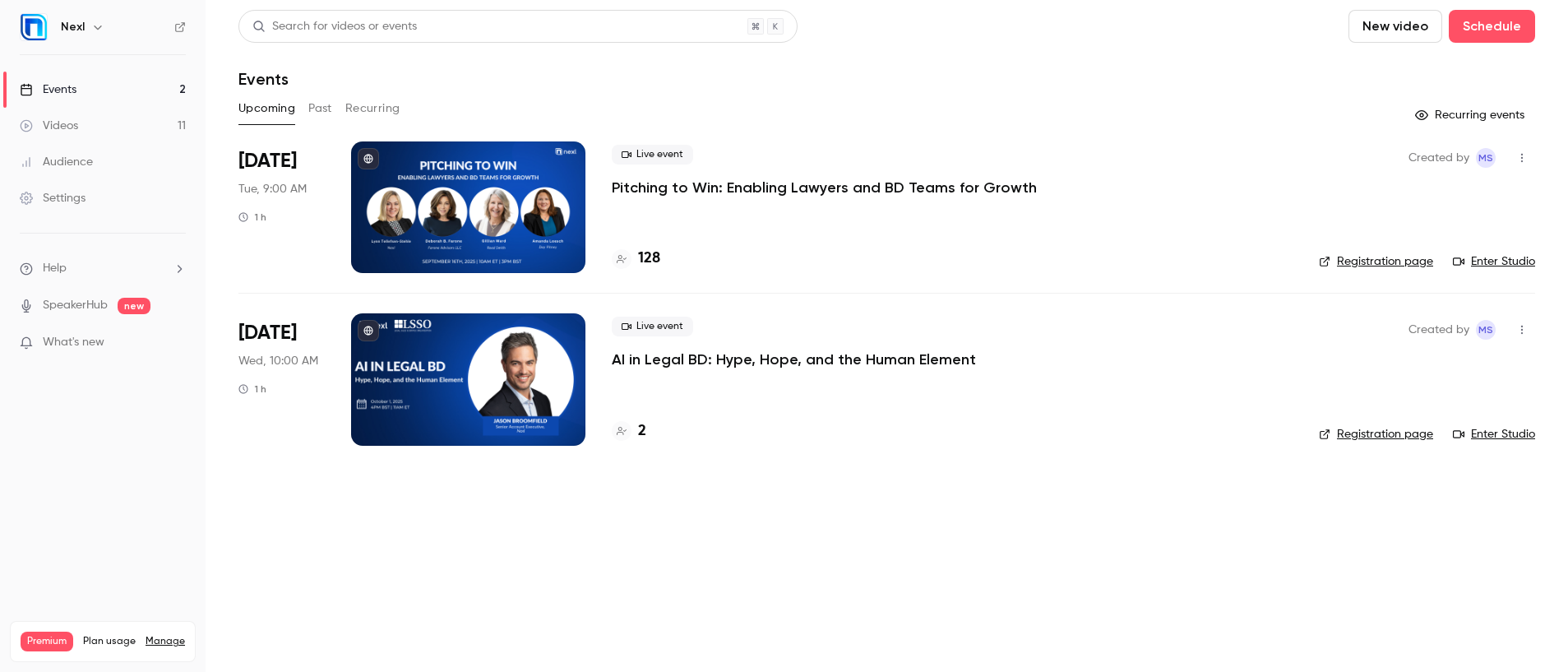
click at [312, 111] on button "Past" at bounding box center [321, 108] width 24 height 26
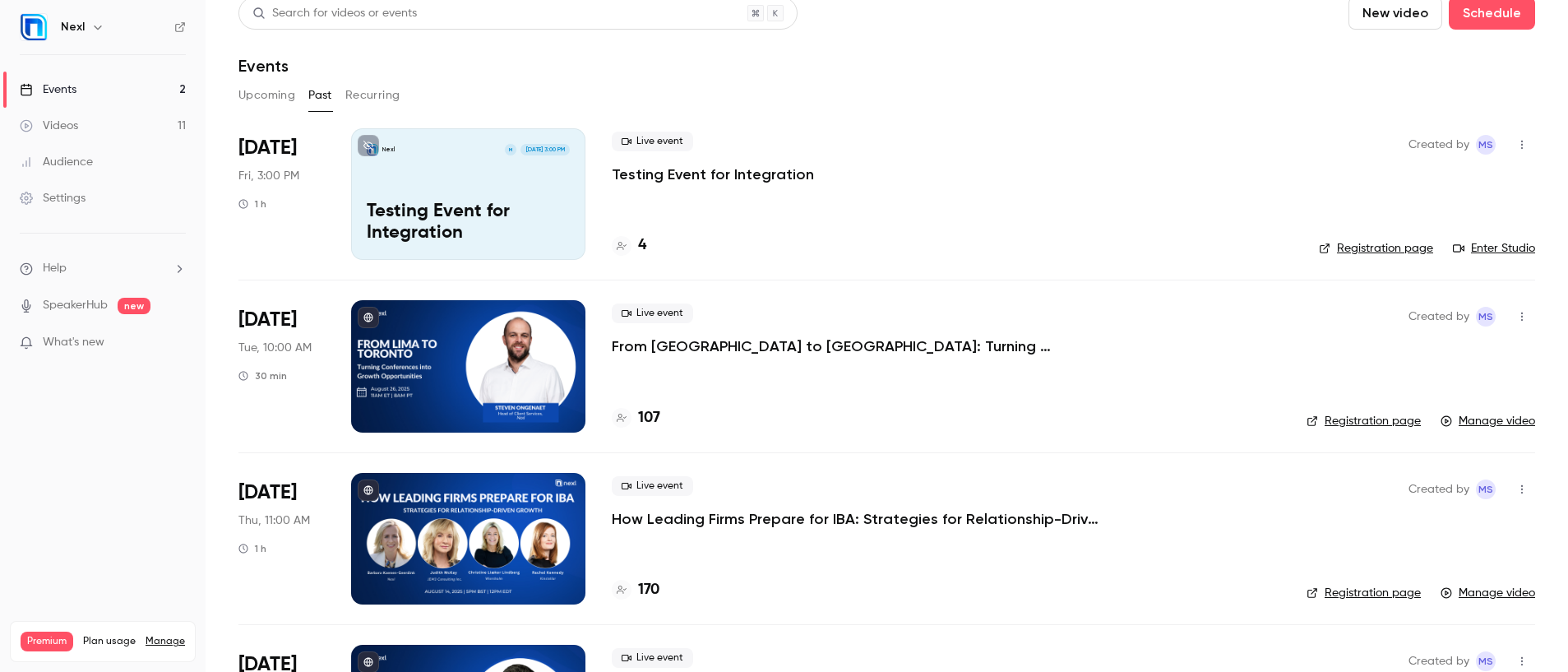
scroll to position [26, 0]
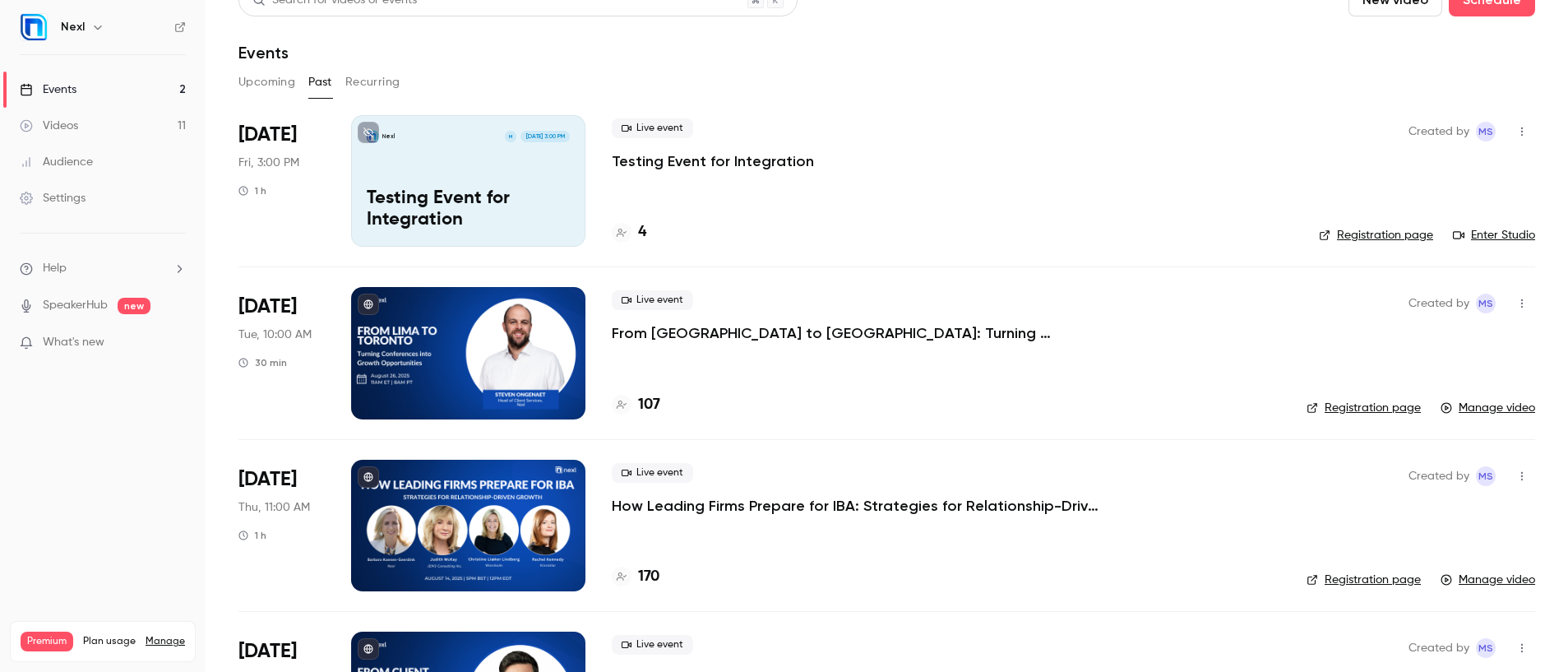
click at [702, 507] on p "How Leading Firms Prepare for IBA: Strategies for Relationship-Driven Growth" at bounding box center [858, 505] width 493 height 19
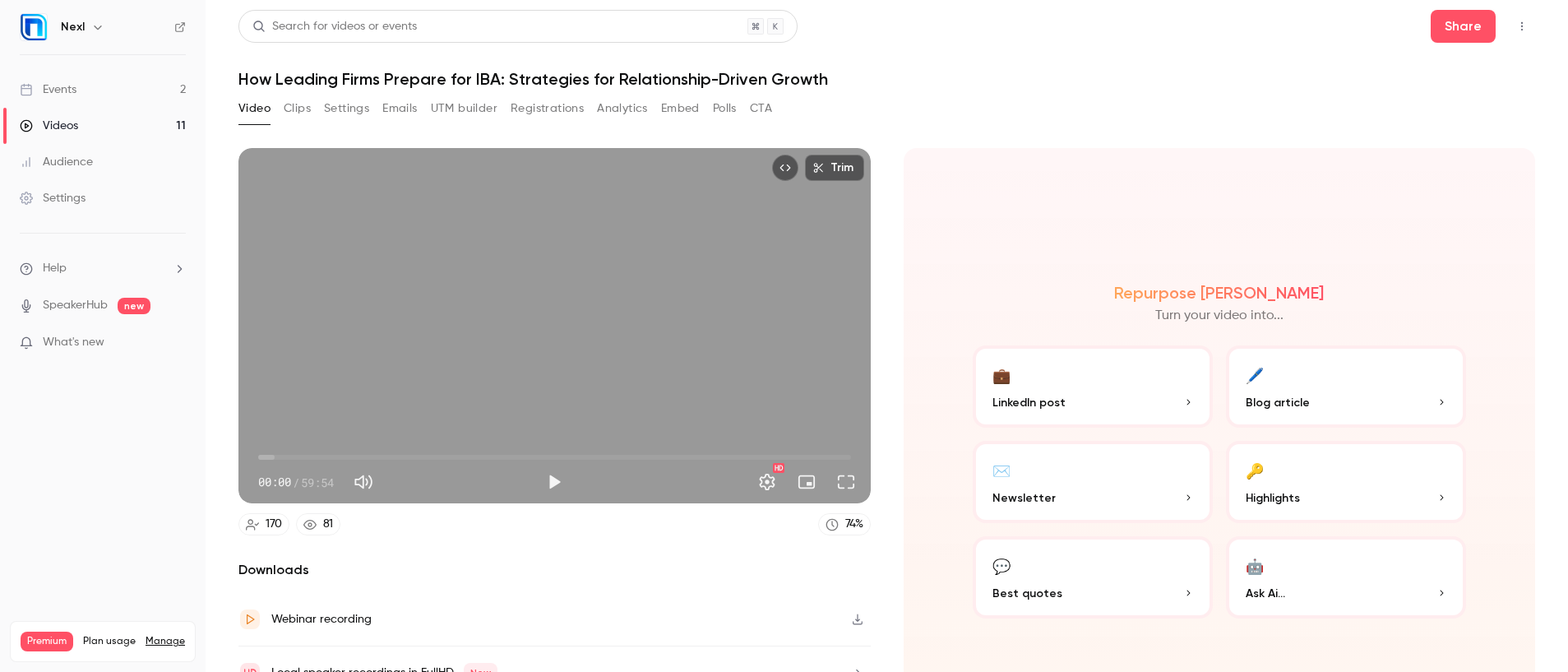
click at [571, 106] on button "Registrations" at bounding box center [547, 108] width 73 height 26
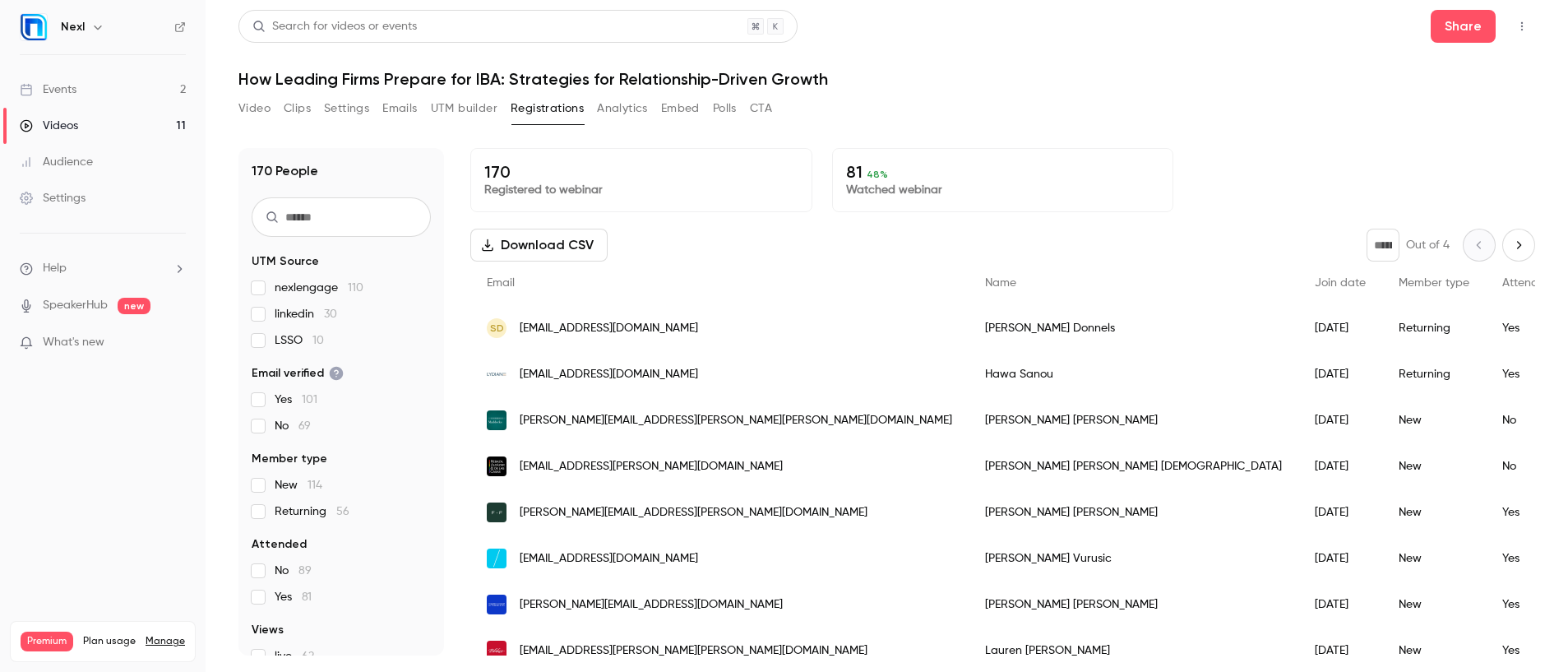
click at [591, 249] on button "Download CSV" at bounding box center [538, 245] width 137 height 32
click at [69, 91] on div "Events" at bounding box center [47, 90] width 57 height 17
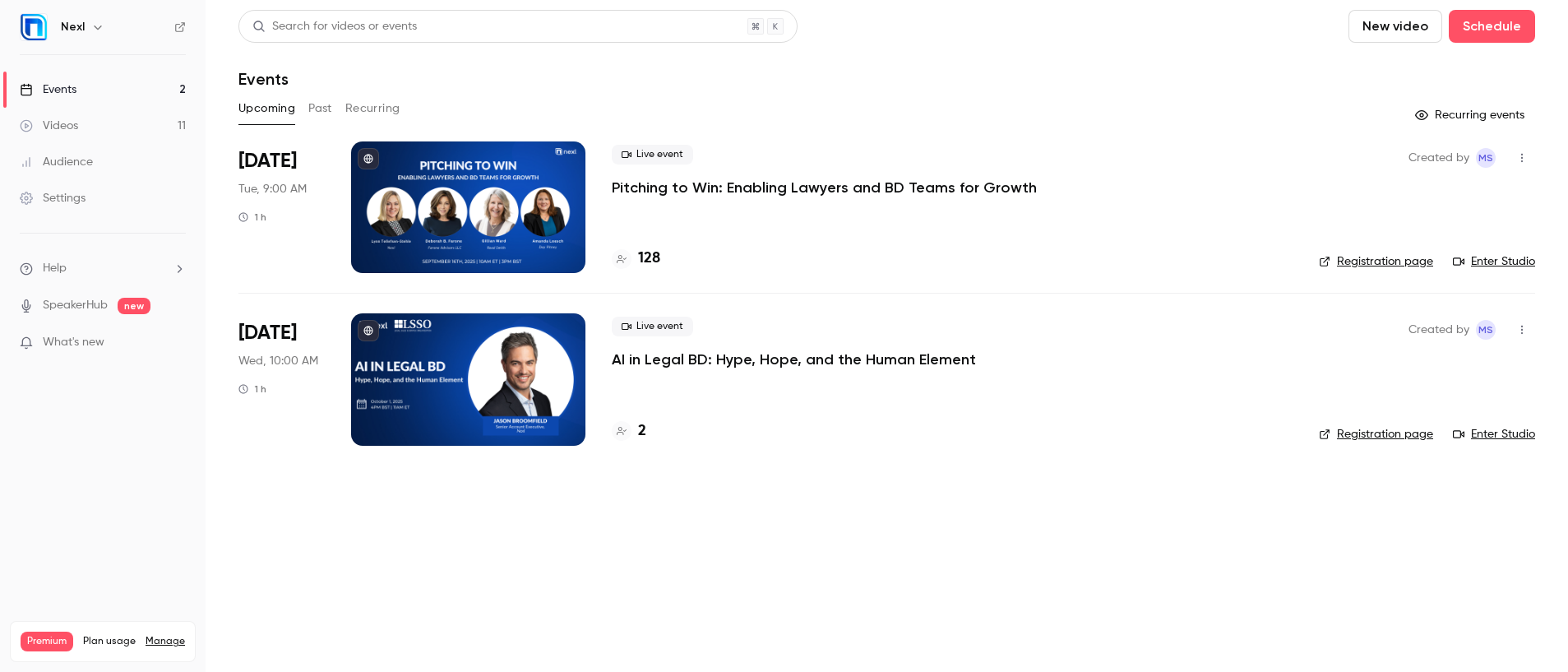
click at [317, 110] on button "Past" at bounding box center [321, 108] width 24 height 26
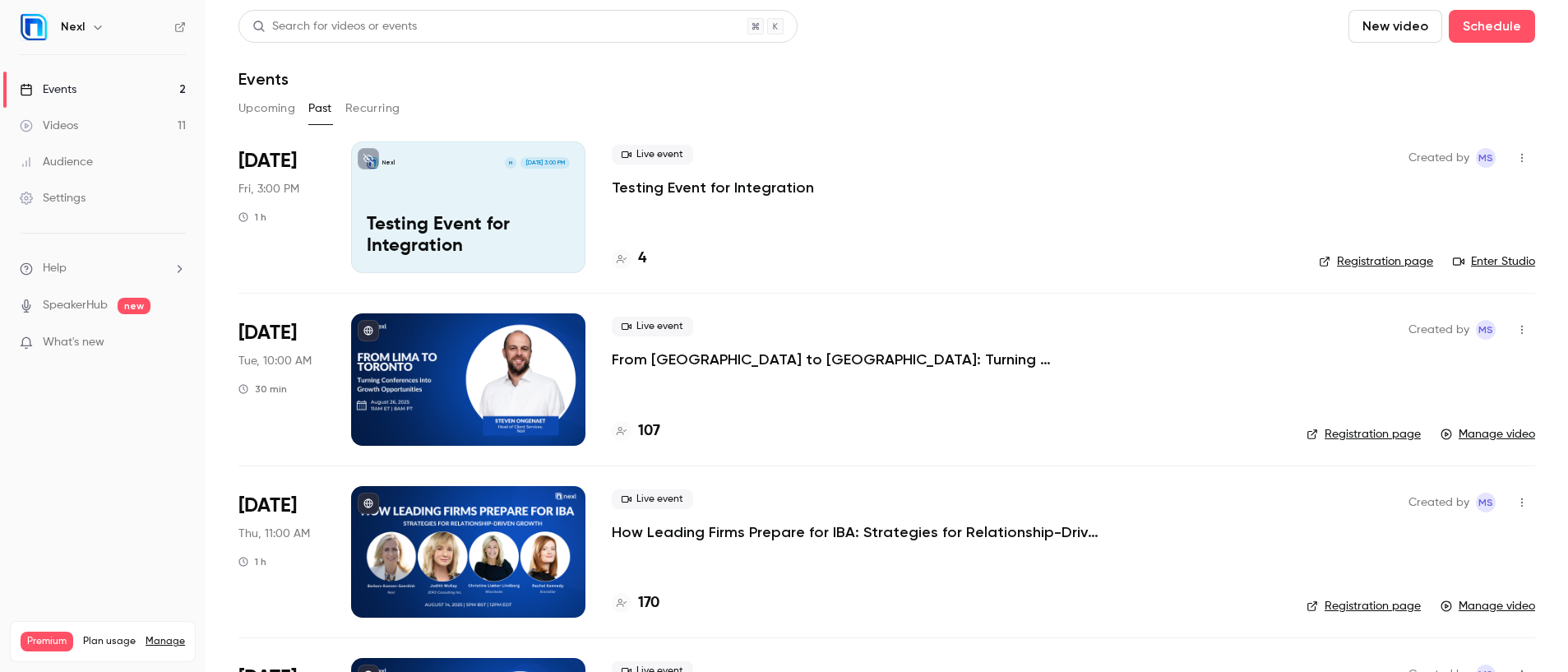
click at [708, 353] on p "From [GEOGRAPHIC_DATA] to [GEOGRAPHIC_DATA]: Turning Conferences into Growth Op…" at bounding box center [858, 359] width 493 height 19
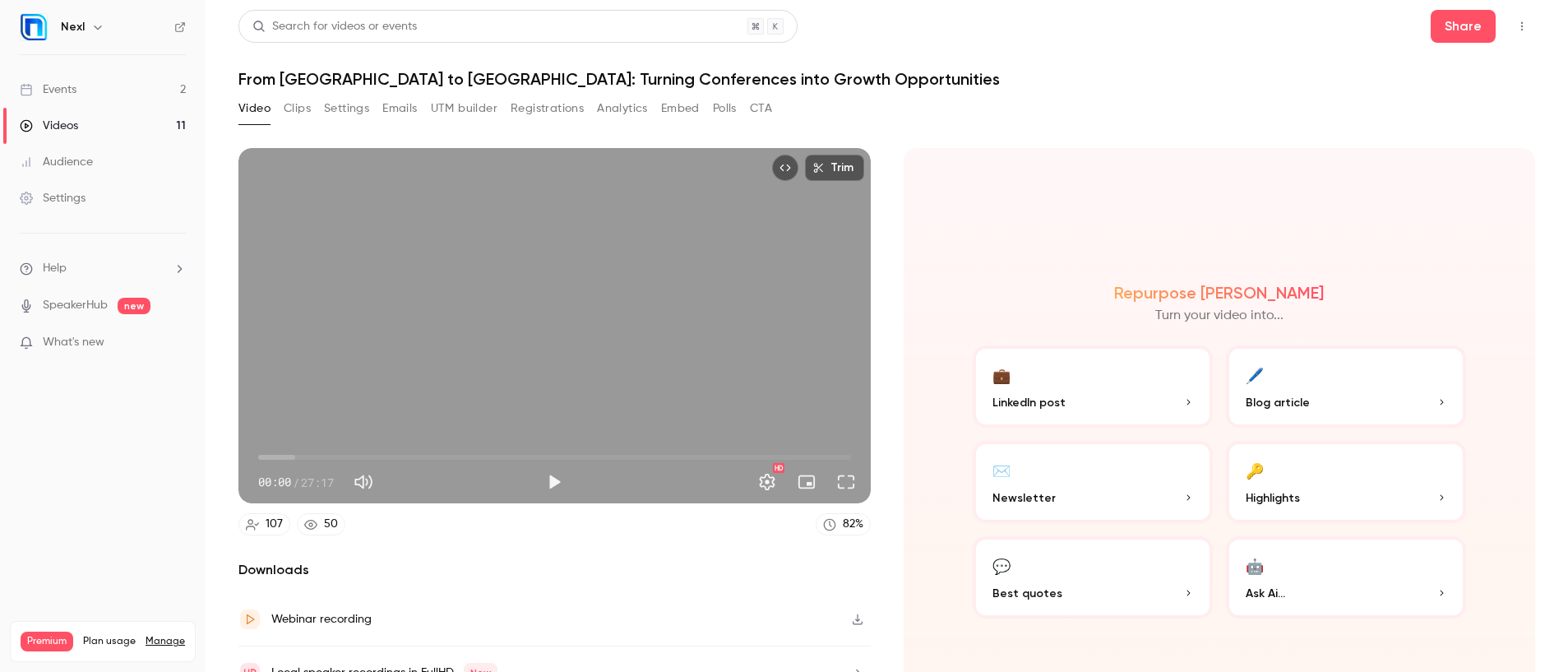
click at [531, 108] on button "Registrations" at bounding box center [547, 108] width 73 height 26
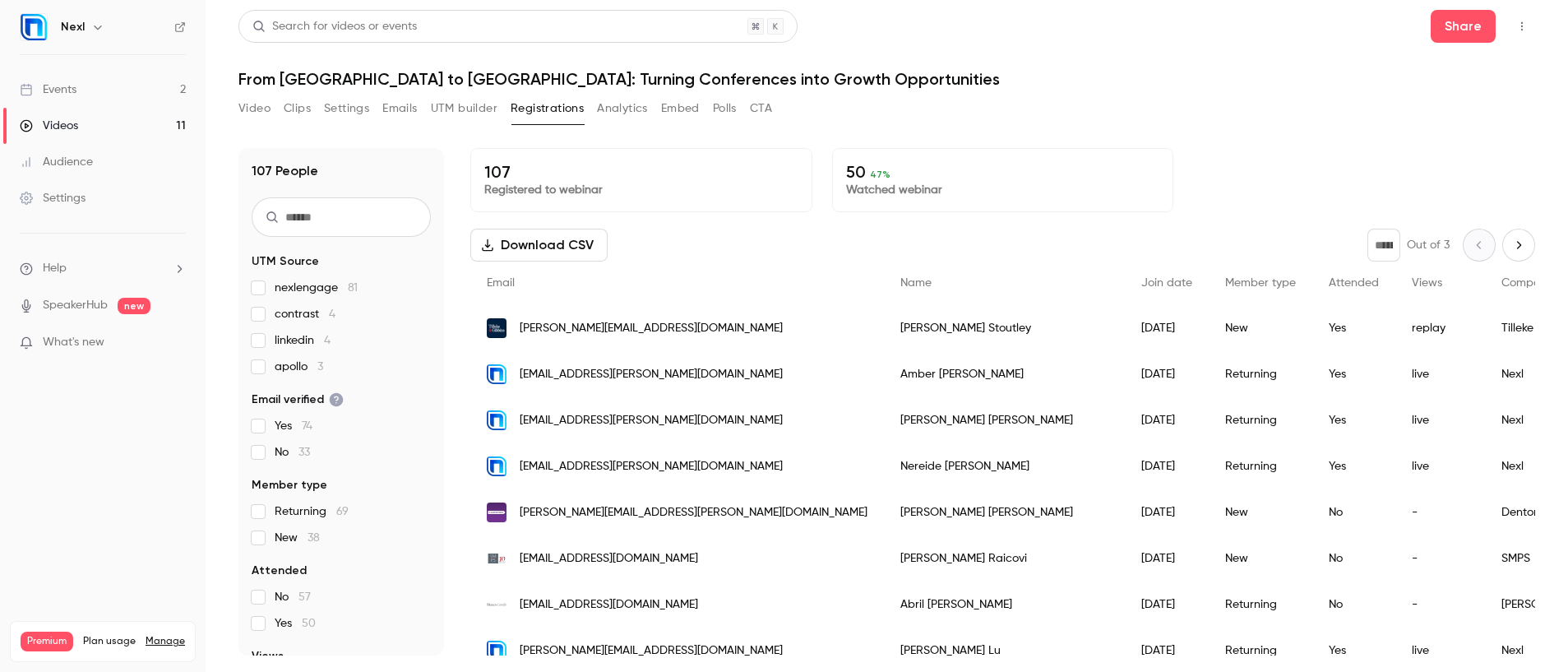
click at [579, 325] on span "[PERSON_NAME][EMAIL_ADDRESS][DOMAIN_NAME]" at bounding box center [651, 328] width 263 height 18
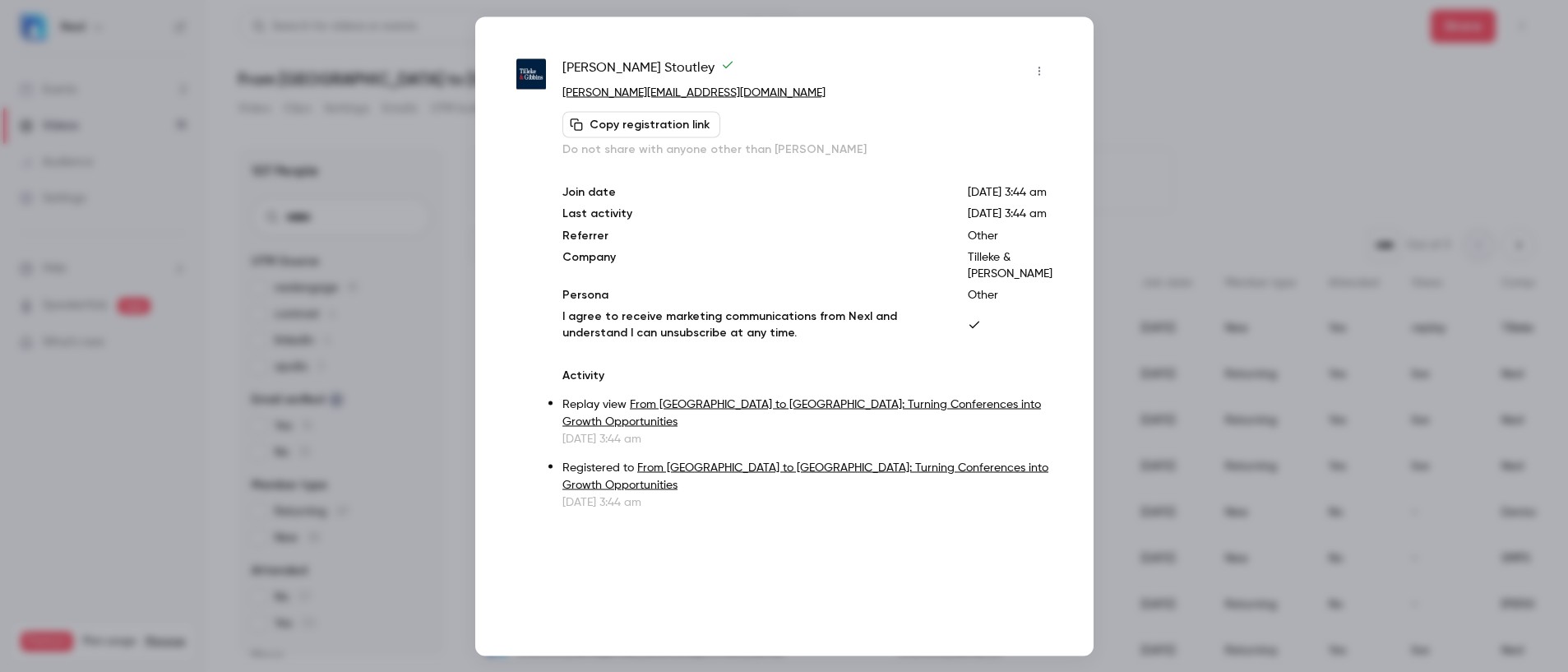
click at [408, 176] on div at bounding box center [784, 336] width 1568 height 672
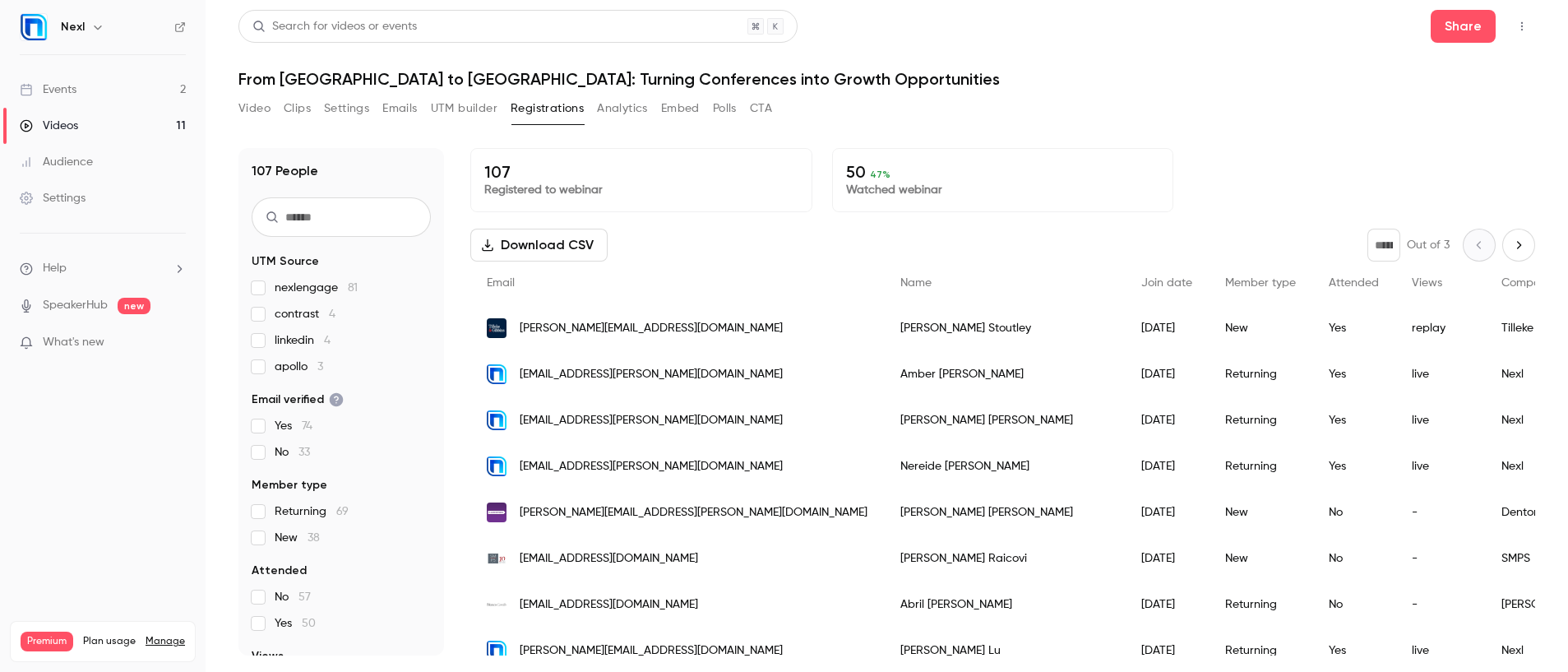
click at [49, 86] on div "Events" at bounding box center [47, 90] width 57 height 17
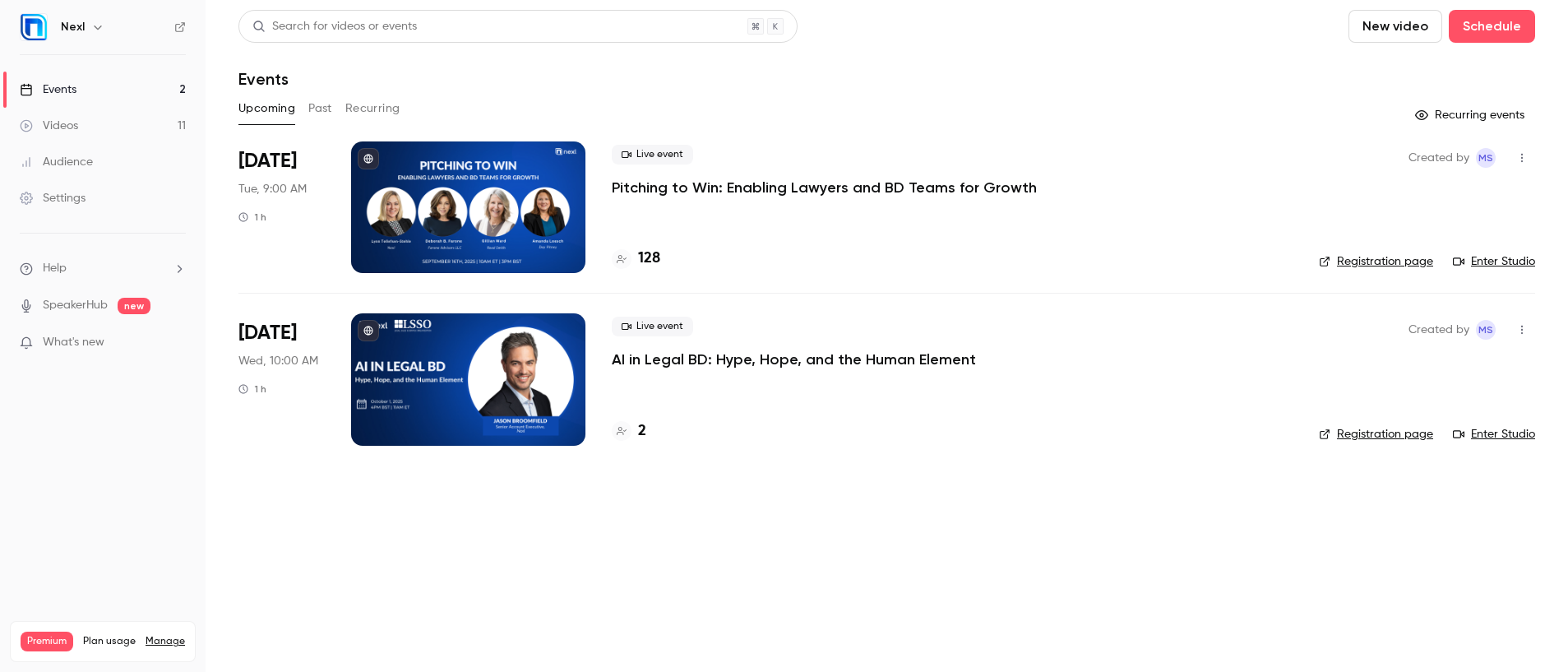
click at [323, 107] on button "Past" at bounding box center [321, 108] width 24 height 26
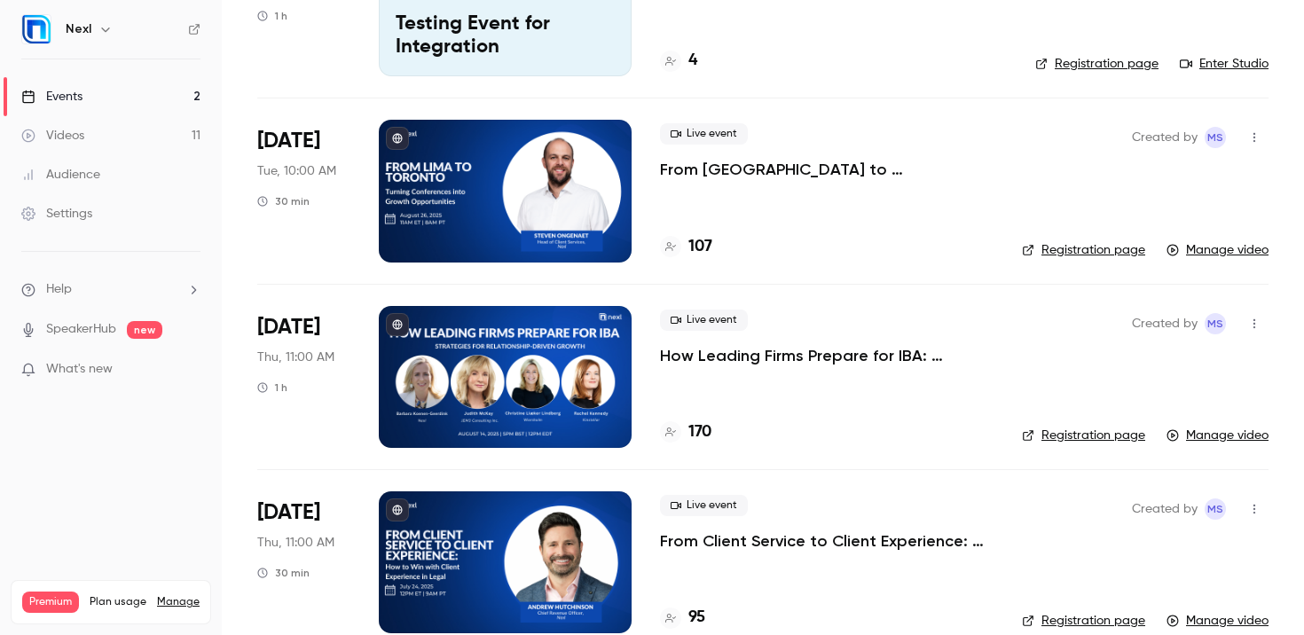
scroll to position [218, 0]
